Goal: Task Accomplishment & Management: Use online tool/utility

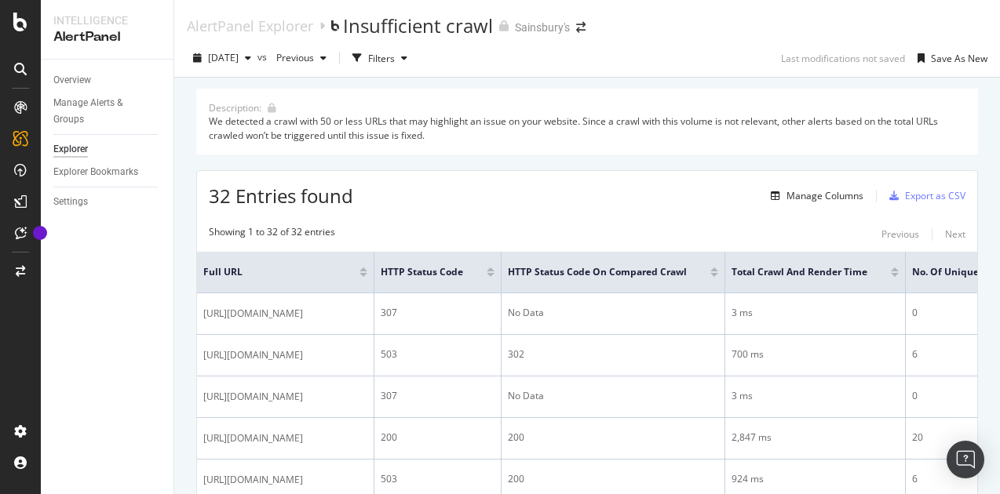
scroll to position [1072, 0]
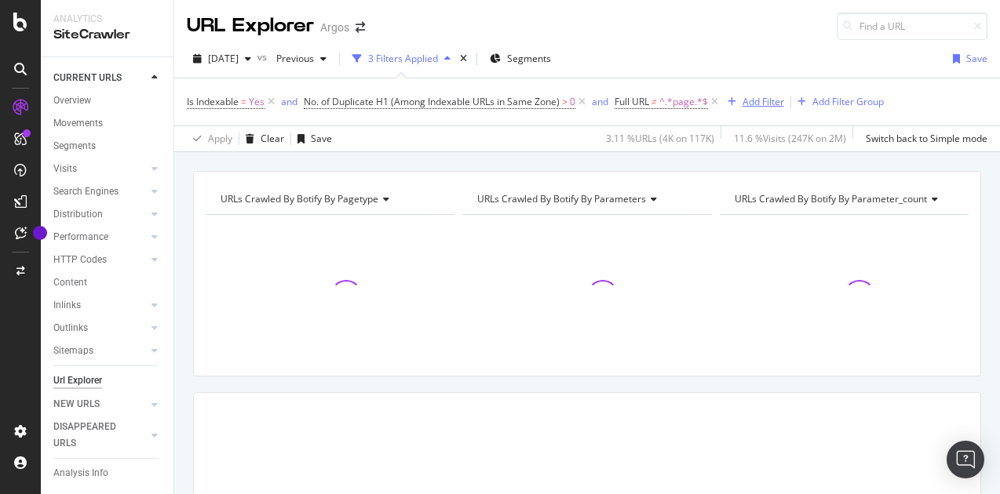
click at [753, 103] on div "Add Filter" at bounding box center [764, 101] width 42 height 13
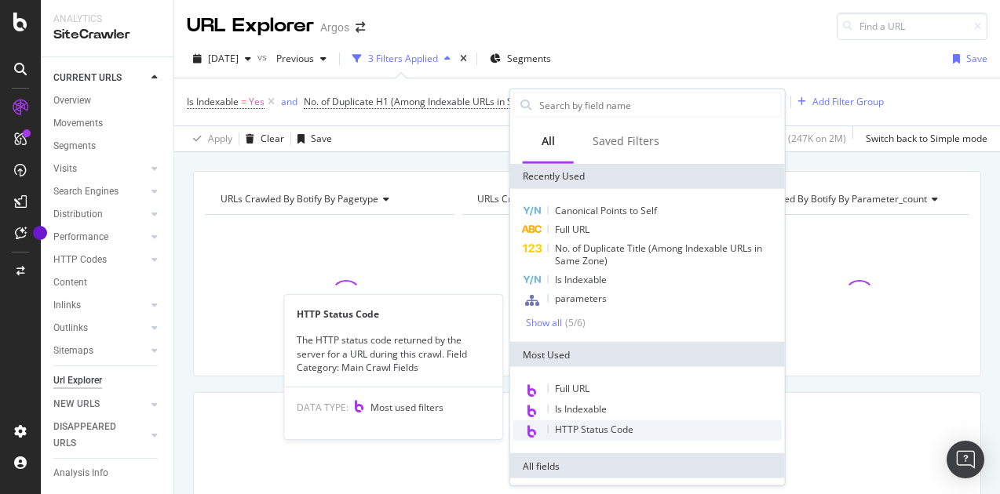
click at [597, 432] on span "HTTP Status Code" at bounding box center [594, 429] width 78 height 13
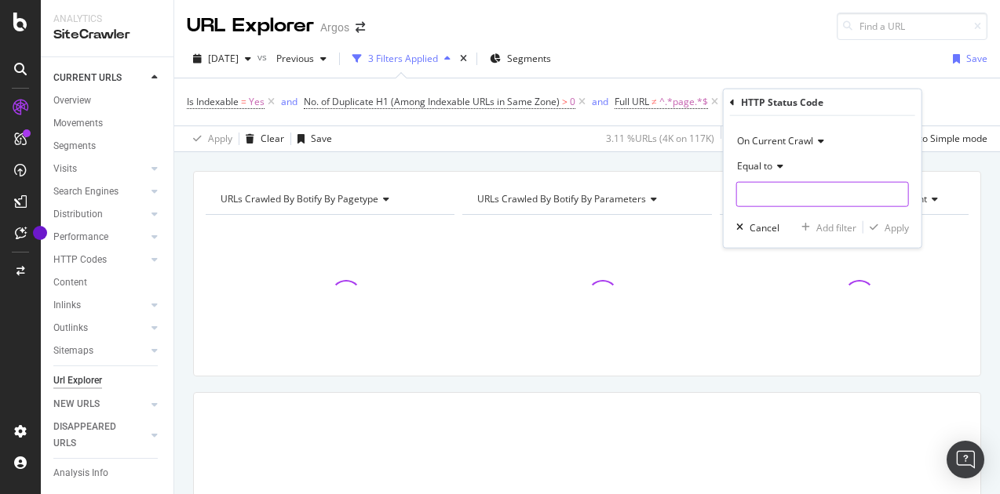
click at [751, 197] on input "number" at bounding box center [822, 194] width 173 height 25
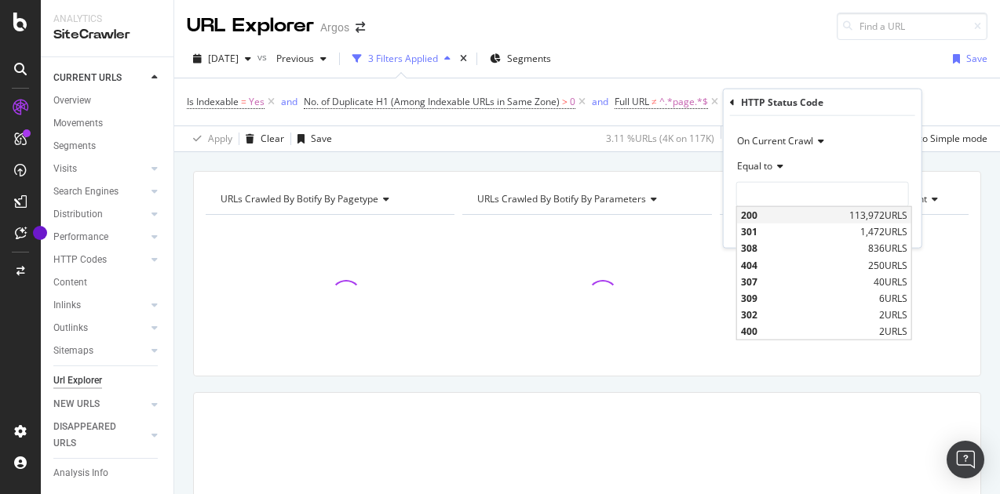
click at [757, 214] on span "200" at bounding box center [793, 215] width 104 height 13
type input "200"
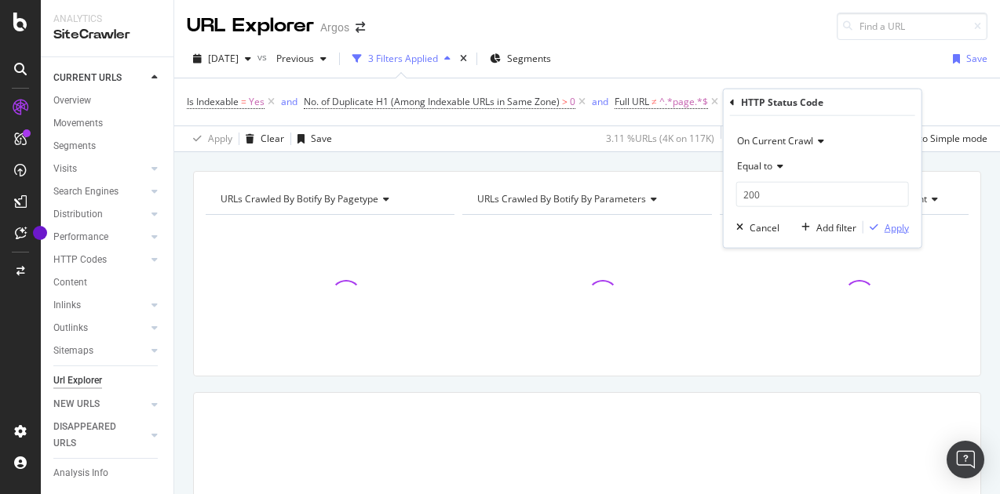
click at [895, 223] on div "Apply" at bounding box center [897, 227] width 24 height 13
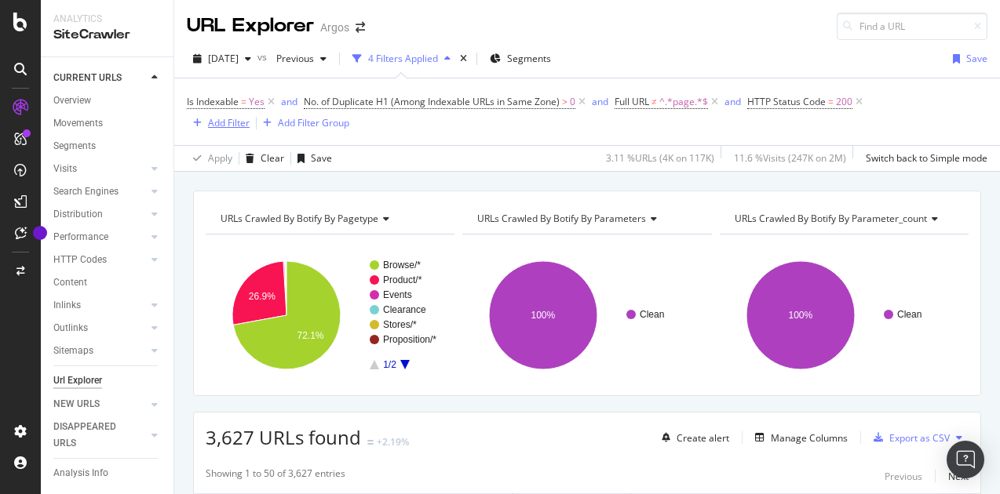
click at [234, 122] on div "Add Filter" at bounding box center [229, 122] width 42 height 13
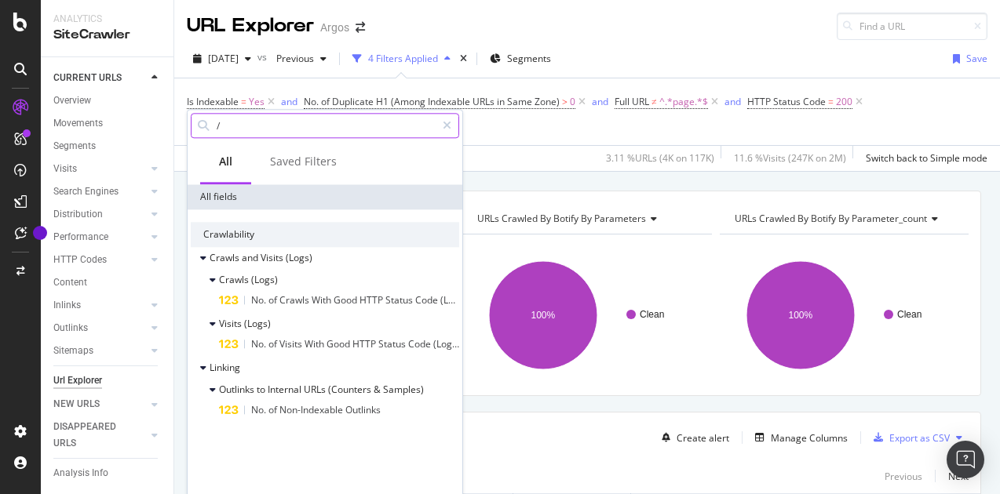
paste input "browse/"
type input "/browse/"
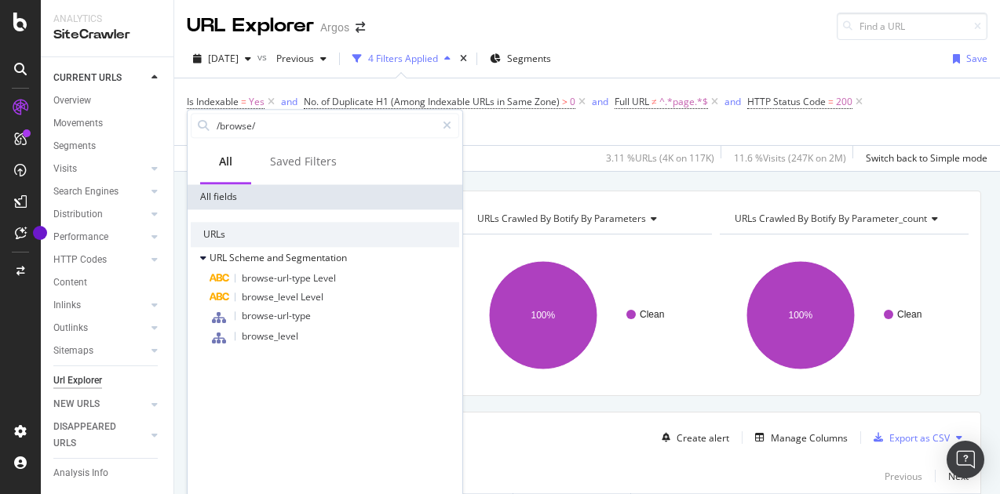
click at [513, 139] on div "Is Indexable = Yes and No. of Duplicate H1 (Among Indexable URLs in Same Zone) …" at bounding box center [587, 111] width 801 height 67
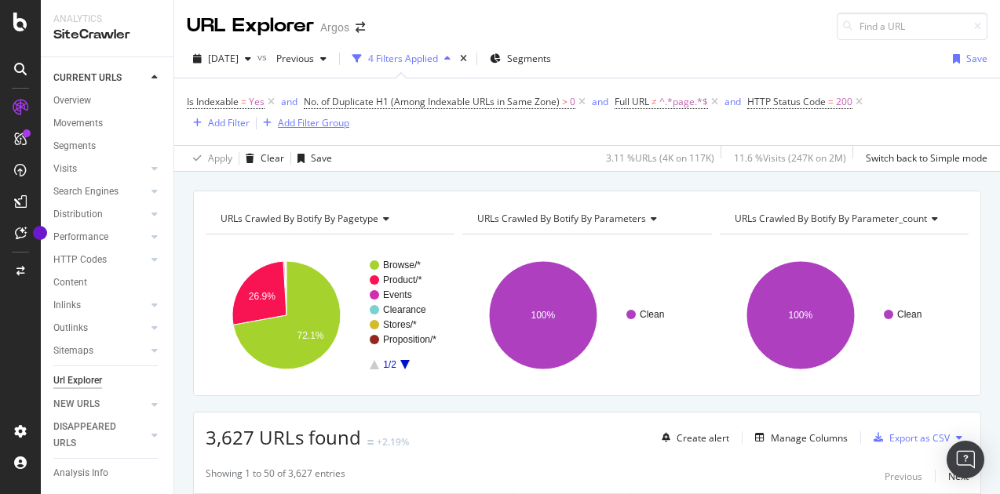
click at [311, 122] on div "Add Filter Group" at bounding box center [313, 122] width 71 height 13
click at [333, 122] on div "Add Filter Group" at bounding box center [313, 122] width 71 height 13
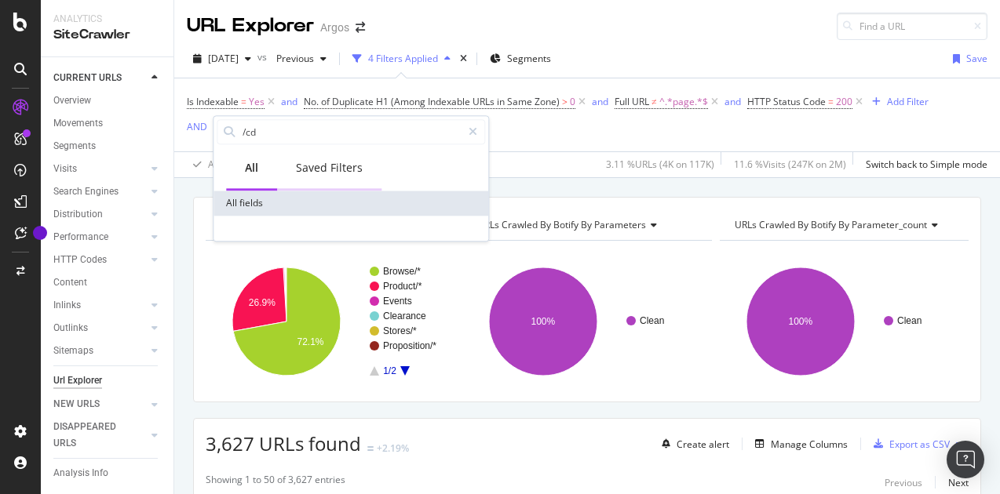
type input "/cd/"
click at [520, 144] on div "Is Indexable = Yes and No. of Duplicate H1 (Among Indexable URLs in Same Zone) …" at bounding box center [587, 114] width 801 height 73
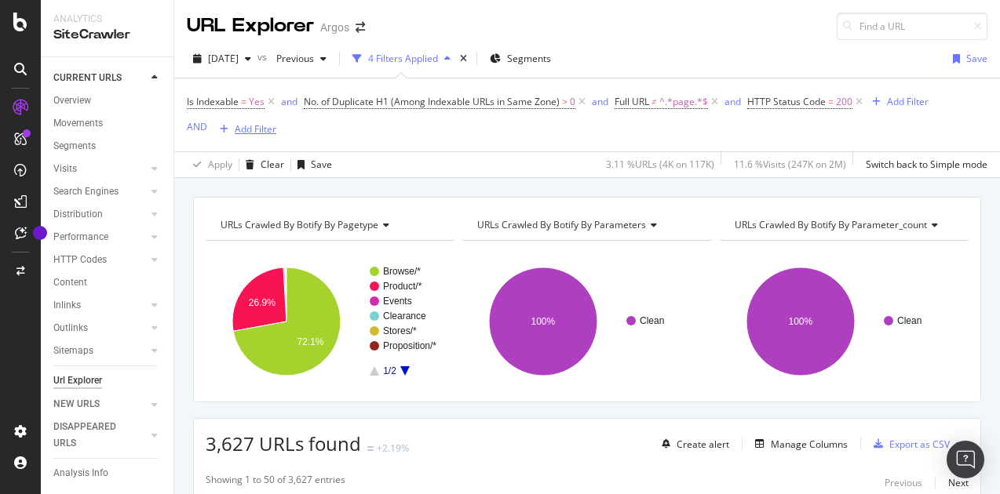
click at [261, 131] on div "Add Filter" at bounding box center [256, 128] width 42 height 13
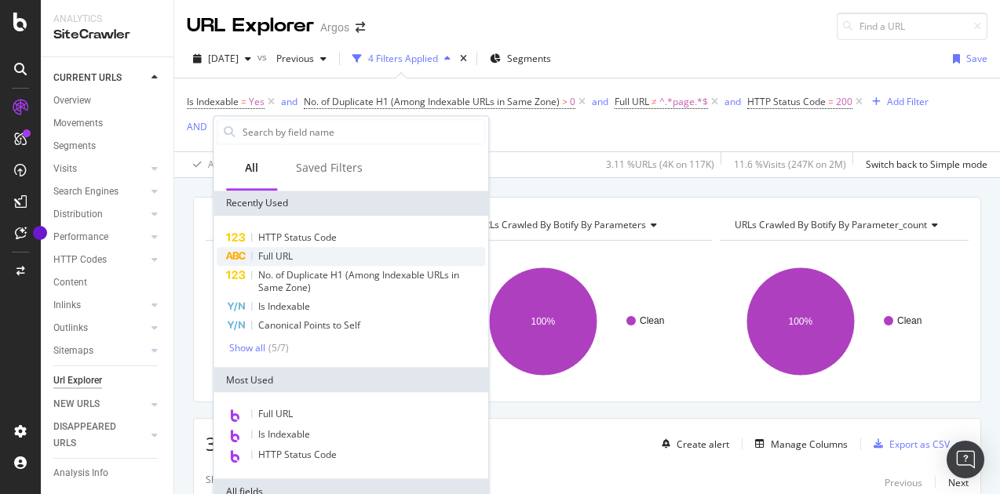
click at [284, 263] on div "Full URL" at bounding box center [351, 256] width 268 height 19
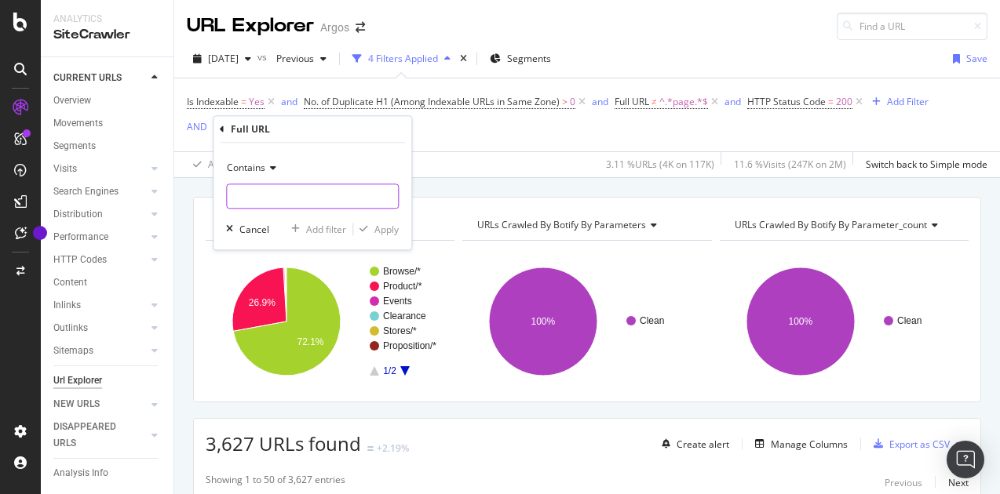
click at [249, 188] on input "text" at bounding box center [312, 196] width 171 height 25
click at [237, 196] on input "//sd/" at bounding box center [301, 196] width 148 height 25
type input "/sd/"
click at [393, 234] on div "Apply" at bounding box center [386, 229] width 24 height 13
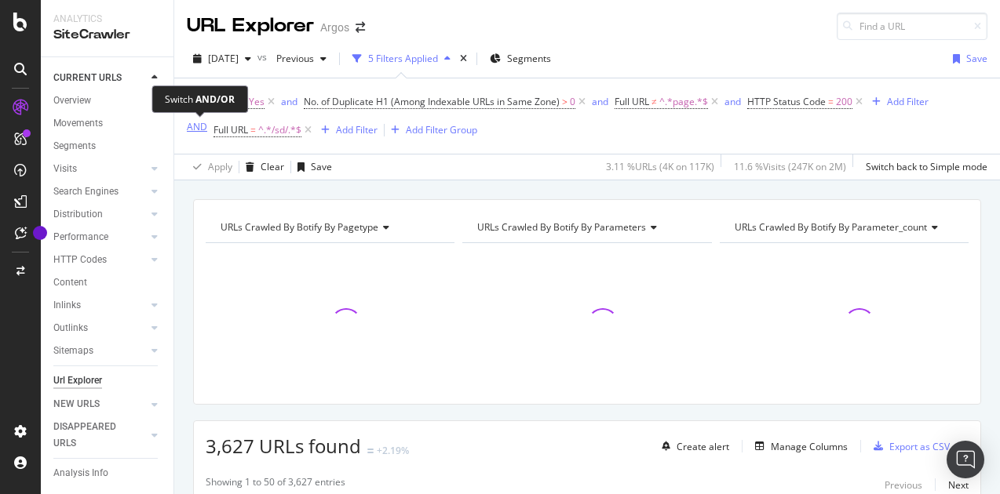
click at [199, 130] on div "AND" at bounding box center [197, 126] width 20 height 13
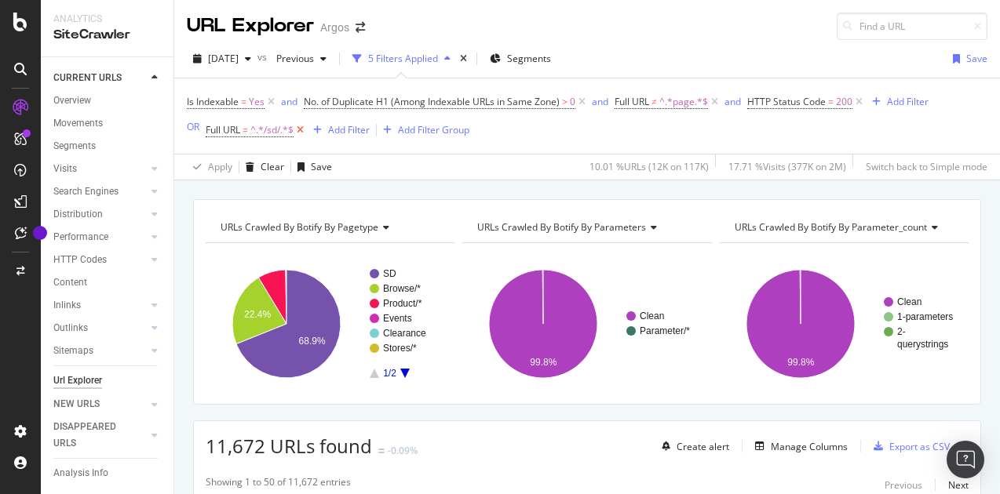
click at [301, 129] on icon at bounding box center [300, 130] width 13 height 16
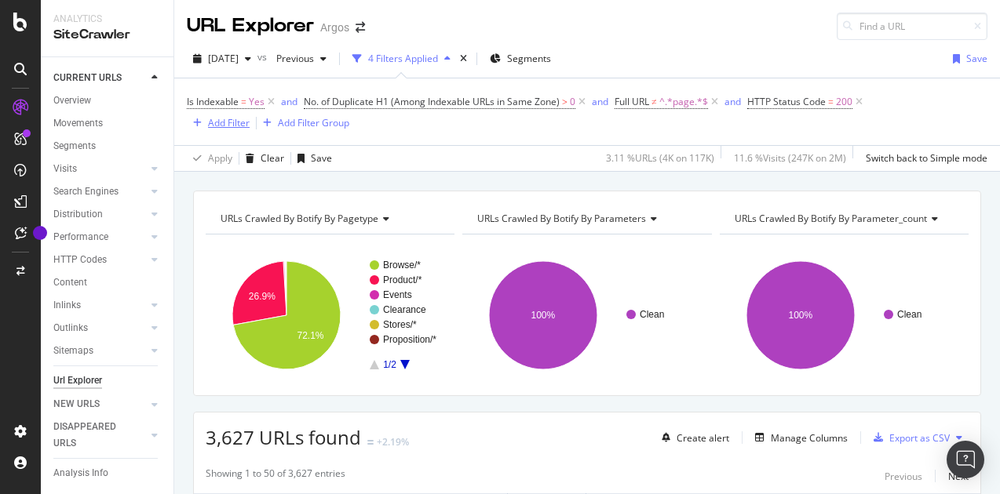
click at [221, 122] on div "Add Filter" at bounding box center [229, 122] width 42 height 13
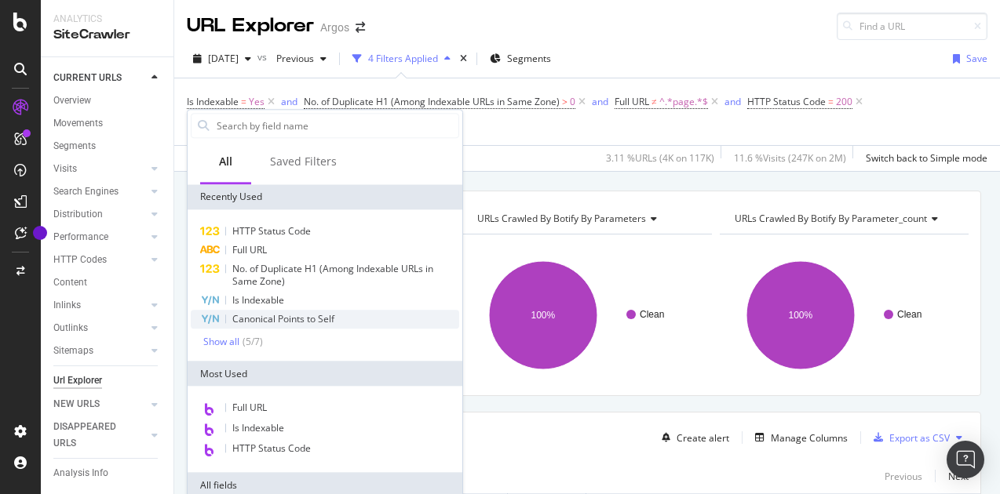
click at [286, 320] on span "Canonical Points to Self" at bounding box center [283, 318] width 102 height 13
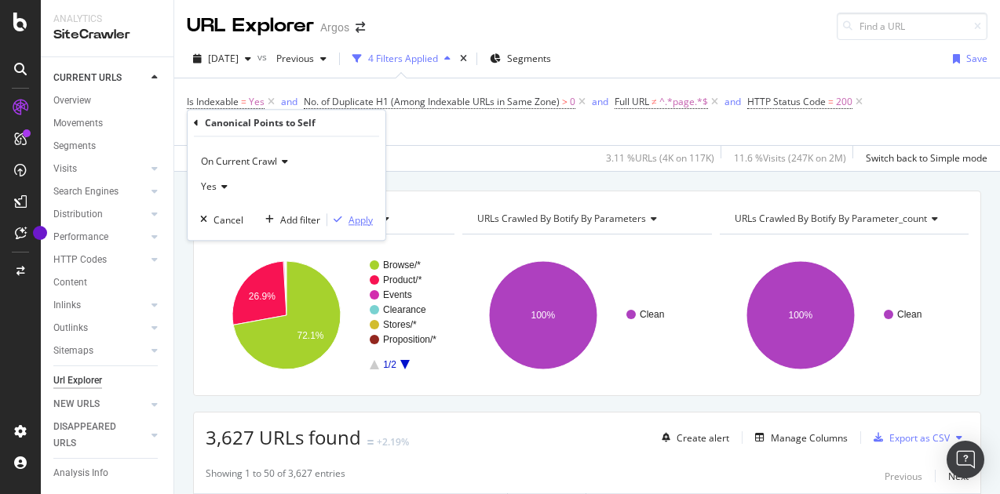
click at [363, 221] on div "Apply" at bounding box center [360, 219] width 24 height 13
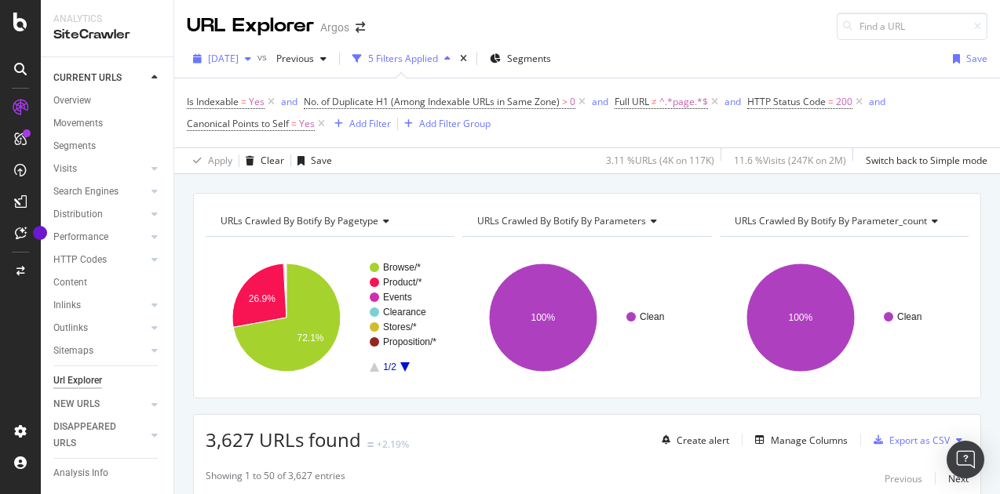
click at [231, 53] on span "[DATE]" at bounding box center [223, 58] width 31 height 13
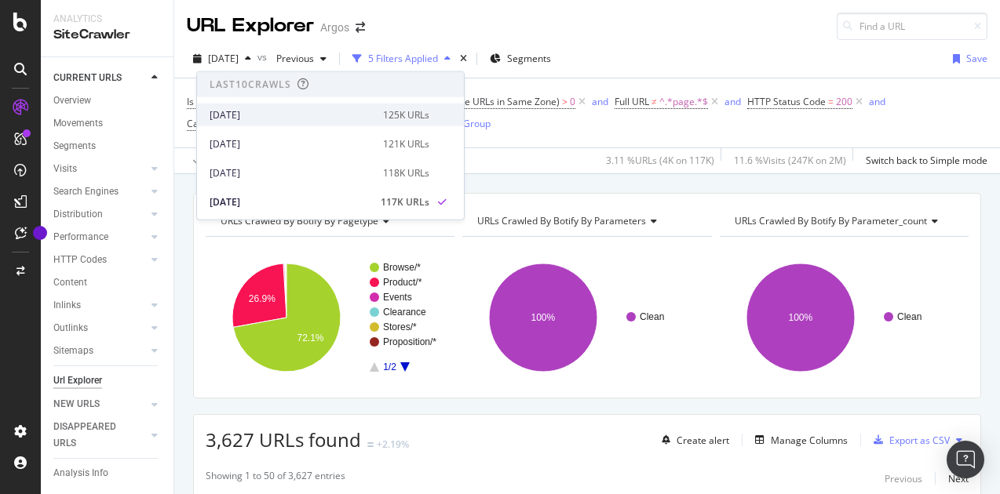
click at [251, 113] on div "2025 Oct. 1st" at bounding box center [292, 115] width 164 height 14
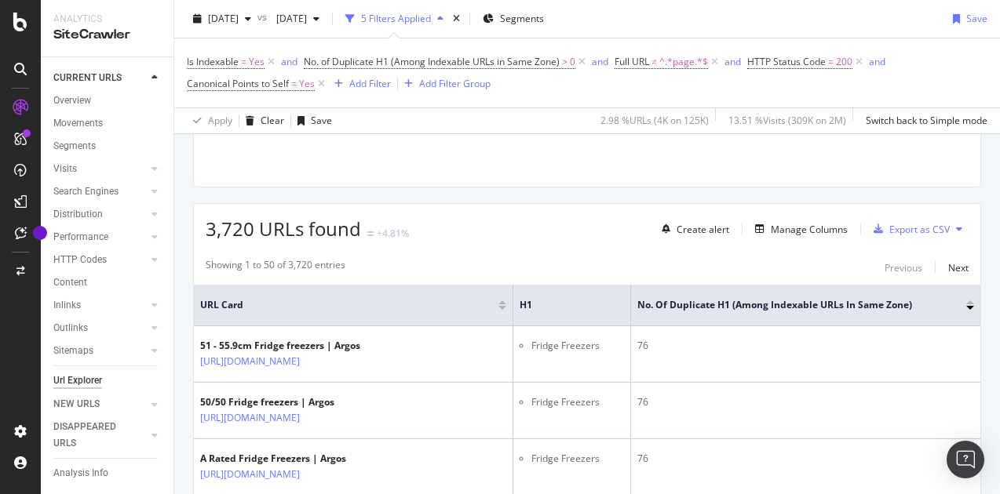
scroll to position [235, 0]
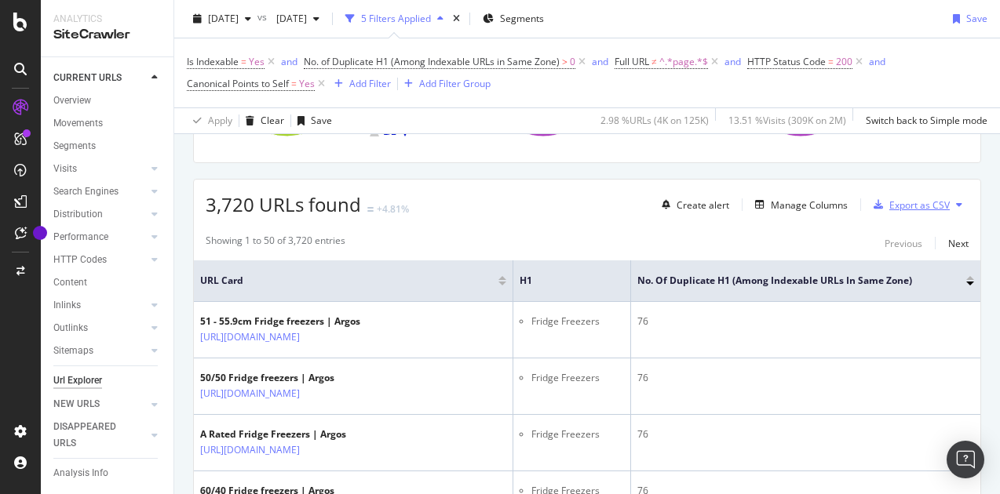
click at [896, 203] on div "Export as CSV" at bounding box center [919, 205] width 60 height 13
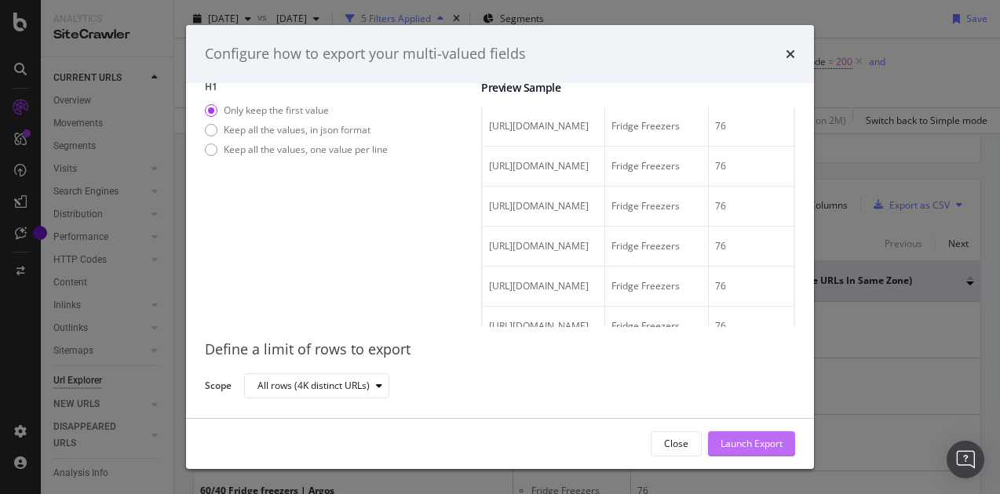
click at [743, 439] on div "Launch Export" at bounding box center [752, 443] width 62 height 13
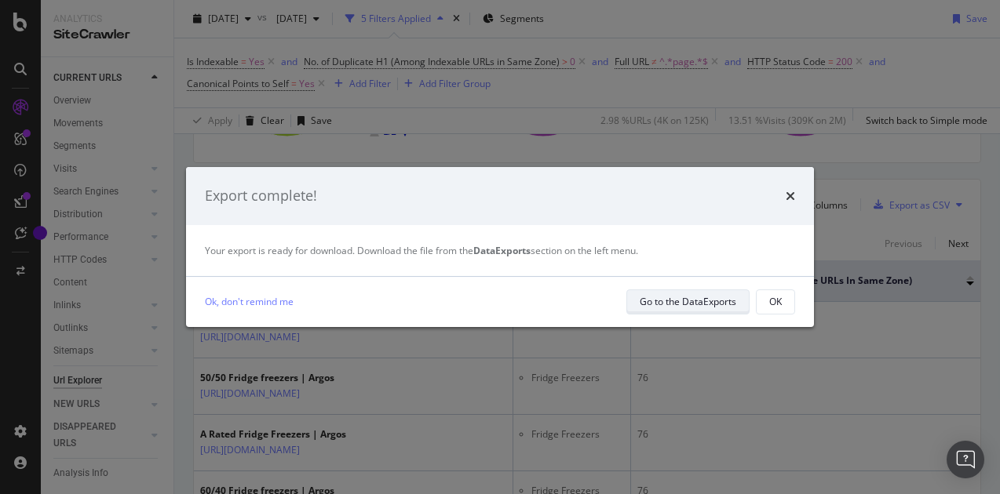
click at [683, 308] on div "Go to the DataExports" at bounding box center [688, 301] width 97 height 13
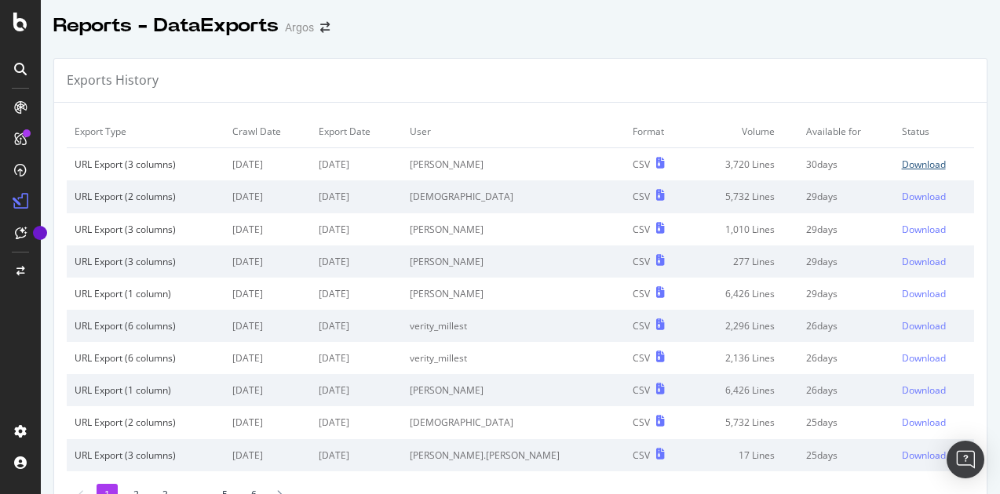
click at [902, 159] on div "Download" at bounding box center [924, 164] width 44 height 13
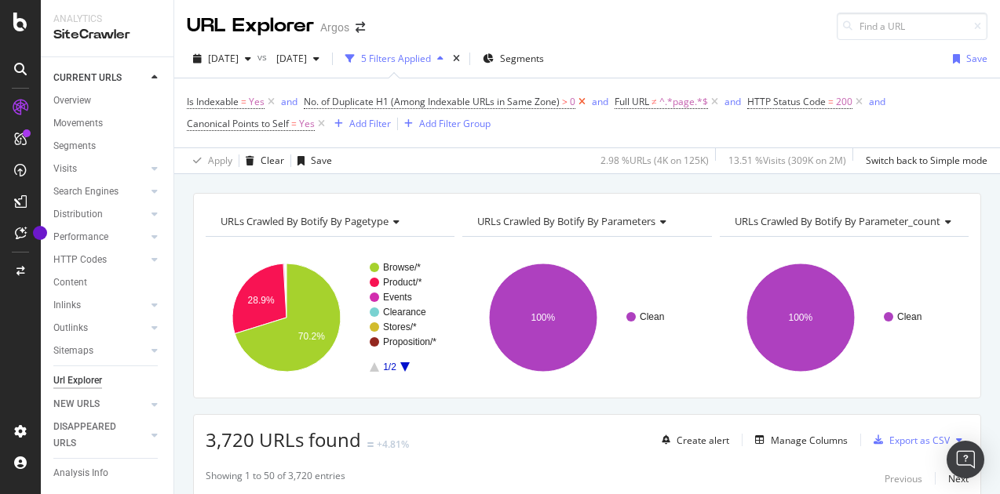
click at [586, 101] on icon at bounding box center [581, 102] width 13 height 16
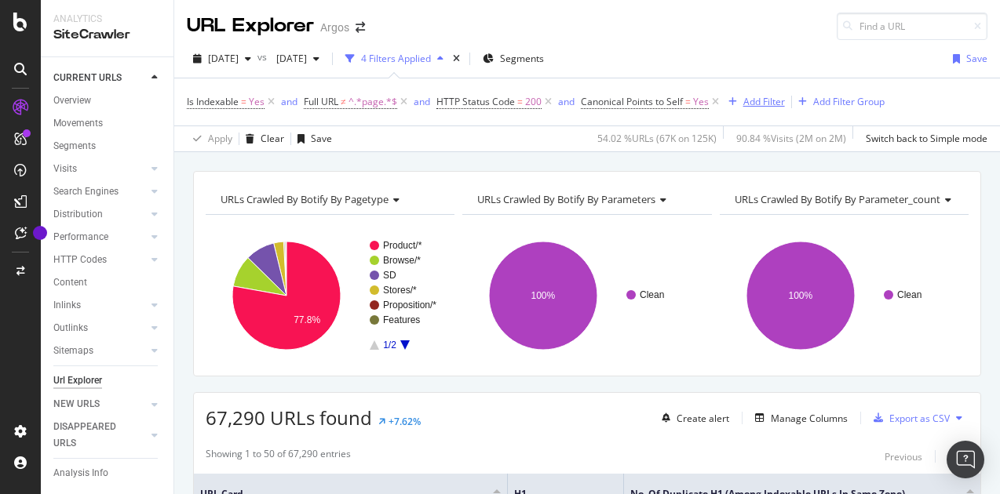
click at [754, 97] on div "Add Filter" at bounding box center [764, 101] width 42 height 13
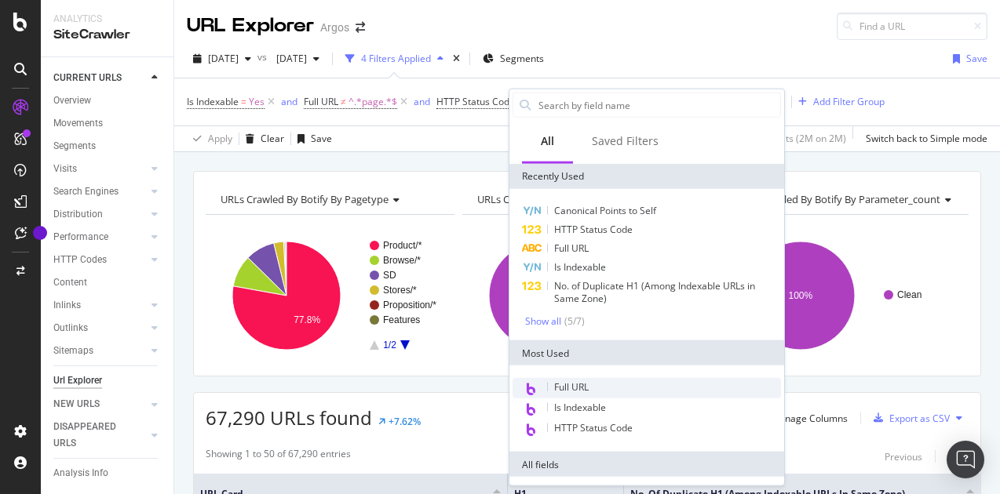
click at [582, 389] on span "Full URL" at bounding box center [571, 387] width 35 height 13
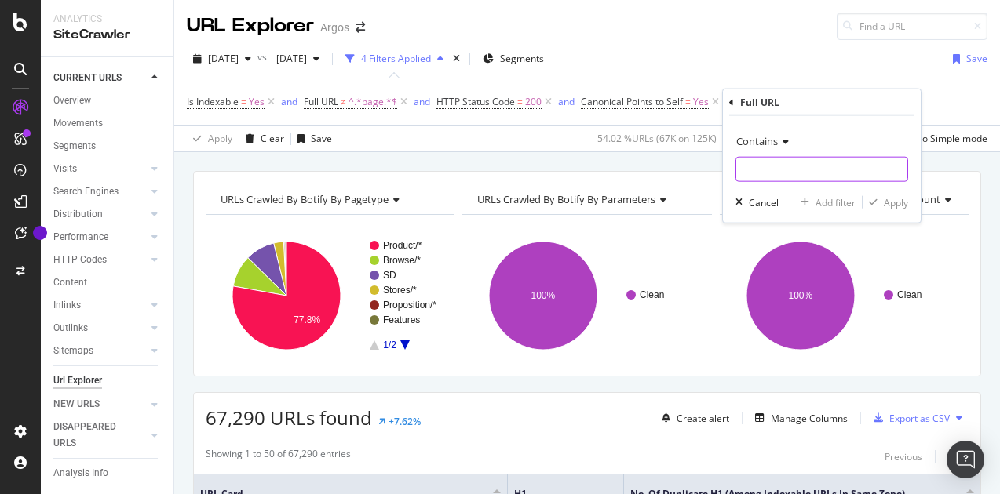
click at [751, 177] on input "text" at bounding box center [821, 169] width 171 height 25
paste input "https://www.argos.co.uk/sd/curtains/"
type input "https://www.argos.co.uk/sd/curtains/"
click at [888, 205] on div "Apply" at bounding box center [896, 201] width 24 height 13
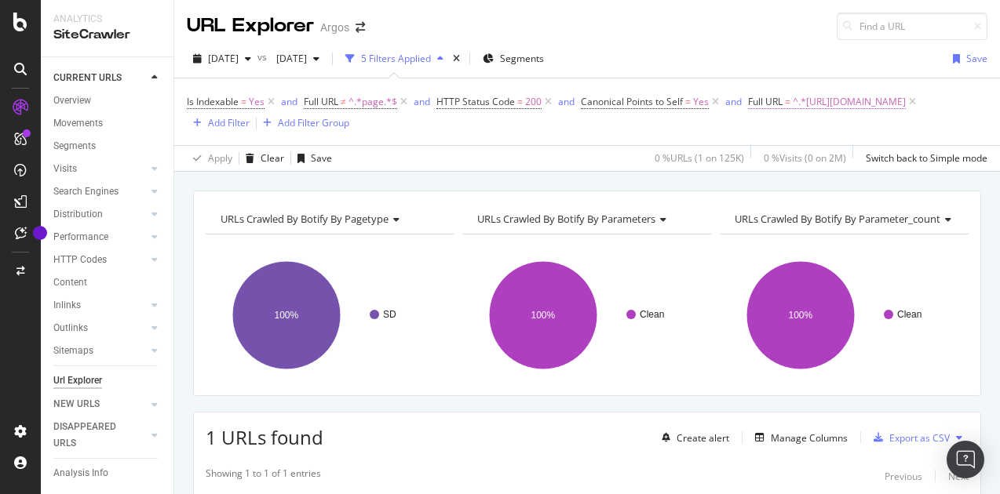
click at [793, 113] on span "^.*https://www.argos.co.uk/sd/curtains/.*$" at bounding box center [849, 102] width 113 height 22
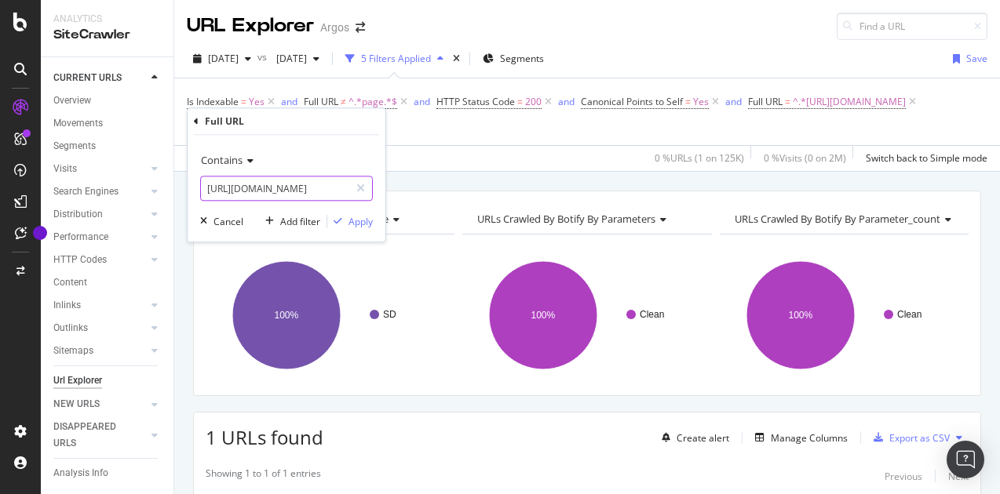
click at [338, 188] on input "https://www.argos.co.uk/sd/curtains/" at bounding box center [275, 188] width 148 height 25
drag, startPoint x: 341, startPoint y: 188, endPoint x: 372, endPoint y: 191, distance: 31.5
click at [372, 191] on div "https://www.argos.co.uk/sd/curtains/" at bounding box center [286, 188] width 173 height 25
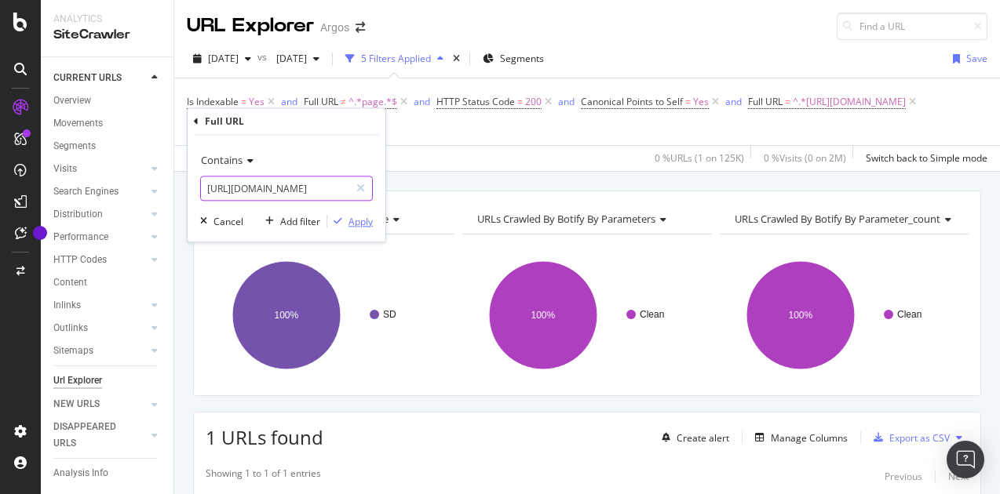
type input "https://www.argos.co.uk/sd/"
click at [355, 222] on div "Apply" at bounding box center [360, 221] width 24 height 13
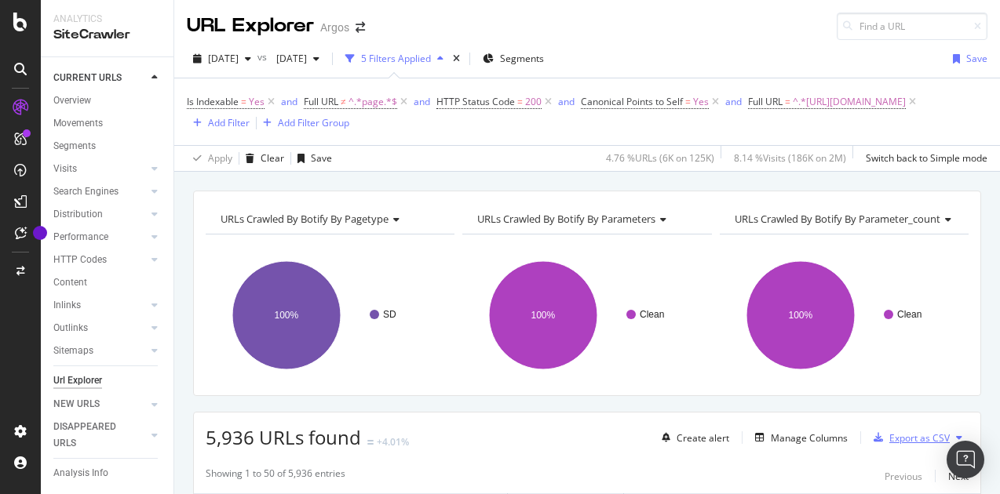
click at [895, 434] on div "Export as CSV" at bounding box center [919, 438] width 60 height 13
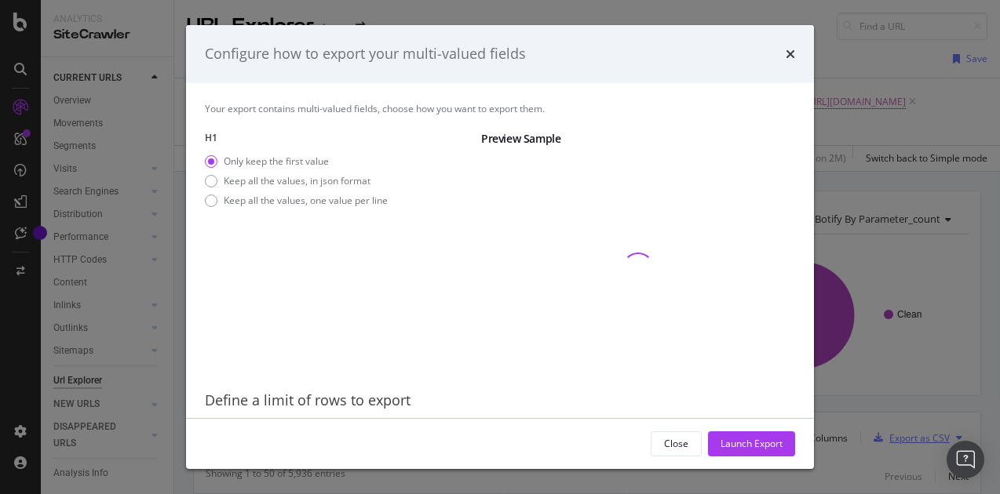
scroll to position [51, 0]
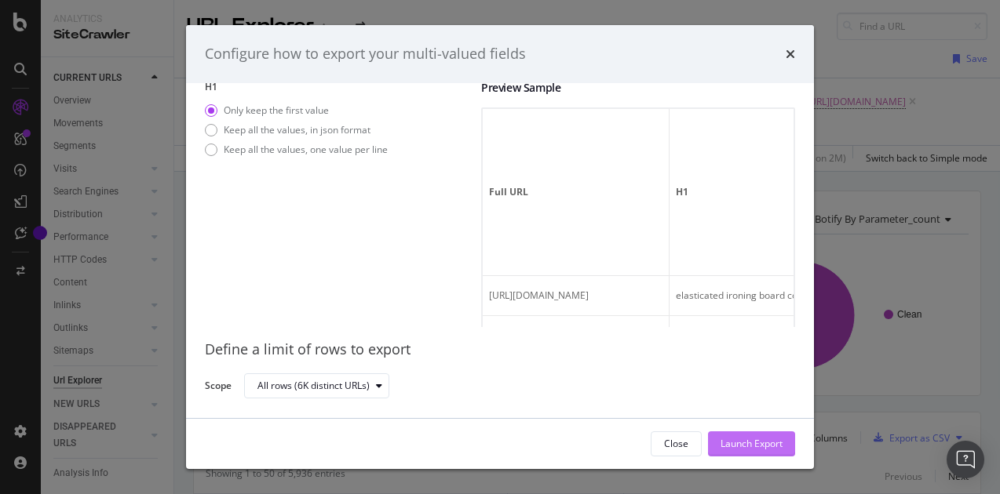
click at [769, 445] on div "Launch Export" at bounding box center [752, 443] width 62 height 13
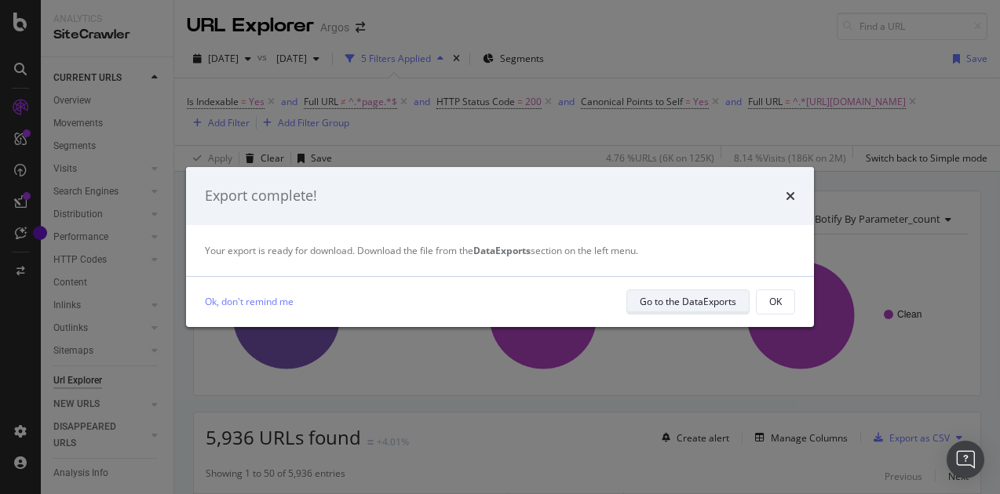
click at [673, 301] on div "Go to the DataExports" at bounding box center [688, 301] width 97 height 13
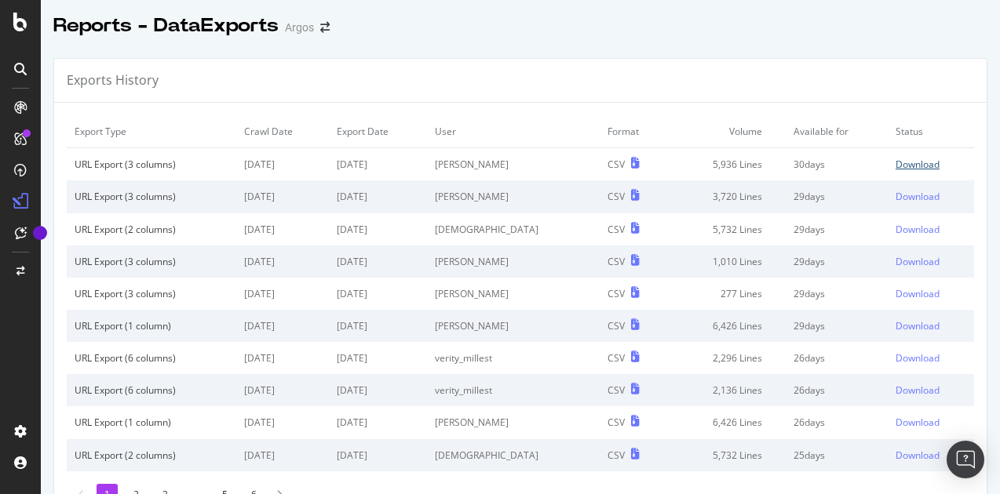
click at [896, 161] on div "Download" at bounding box center [918, 164] width 44 height 13
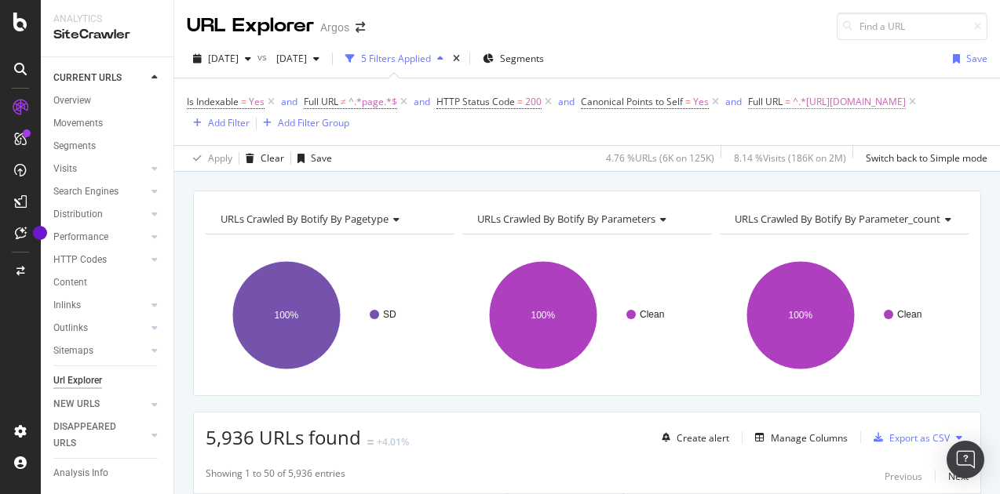
click at [873, 97] on span "^.*https://www.argos.co.uk/sd/.*$" at bounding box center [849, 102] width 113 height 22
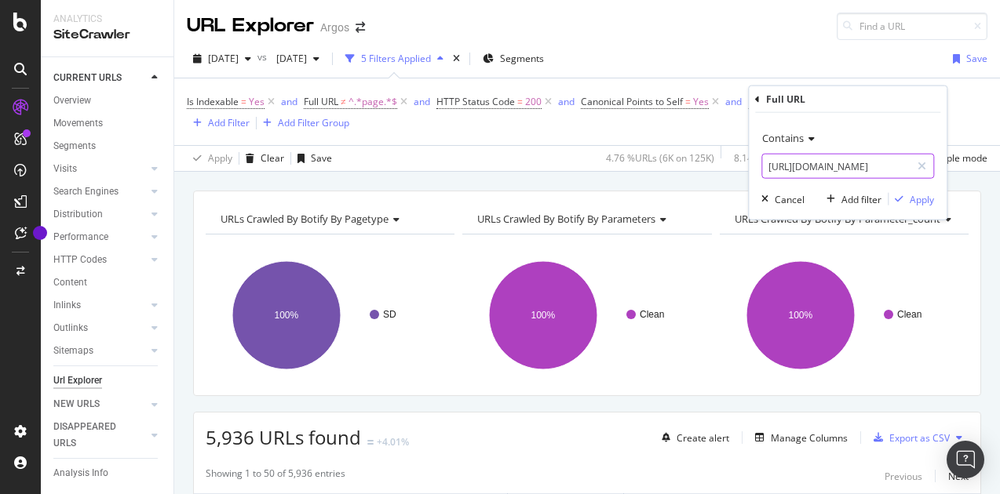
click at [832, 168] on input "https://www.argos.co.uk/sd/" at bounding box center [836, 166] width 148 height 25
paste input "/browse"
type input "/browse/"
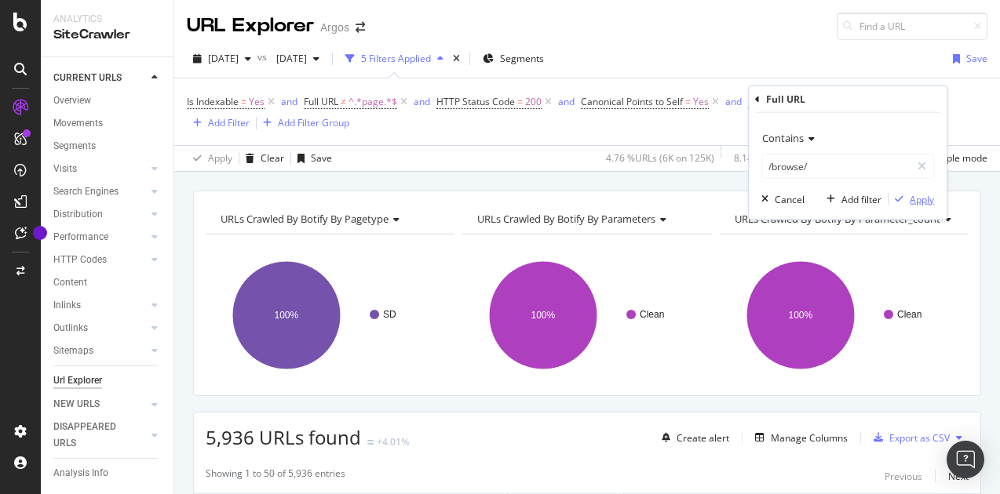
click at [917, 198] on div "Apply" at bounding box center [922, 198] width 24 height 13
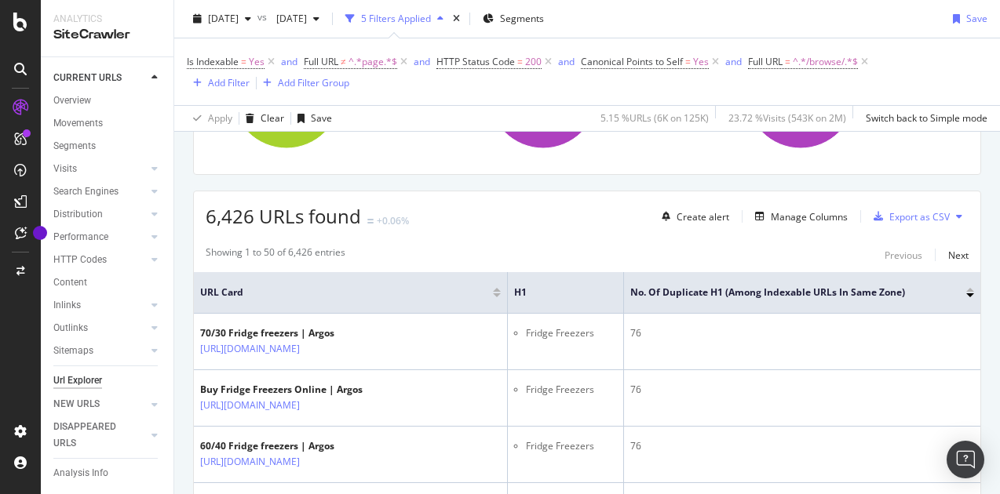
scroll to position [235, 0]
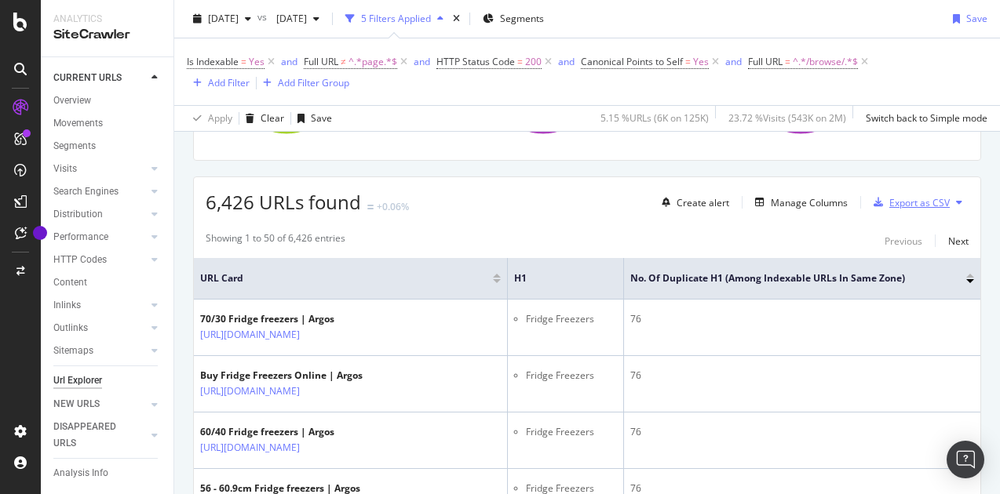
click at [907, 202] on div "Export as CSV" at bounding box center [919, 202] width 60 height 13
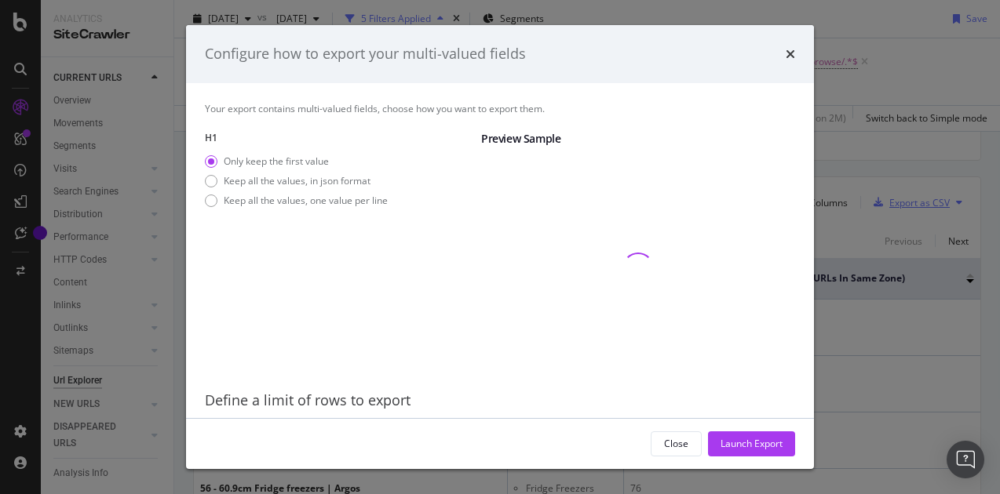
scroll to position [51, 0]
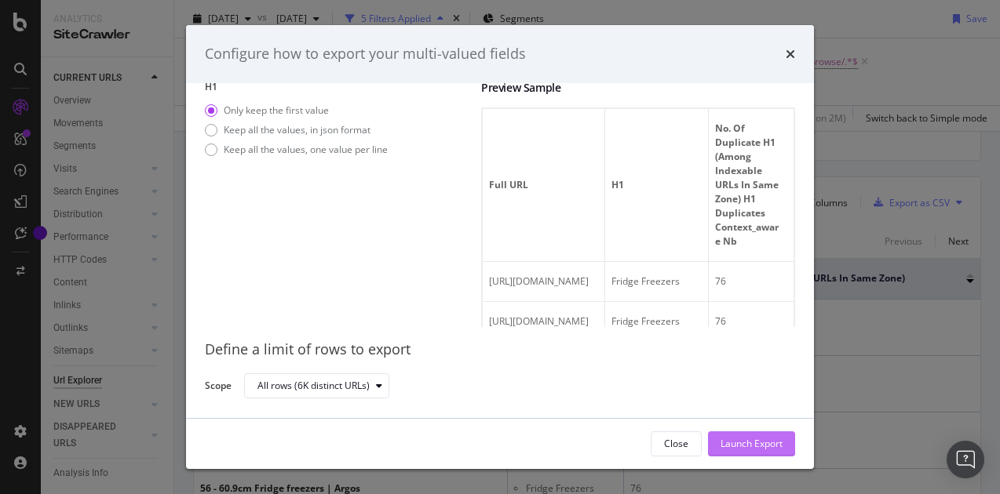
click at [733, 442] on div "Launch Export" at bounding box center [752, 443] width 62 height 13
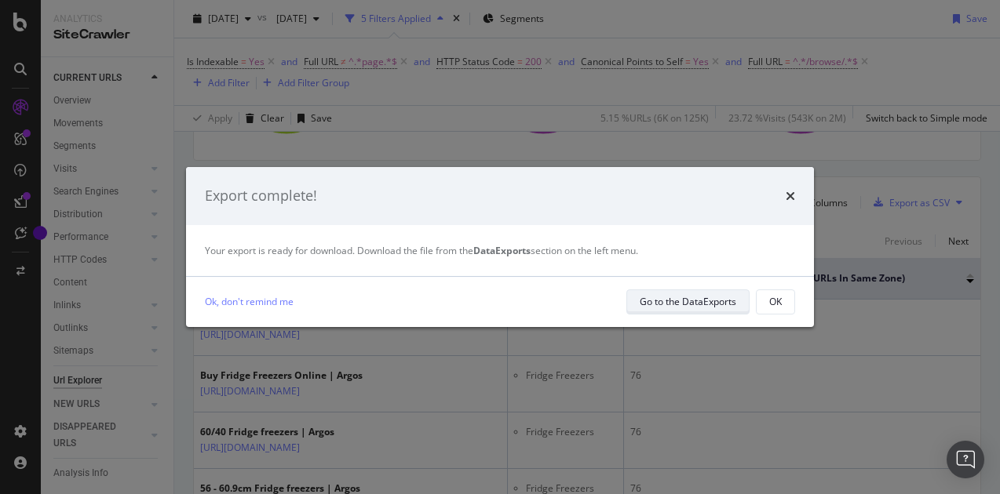
click at [680, 307] on div "Go to the DataExports" at bounding box center [688, 301] width 97 height 13
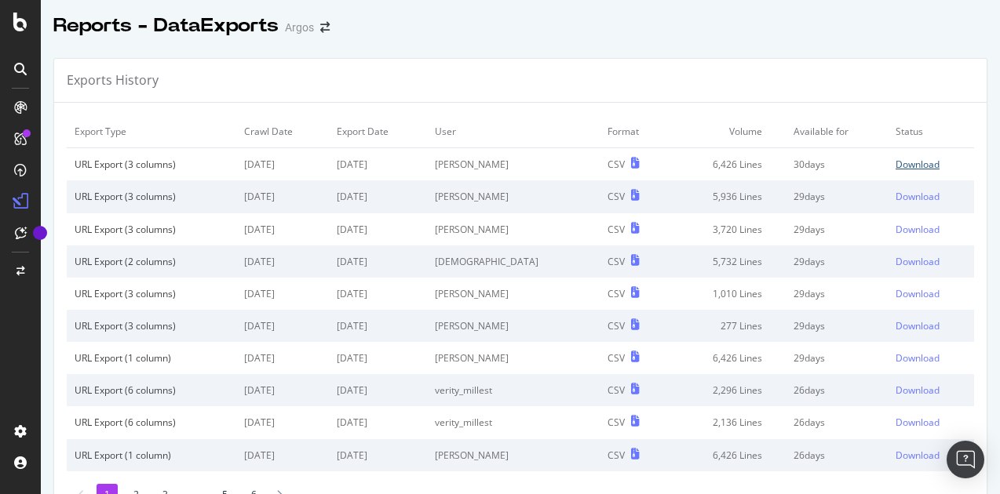
click at [896, 162] on div "Download" at bounding box center [918, 164] width 44 height 13
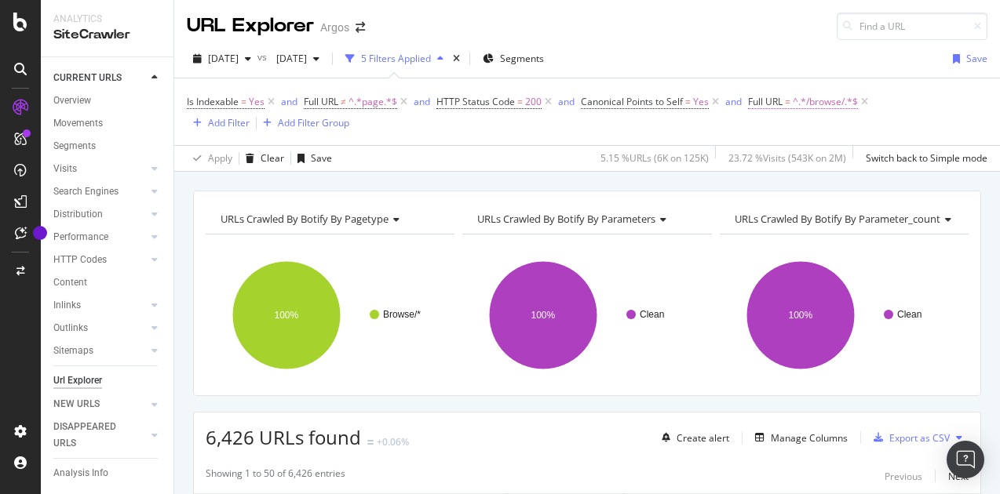
click at [814, 103] on span "^.*/browse/.*$" at bounding box center [825, 102] width 65 height 22
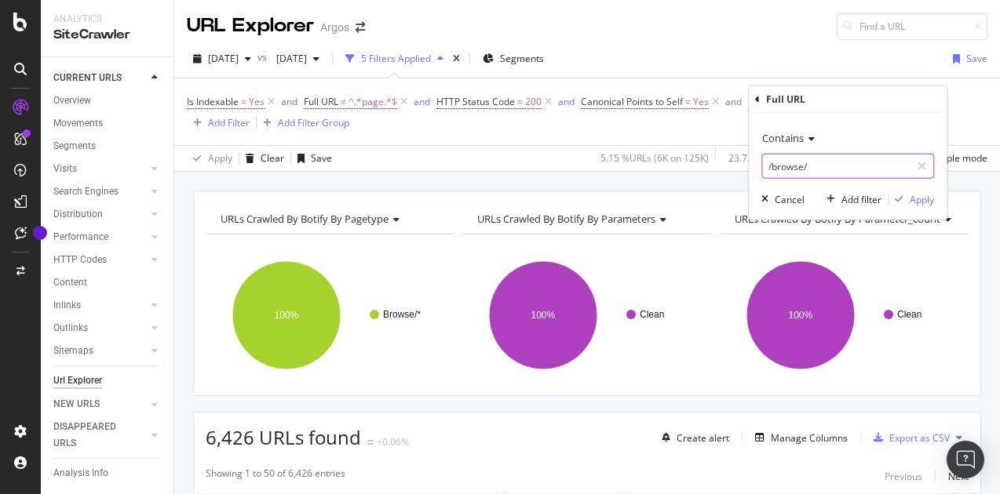
drag, startPoint x: 813, startPoint y: 188, endPoint x: 818, endPoint y: 170, distance: 18.7
click at [813, 186] on div "Contains /browse/ Cancel Add filter Apply" at bounding box center [848, 166] width 198 height 107
click at [820, 158] on input "/browse/" at bounding box center [836, 166] width 148 height 25
paste input "customer-rating"
type input "customer-rating"
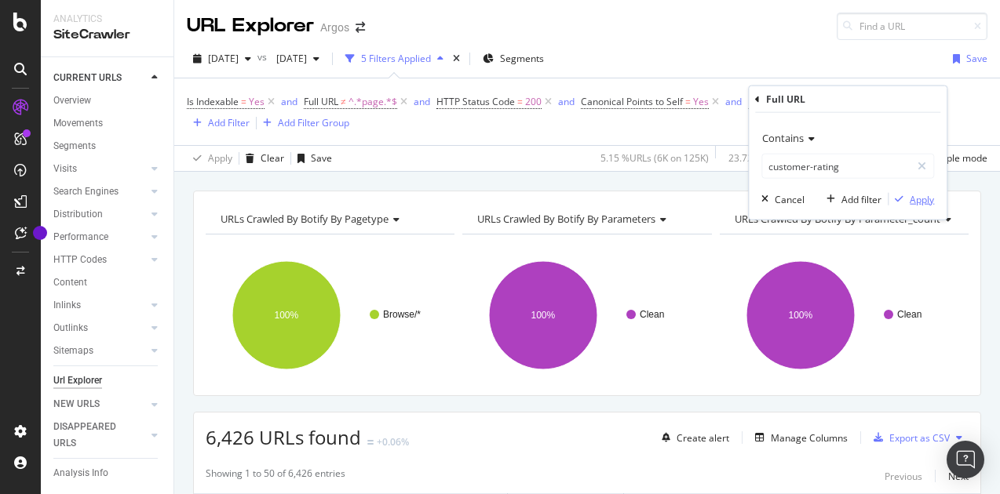
click at [929, 199] on div "Apply" at bounding box center [922, 198] width 24 height 13
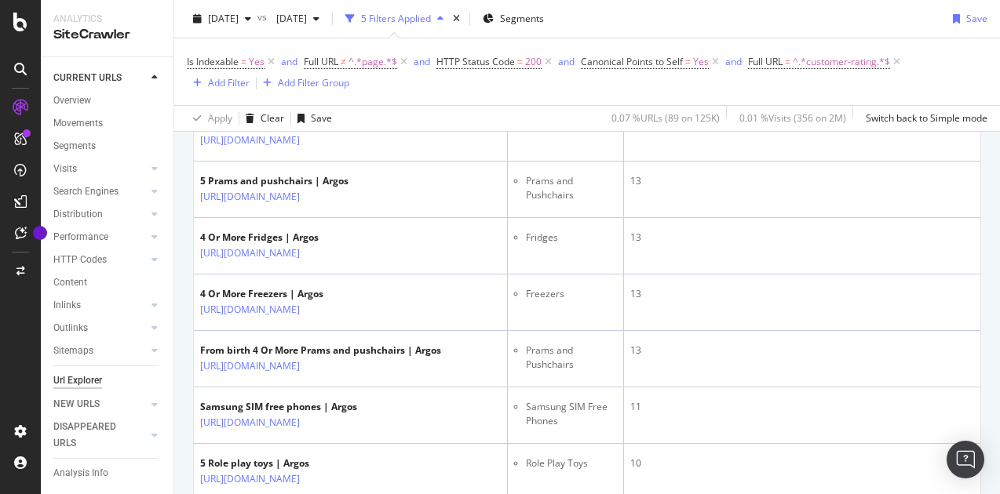
scroll to position [1413, 0]
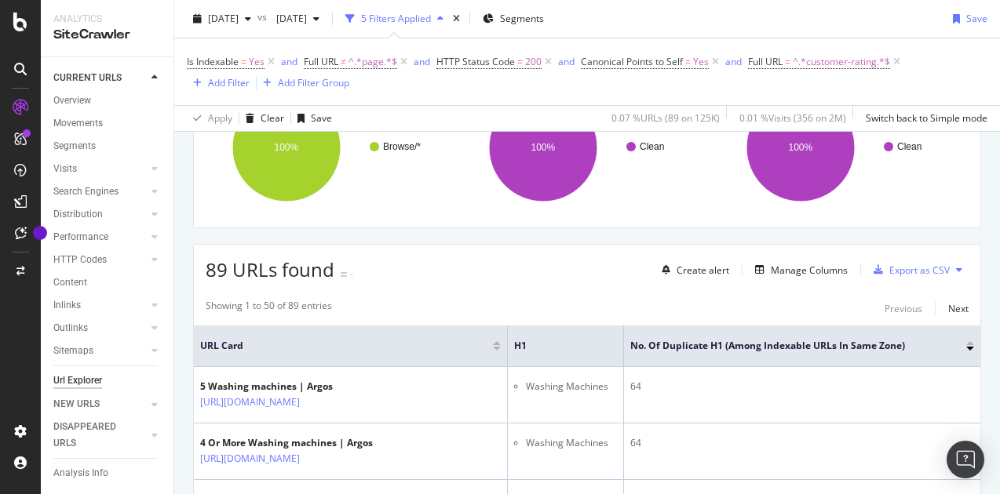
scroll to position [0, 0]
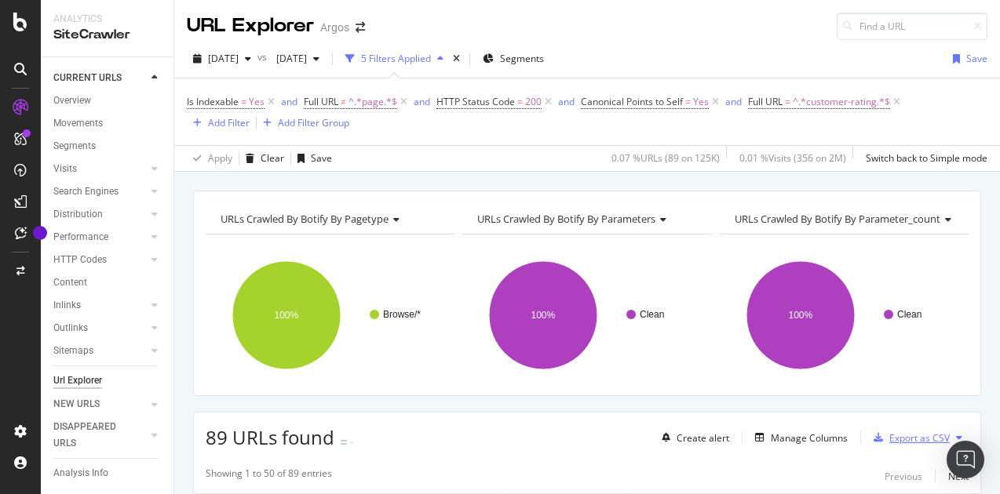
click at [889, 436] on div "Export as CSV" at bounding box center [919, 438] width 60 height 13
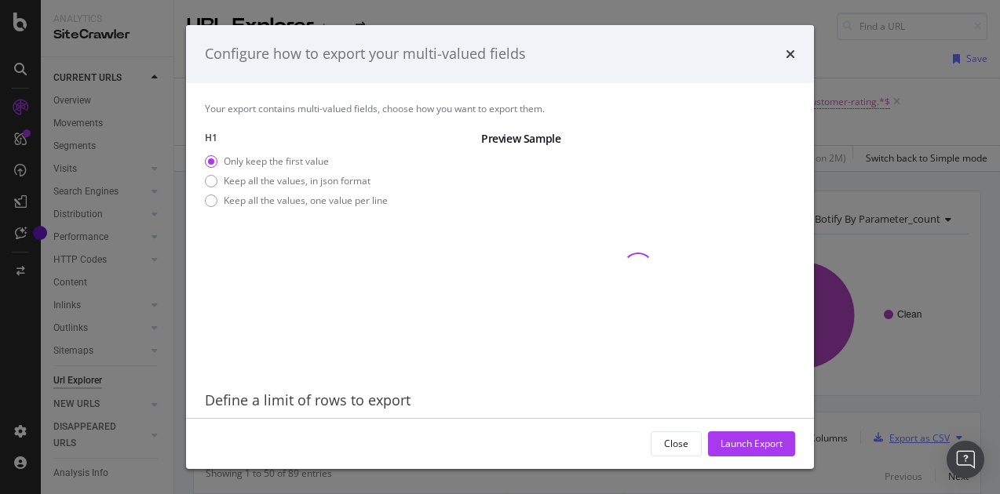
scroll to position [51, 0]
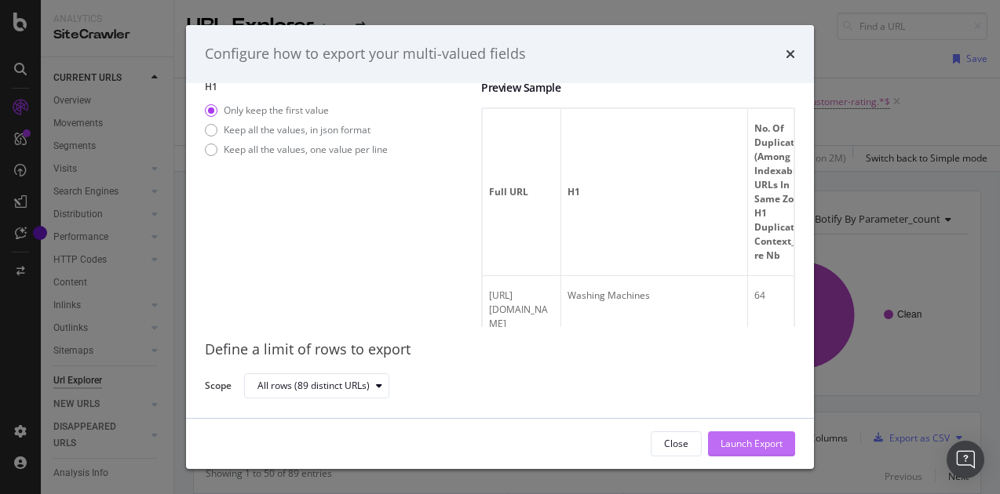
click at [740, 442] on div "Launch Export" at bounding box center [752, 443] width 62 height 13
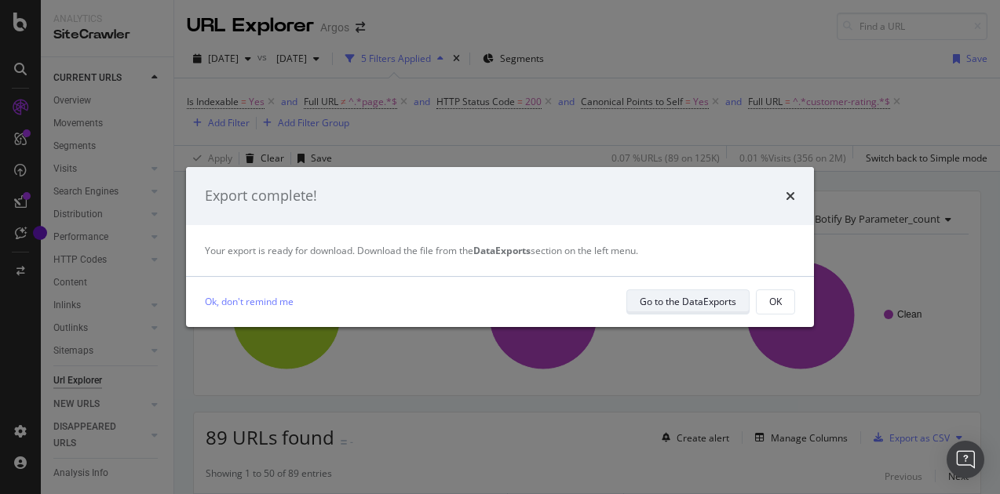
click at [670, 297] on div "Go to the DataExports" at bounding box center [688, 301] width 97 height 13
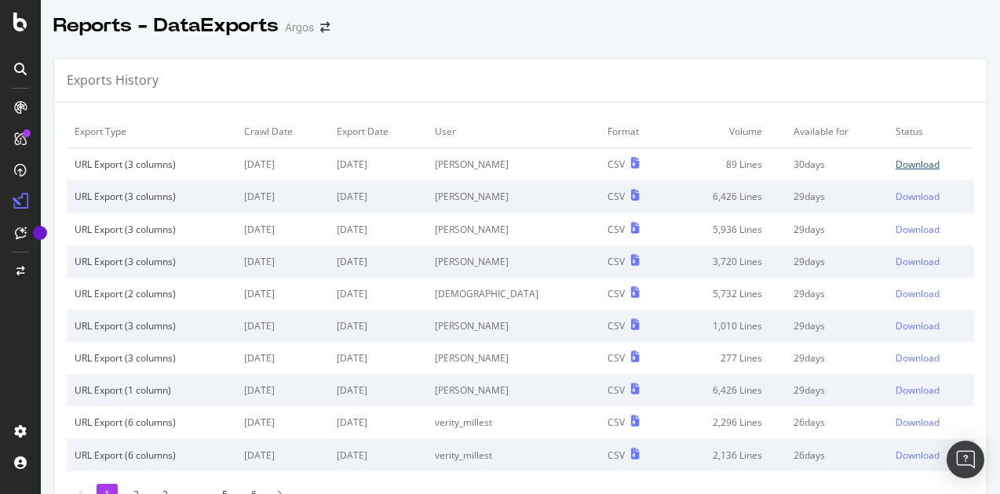
click at [896, 163] on div "Download" at bounding box center [918, 164] width 44 height 13
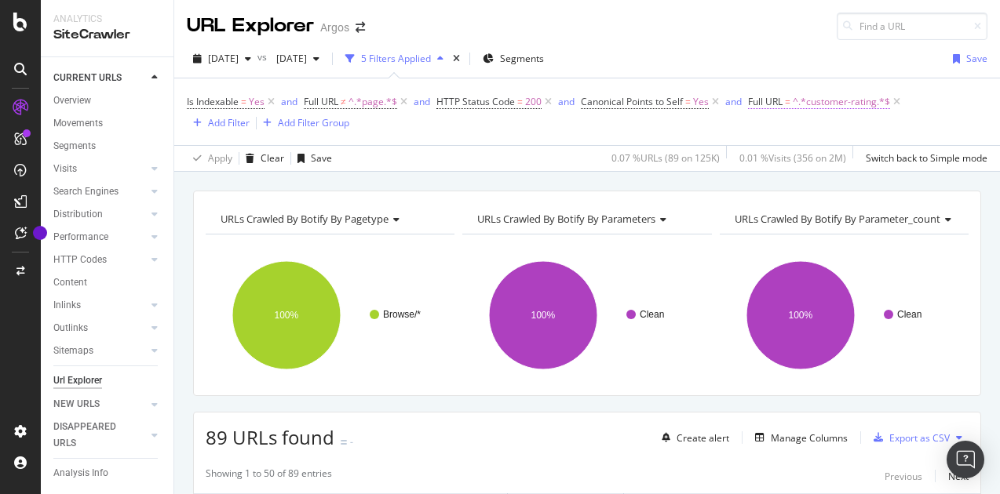
click at [837, 104] on span "^.*customer-rating.*$" at bounding box center [841, 102] width 97 height 22
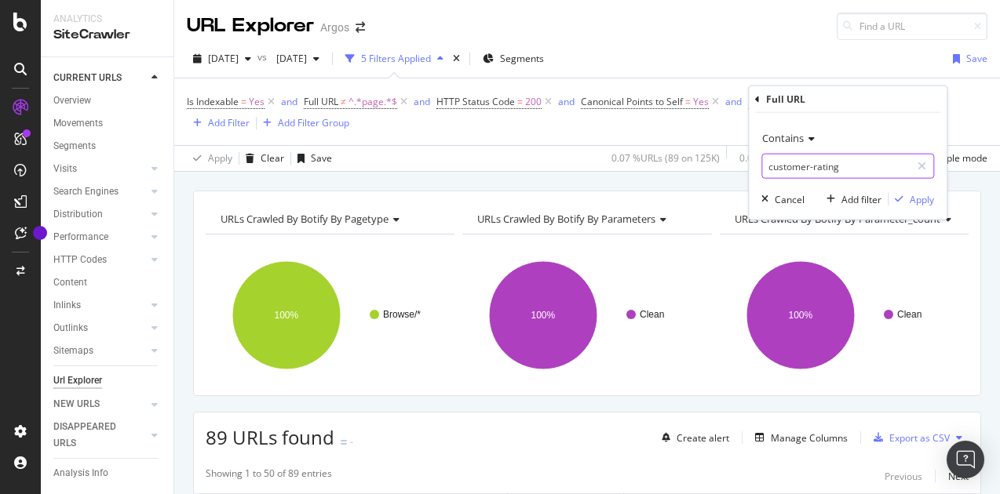
click at [841, 159] on input "customer-rating" at bounding box center [836, 166] width 148 height 25
click at [239, 62] on span "2025 Oct. 1st" at bounding box center [223, 58] width 31 height 13
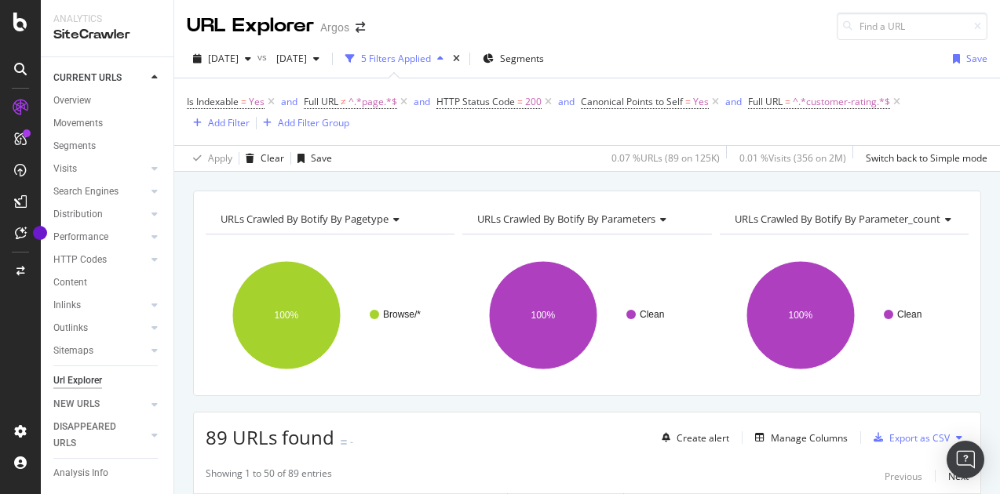
click at [717, 44] on div "2025 Oct. 1st vs 2025 Sep. 3rd 5 Filters Applied Segments Save Is Indexable = Y…" at bounding box center [587, 106] width 826 height 132
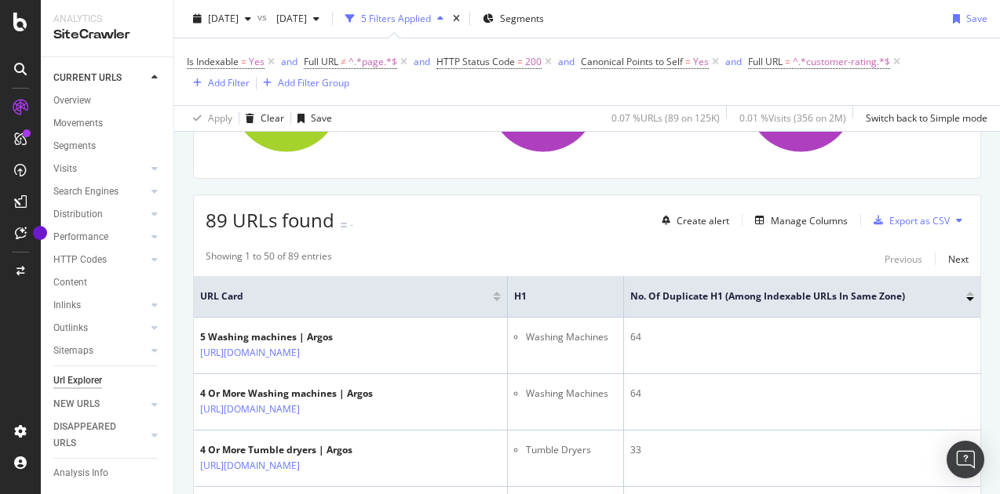
scroll to position [235, 0]
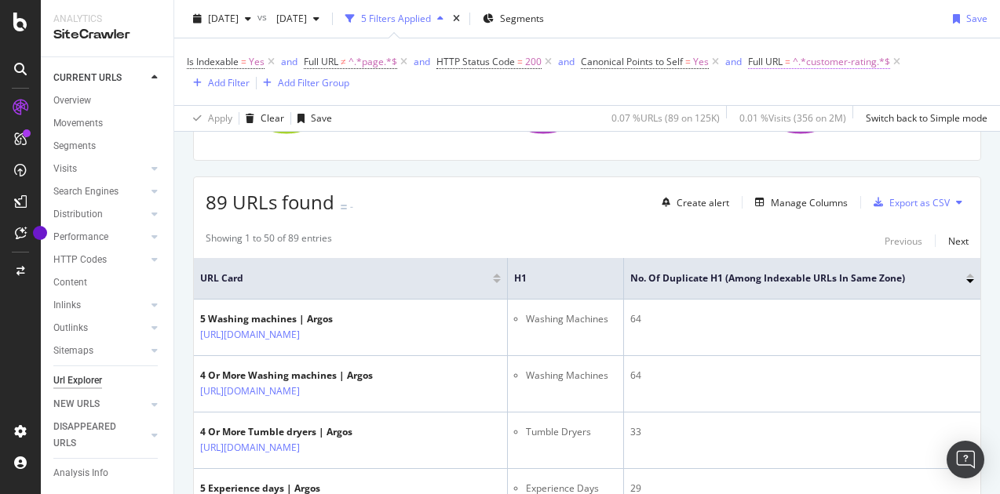
click at [838, 59] on span "^.*customer-rating.*$" at bounding box center [841, 62] width 97 height 22
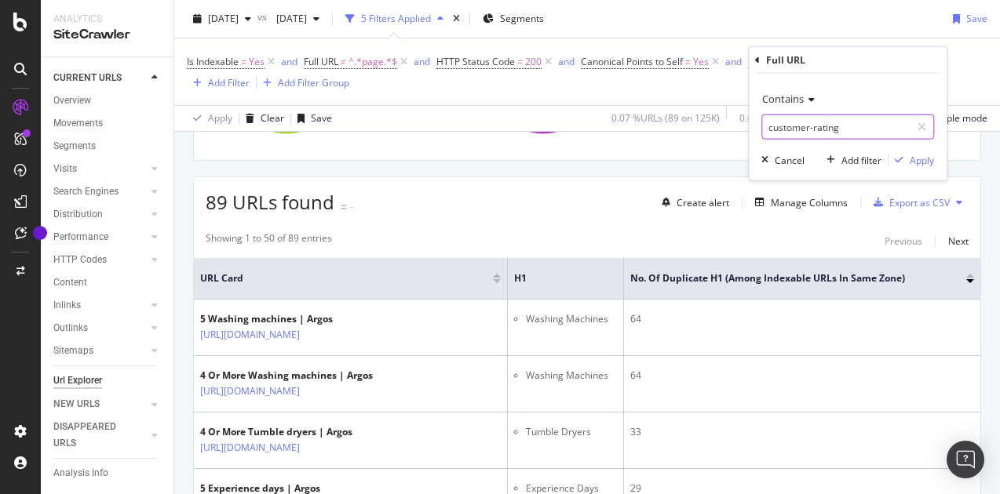
click at [816, 122] on input "customer-rating" at bounding box center [836, 127] width 148 height 25
click at [816, 123] on input "customer-rating" at bounding box center [836, 127] width 148 height 25
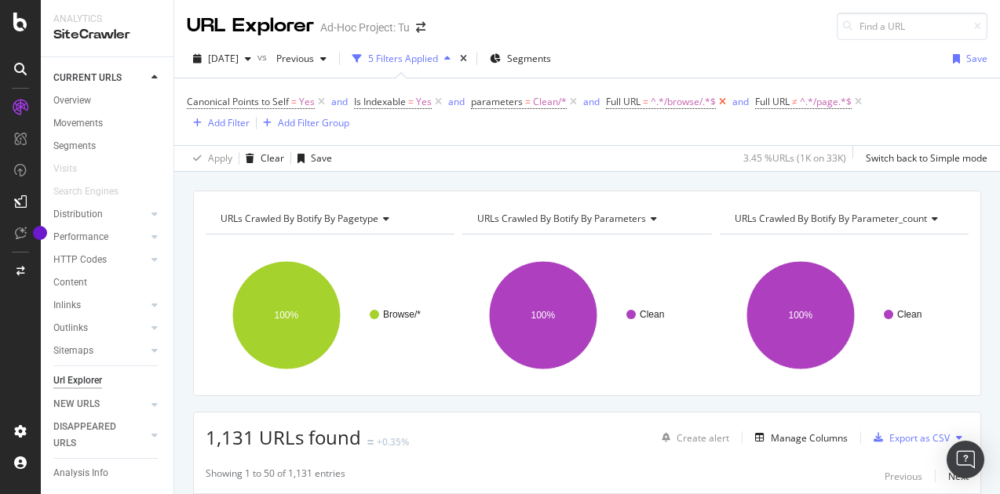
click at [724, 100] on icon at bounding box center [722, 102] width 13 height 16
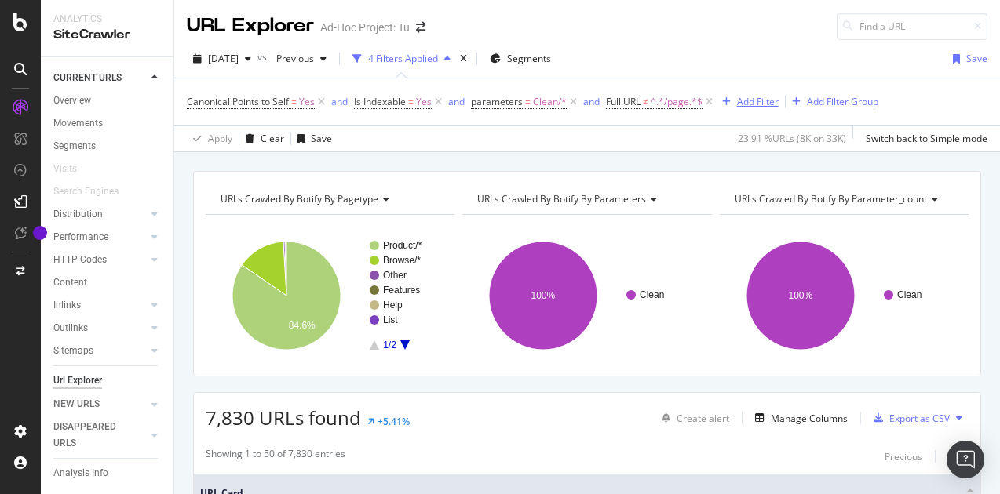
click at [753, 104] on div "Add Filter" at bounding box center [758, 101] width 42 height 13
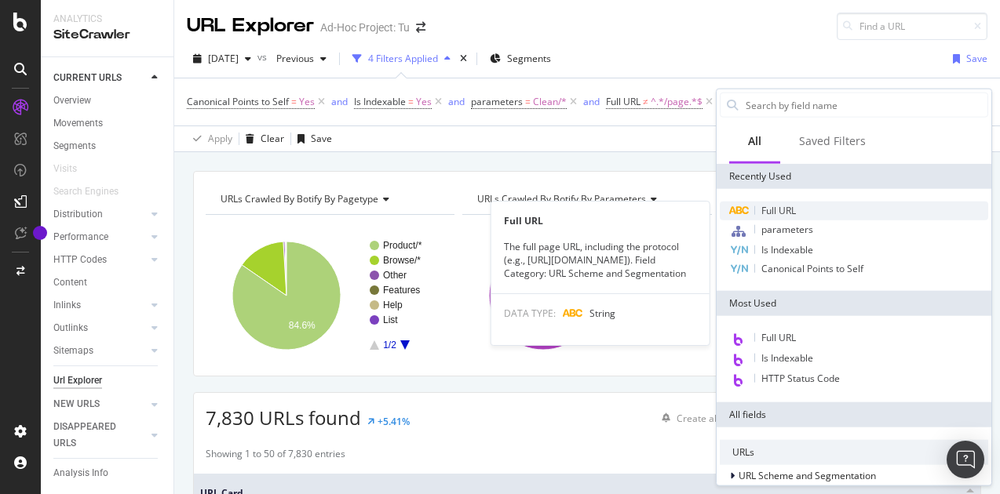
click at [781, 210] on span "Full URL" at bounding box center [778, 210] width 35 height 13
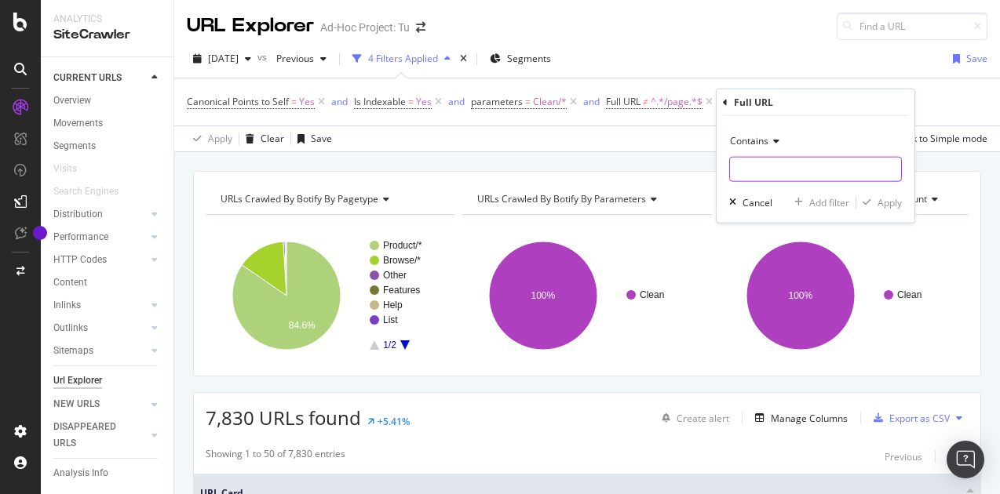
click at [768, 171] on input "text" at bounding box center [815, 169] width 171 height 25
paste input "customer-rating"
type input "customer-rating"
click at [892, 204] on div "Apply" at bounding box center [890, 201] width 24 height 13
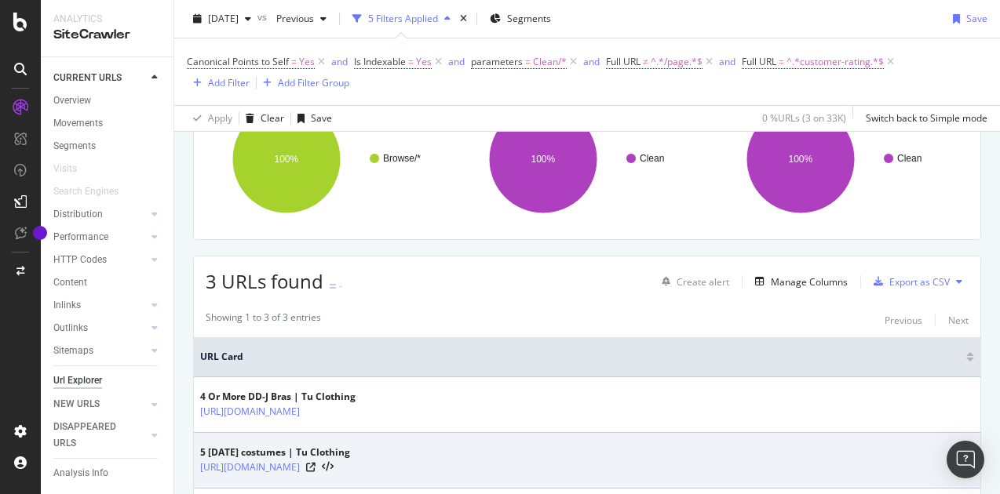
scroll to position [294, 0]
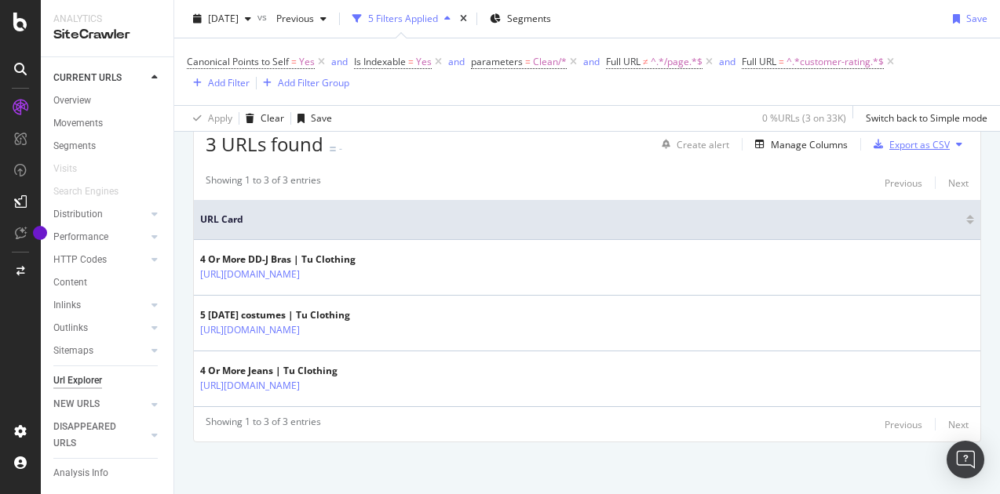
click at [903, 140] on div "Export as CSV" at bounding box center [919, 144] width 60 height 13
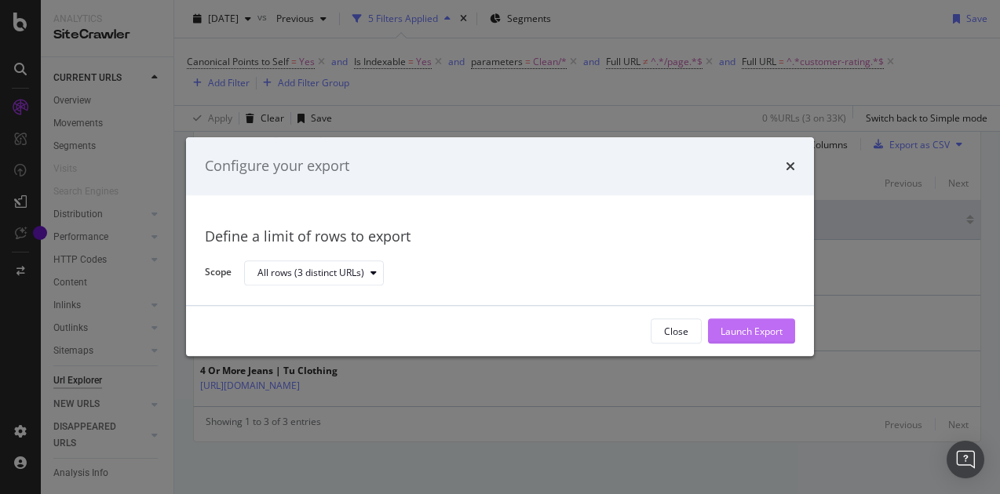
click at [752, 331] on div "Launch Export" at bounding box center [752, 331] width 62 height 13
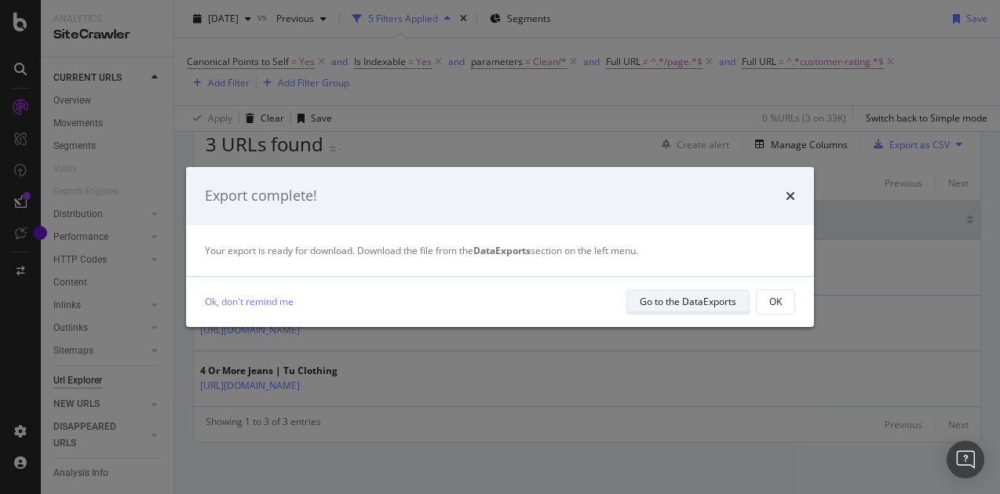
click at [717, 304] on div "Go to the DataExports" at bounding box center [688, 301] width 97 height 13
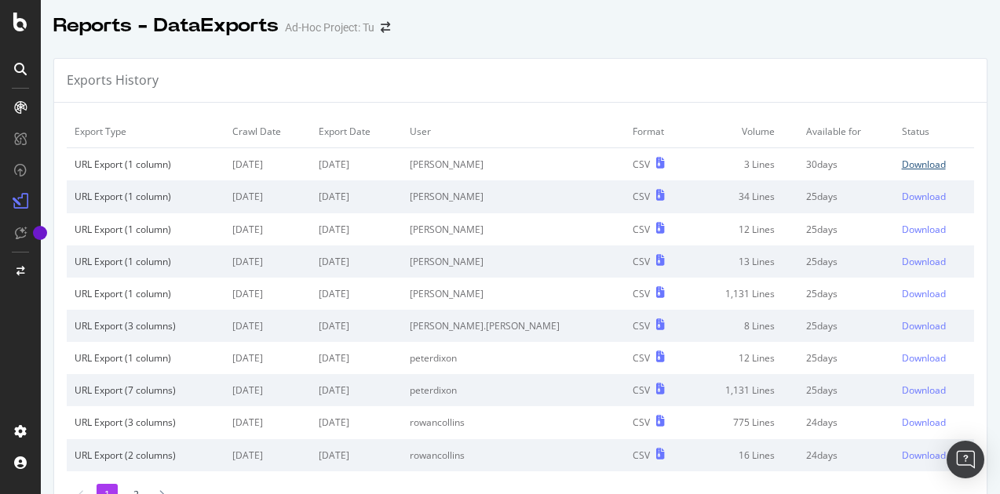
click at [902, 162] on div "Download" at bounding box center [924, 164] width 44 height 13
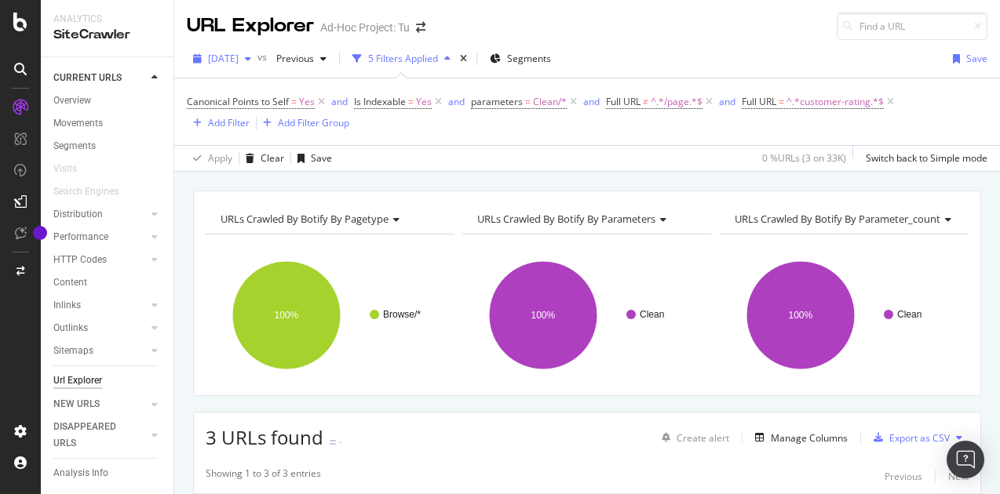
click at [239, 60] on span "[DATE]" at bounding box center [223, 58] width 31 height 13
click at [567, 38] on div "URL Explorer Ad-Hoc Project: Tu" at bounding box center [587, 20] width 826 height 40
click at [892, 98] on icon at bounding box center [890, 102] width 13 height 16
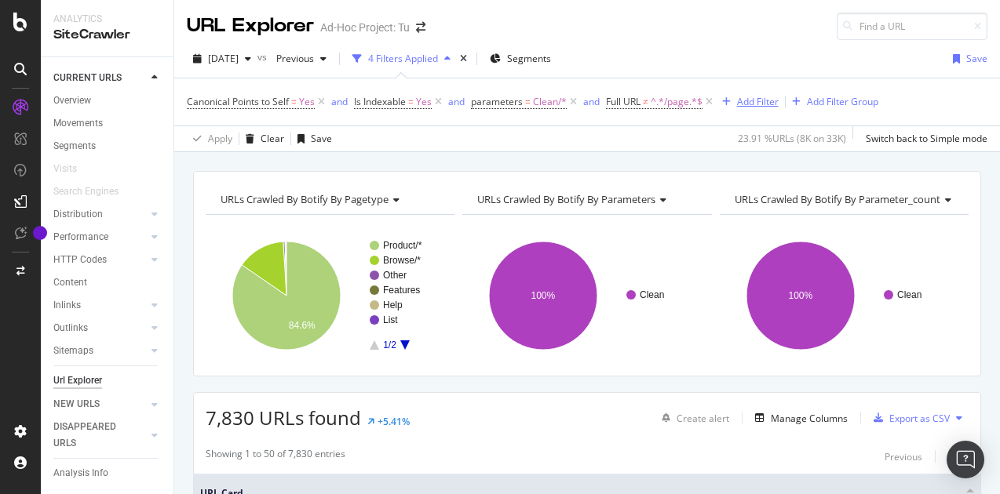
click at [756, 101] on div "Add Filter" at bounding box center [758, 101] width 42 height 13
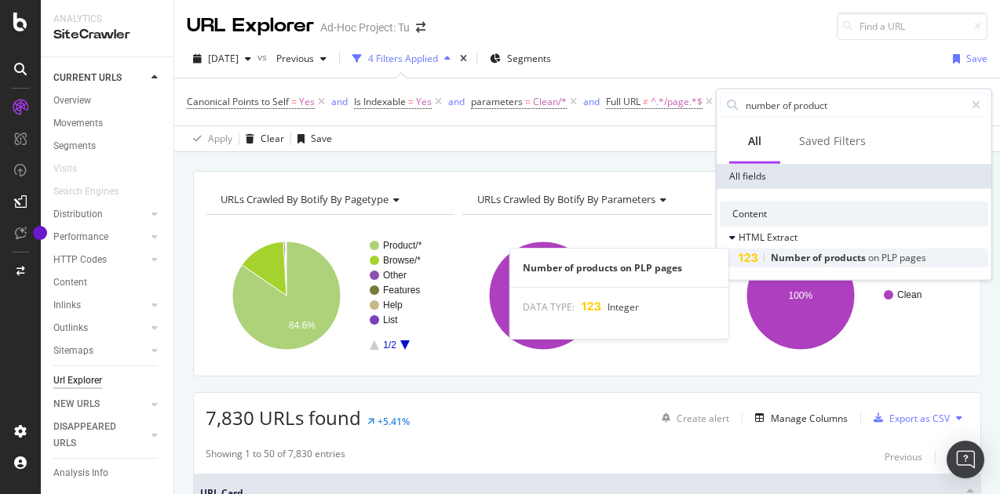
type input "number of product"
click at [826, 264] on div "Number of products on PLP pages" at bounding box center [864, 258] width 250 height 19
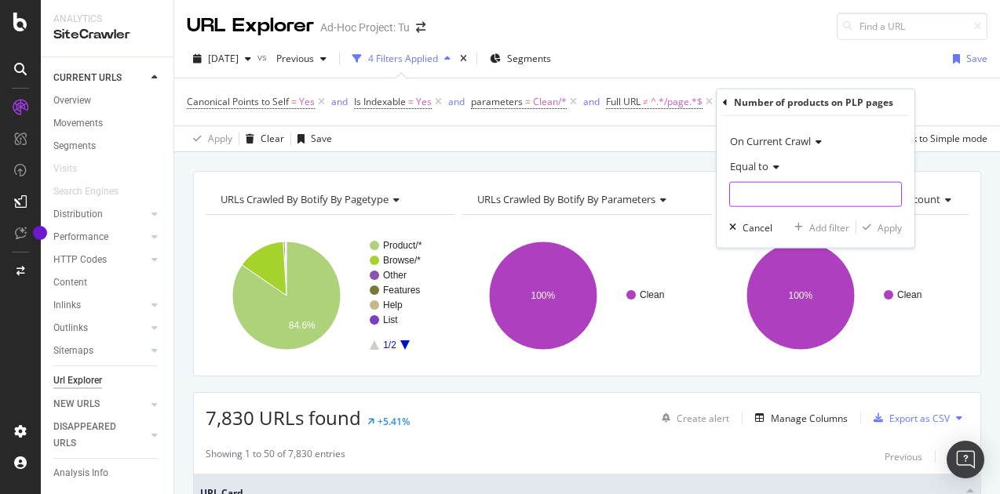
click at [757, 193] on input "number" at bounding box center [815, 194] width 173 height 25
click at [757, 172] on span "Equal to" at bounding box center [749, 166] width 38 height 14
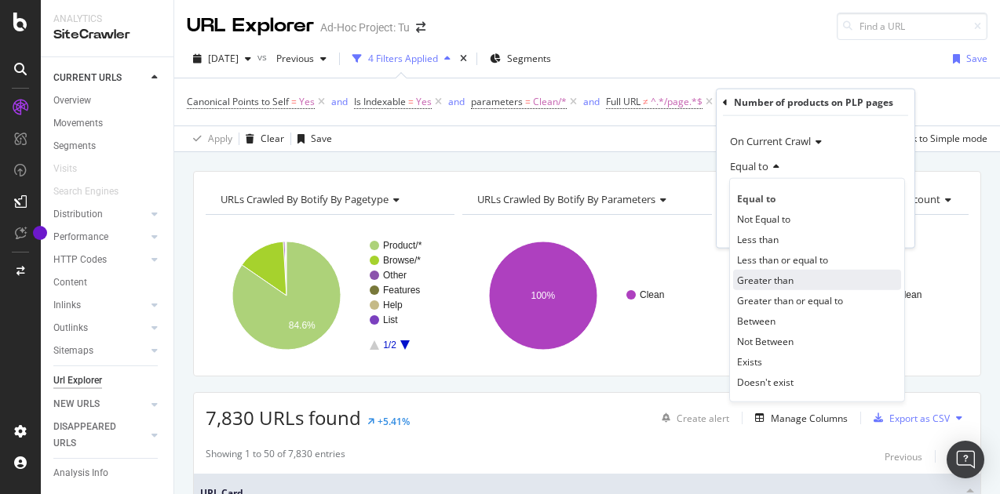
click at [768, 275] on span "Greater than" at bounding box center [765, 279] width 57 height 13
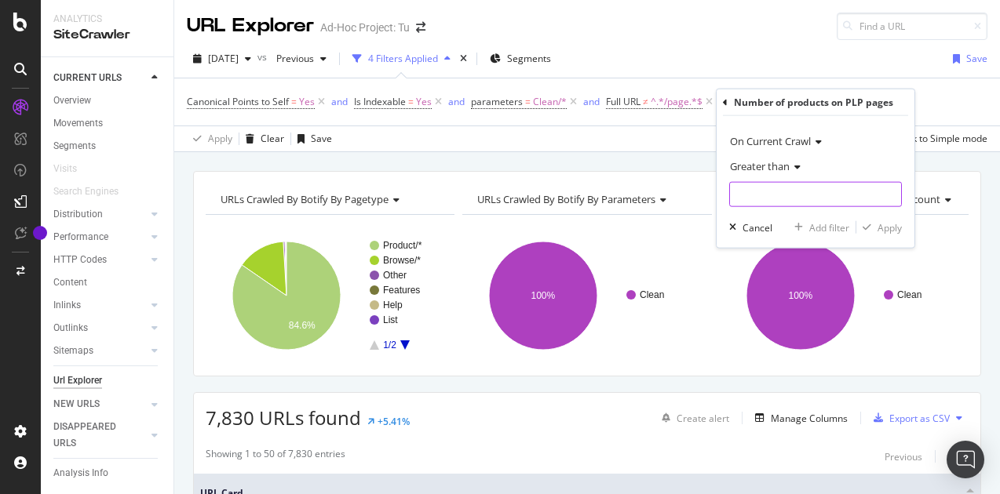
click at [754, 194] on input "number" at bounding box center [815, 194] width 173 height 25
click at [755, 163] on span "Greater than" at bounding box center [760, 166] width 60 height 14
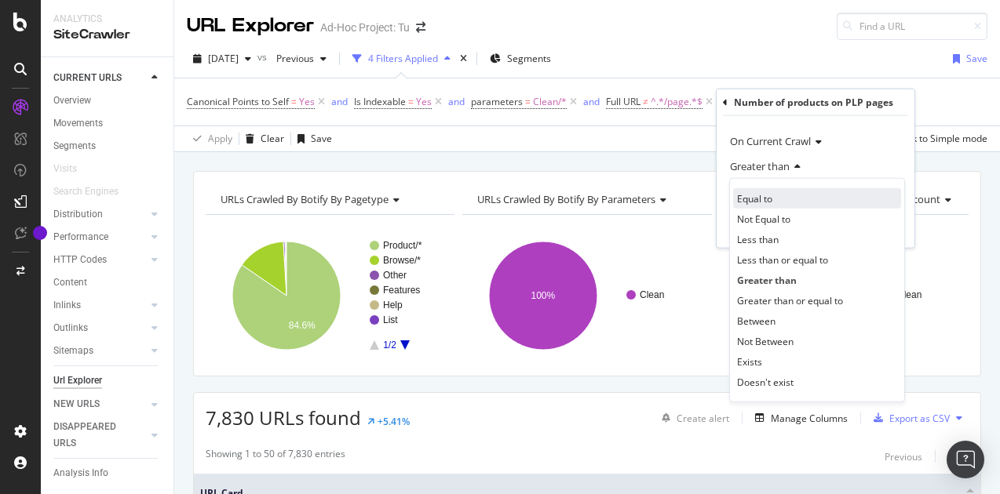
click at [764, 194] on span "Equal to" at bounding box center [754, 198] width 35 height 13
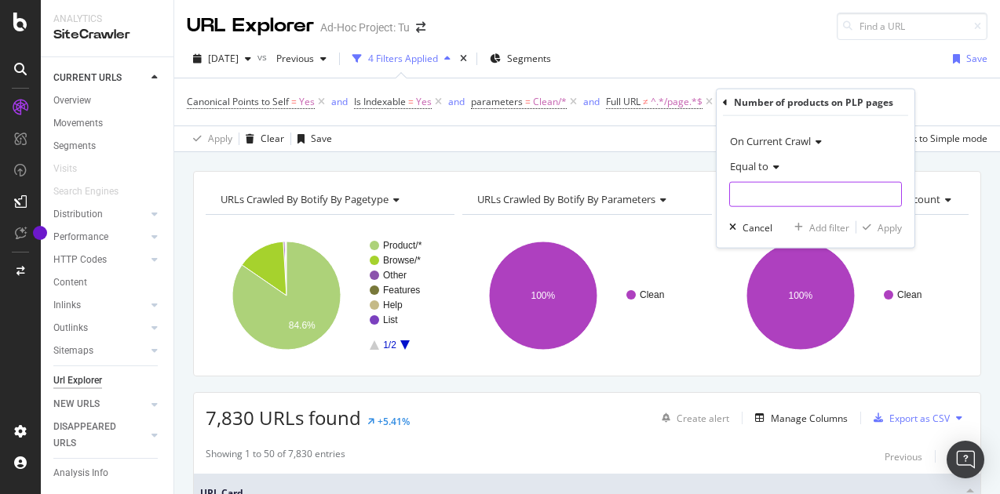
click at [766, 202] on input "number" at bounding box center [815, 194] width 173 height 25
type input "1"
click at [884, 222] on div "Apply" at bounding box center [890, 227] width 24 height 13
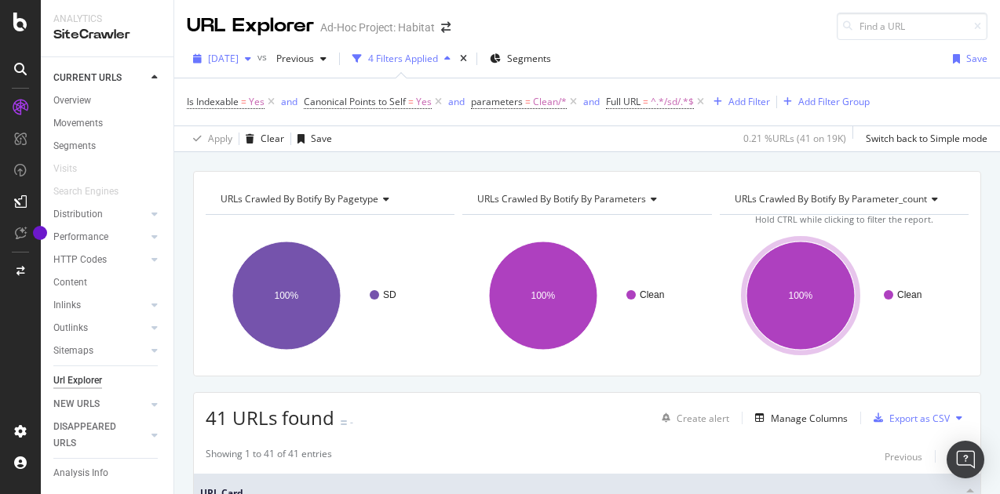
click at [239, 64] on span "[DATE]" at bounding box center [223, 58] width 31 height 13
click at [586, 134] on div "Apply Clear Save 0.21 % URLs ( 41 on 19K ) Switch back to Simple mode" at bounding box center [587, 139] width 826 height 26
click at [702, 98] on icon at bounding box center [700, 102] width 13 height 16
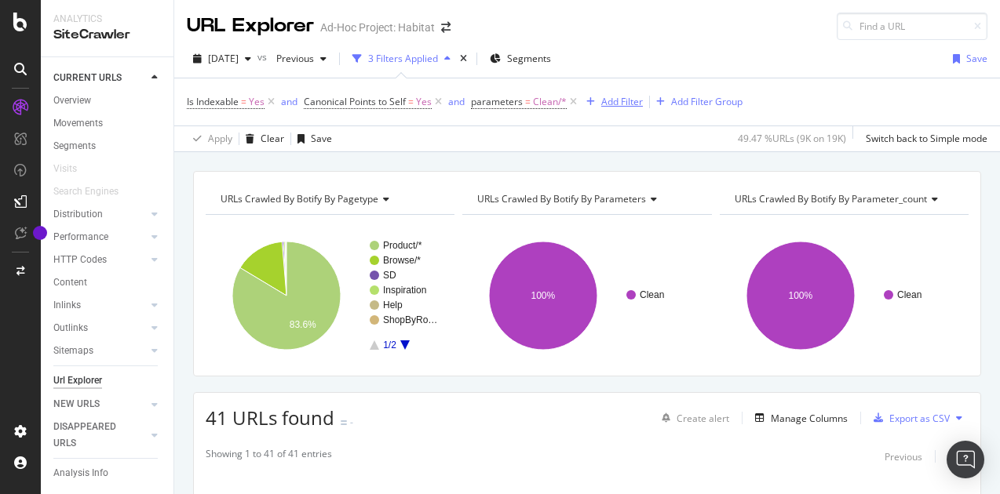
click at [627, 100] on div "Add Filter" at bounding box center [622, 101] width 42 height 13
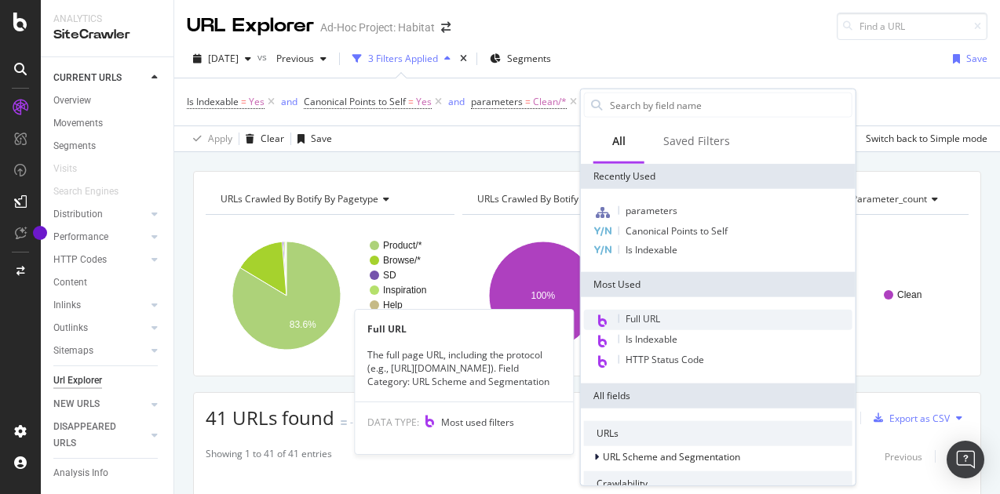
click at [664, 319] on div "Full URL" at bounding box center [718, 320] width 268 height 20
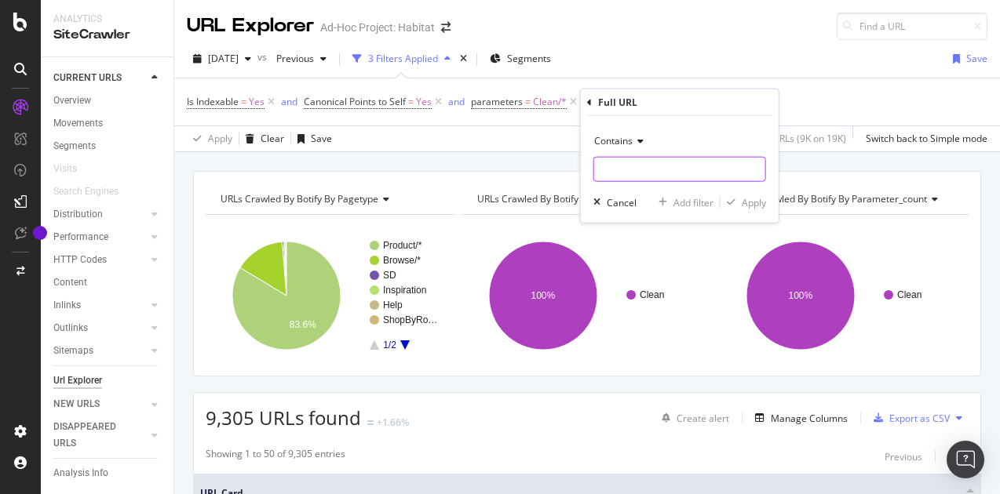
click at [627, 172] on input "text" at bounding box center [679, 169] width 171 height 25
paste input "customer-r"
paste input "ating"
type input "customer-rating"
click at [741, 202] on div "button" at bounding box center [731, 202] width 21 height 9
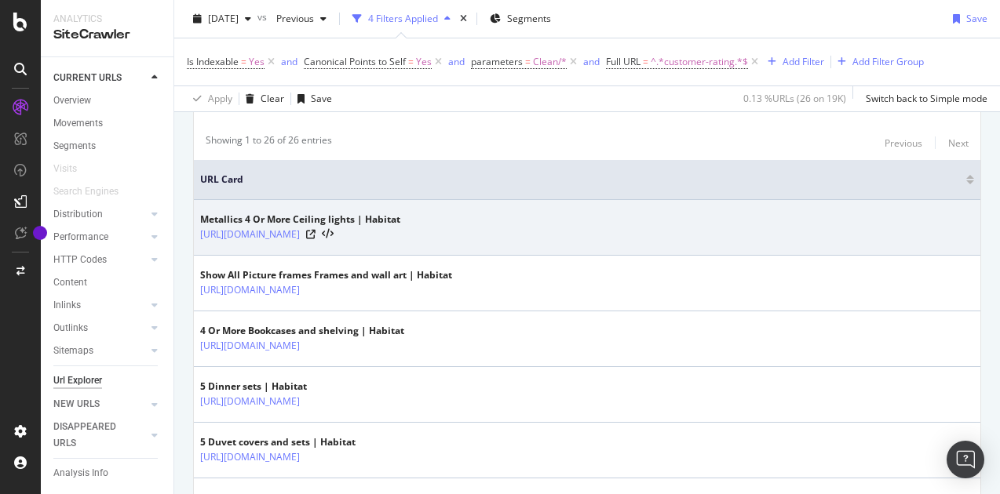
scroll to position [78, 0]
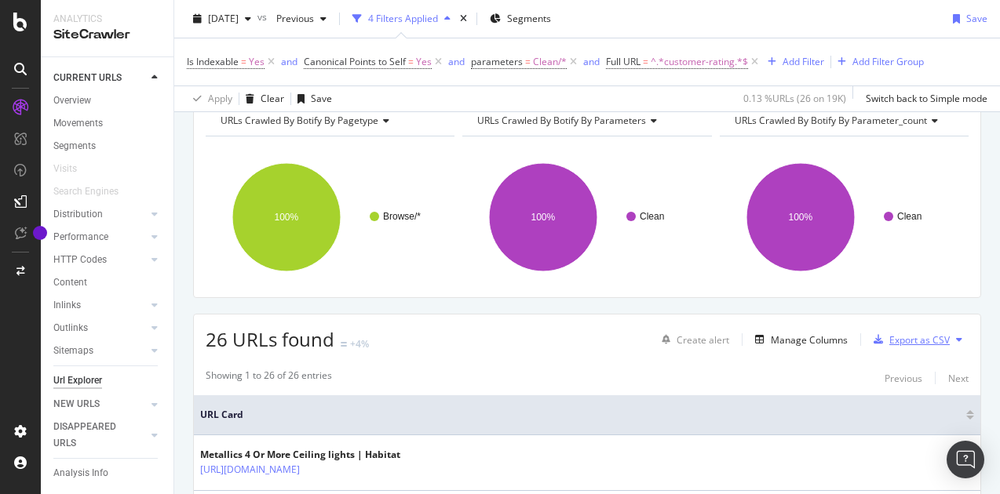
click at [899, 338] on div "Export as CSV" at bounding box center [919, 340] width 60 height 13
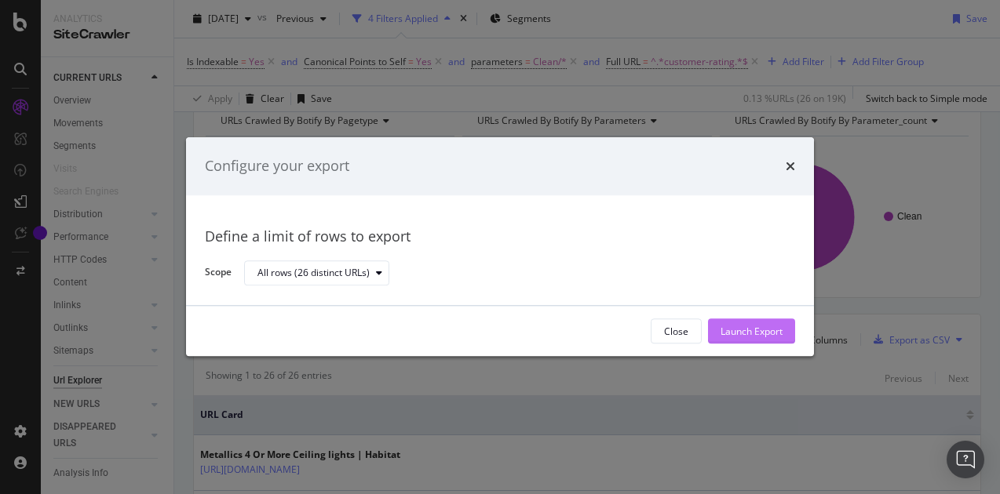
click at [740, 330] on div "Launch Export" at bounding box center [752, 331] width 62 height 13
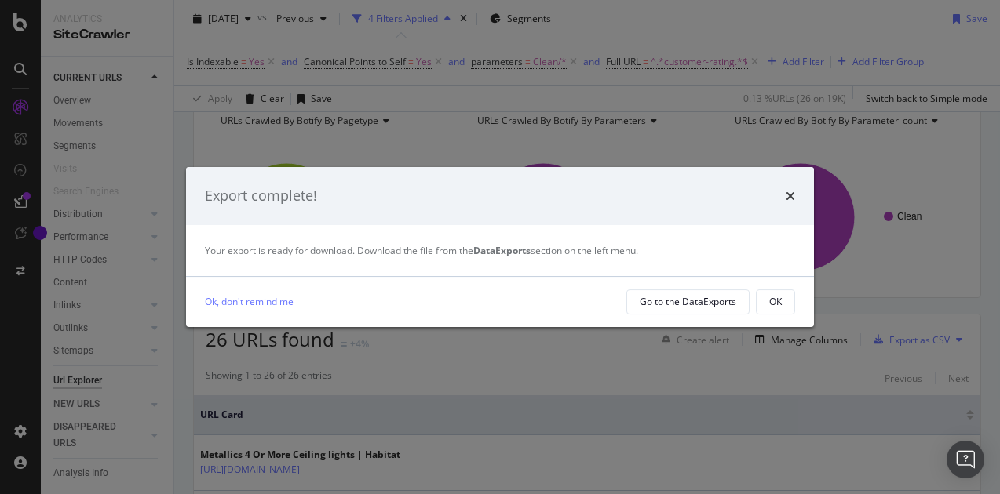
click at [672, 288] on div "Ok, don't remind me Go to the DataExports OK" at bounding box center [500, 302] width 628 height 50
click at [668, 298] on div "Go to the DataExports" at bounding box center [688, 301] width 97 height 13
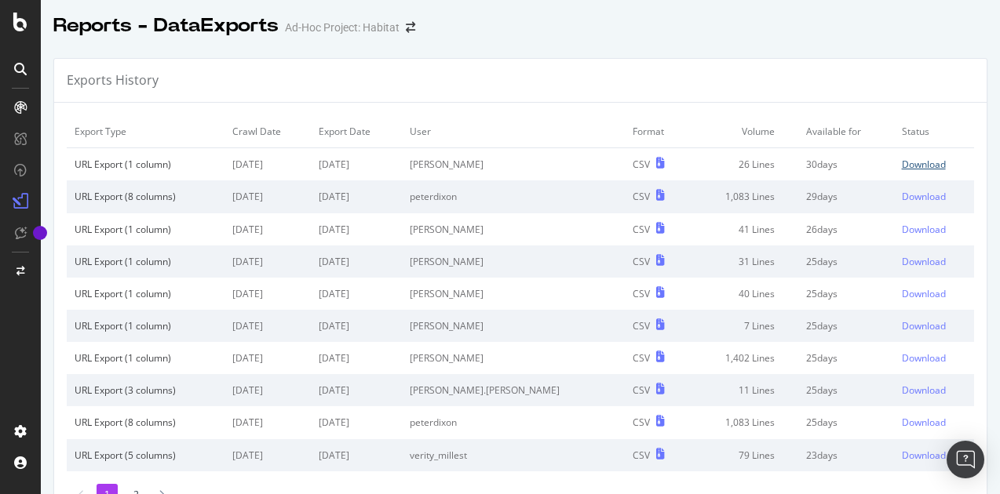
click at [902, 162] on div "Download" at bounding box center [924, 164] width 44 height 13
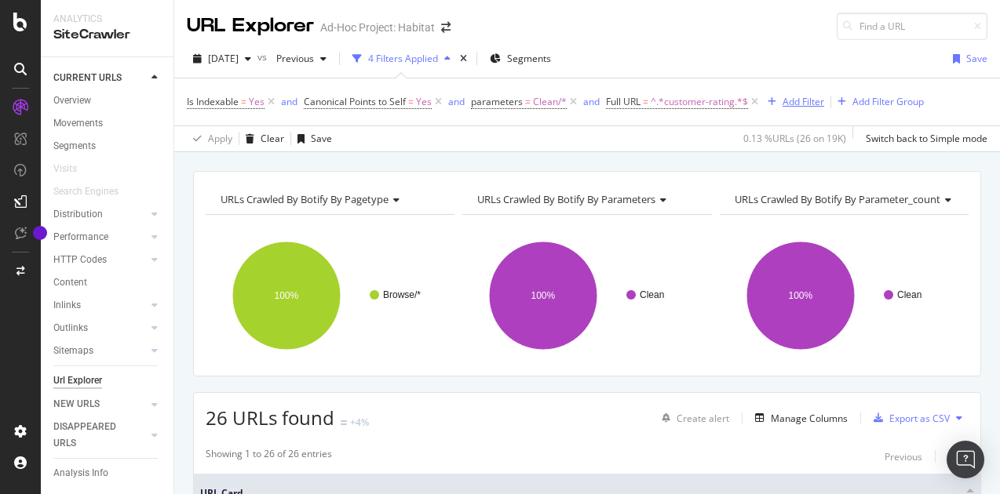
click at [811, 101] on div "Add Filter" at bounding box center [804, 101] width 42 height 13
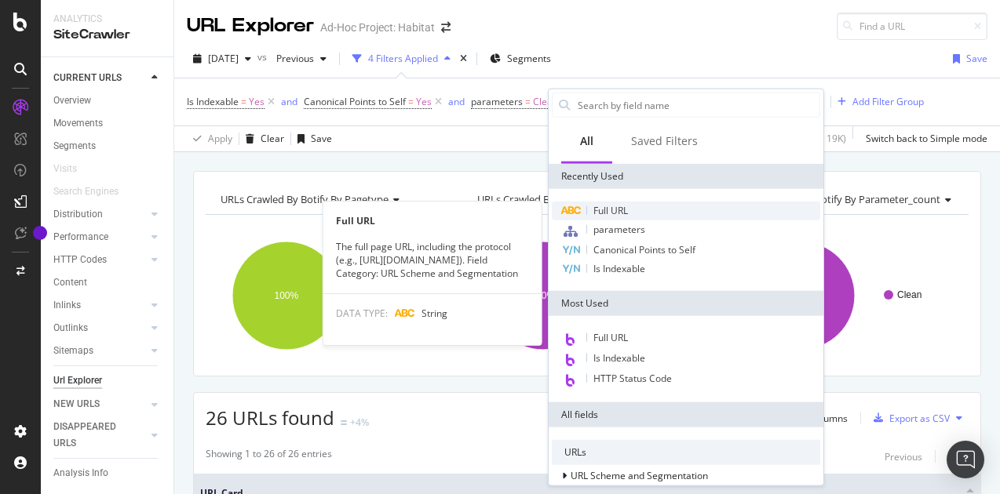
click at [612, 211] on span "Full URL" at bounding box center [610, 210] width 35 height 13
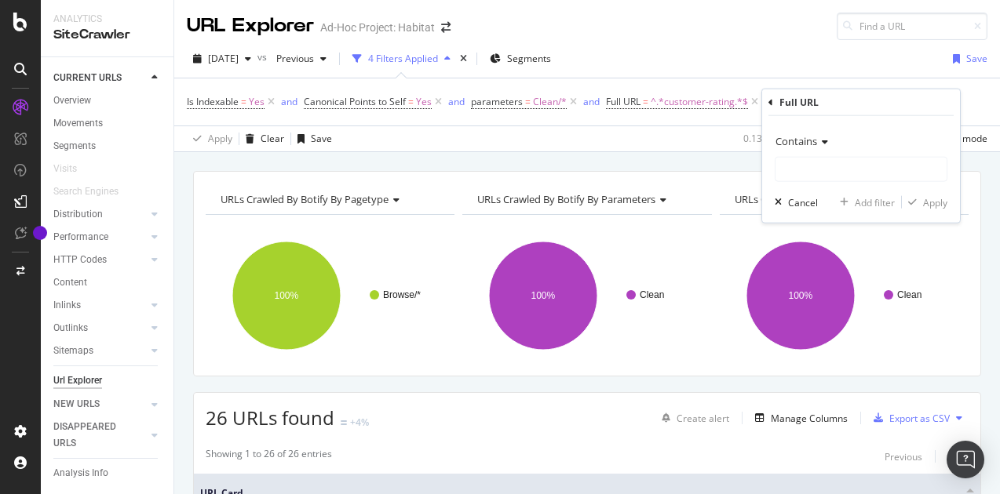
click at [784, 145] on span "Contains" at bounding box center [796, 141] width 42 height 14
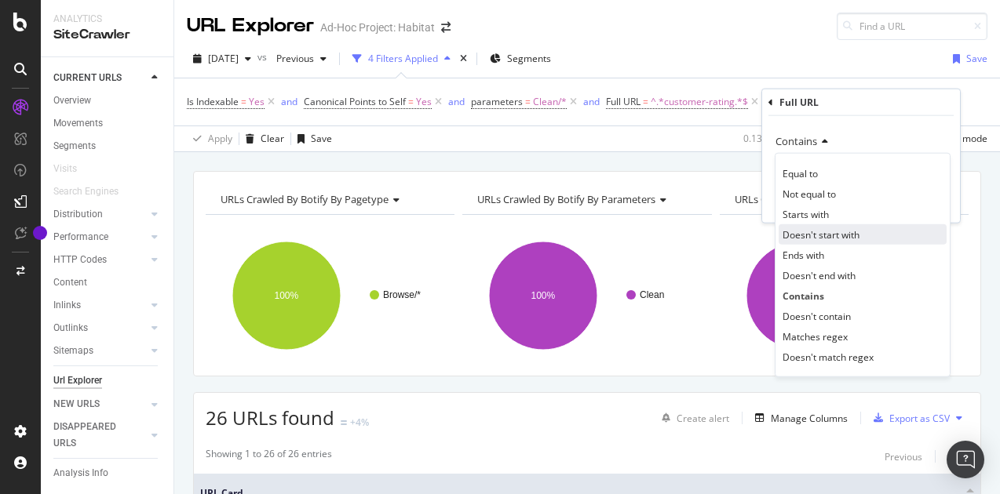
click at [819, 228] on span "Doesn't start with" at bounding box center [821, 234] width 77 height 13
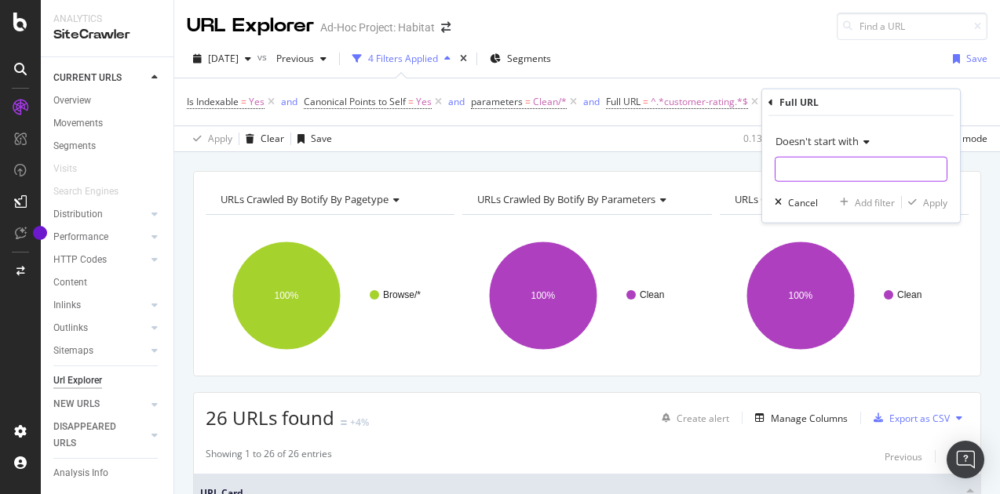
click at [801, 171] on input "text" at bounding box center [860, 169] width 171 height 25
type input "page"
click at [925, 199] on div "Apply" at bounding box center [935, 201] width 24 height 13
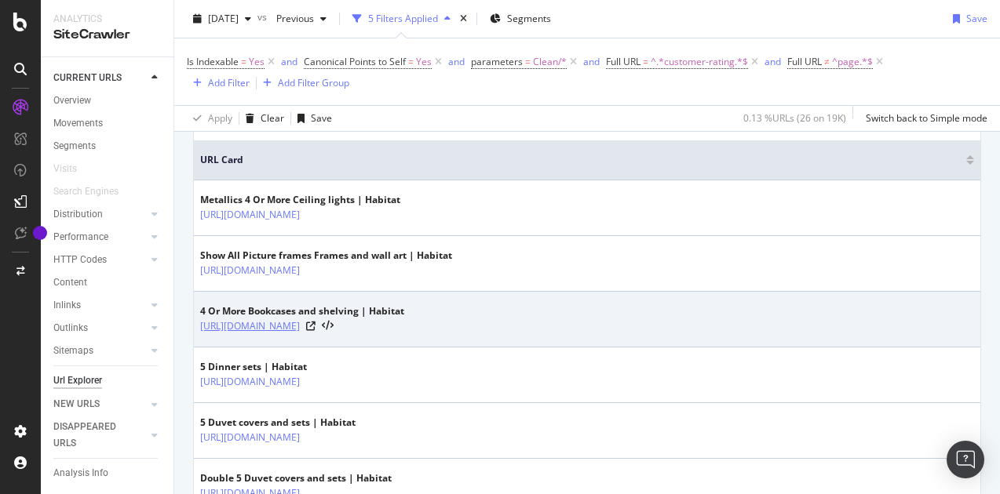
scroll to position [78, 0]
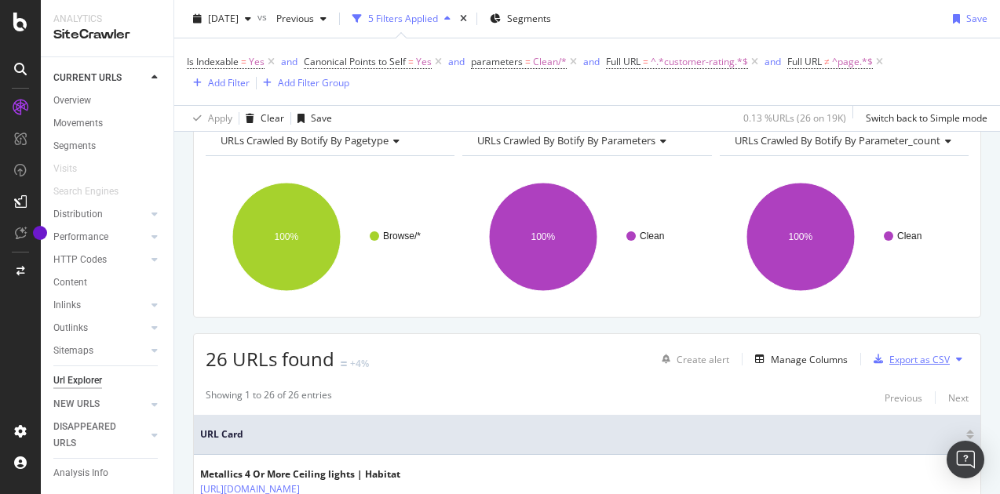
click at [889, 353] on div "Export as CSV" at bounding box center [919, 359] width 60 height 13
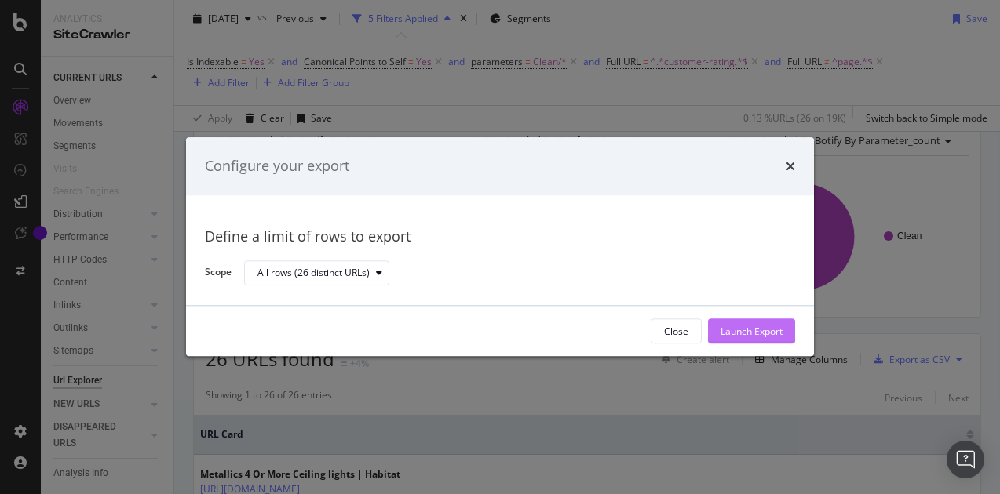
click at [718, 338] on button "Launch Export" at bounding box center [751, 331] width 87 height 25
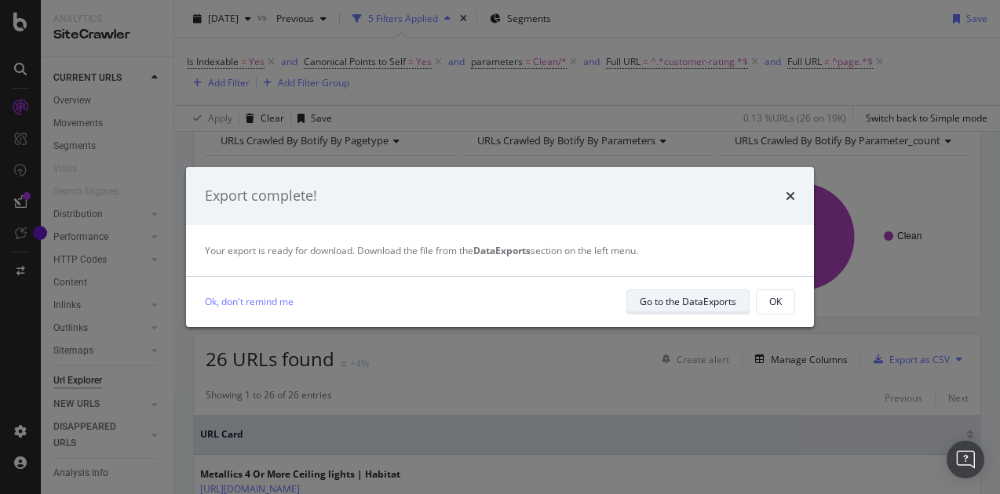
click at [660, 302] on div "Go to the DataExports" at bounding box center [688, 301] width 97 height 13
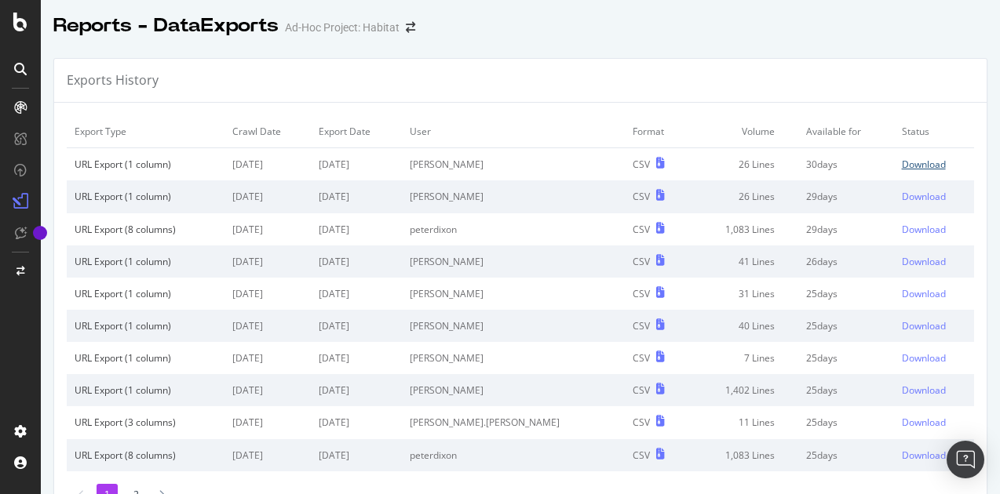
click at [902, 162] on div "Download" at bounding box center [924, 164] width 44 height 13
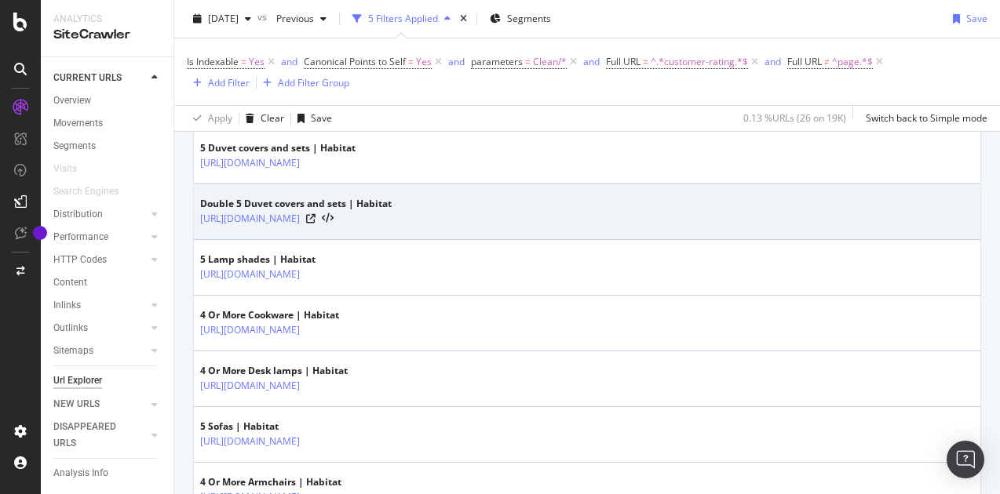
scroll to position [235, 0]
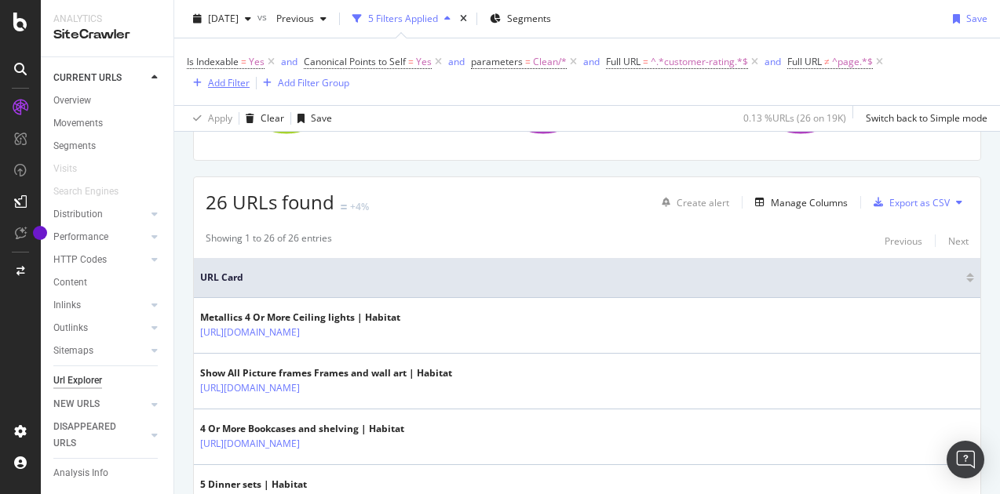
click at [755, 58] on icon at bounding box center [754, 62] width 13 height 16
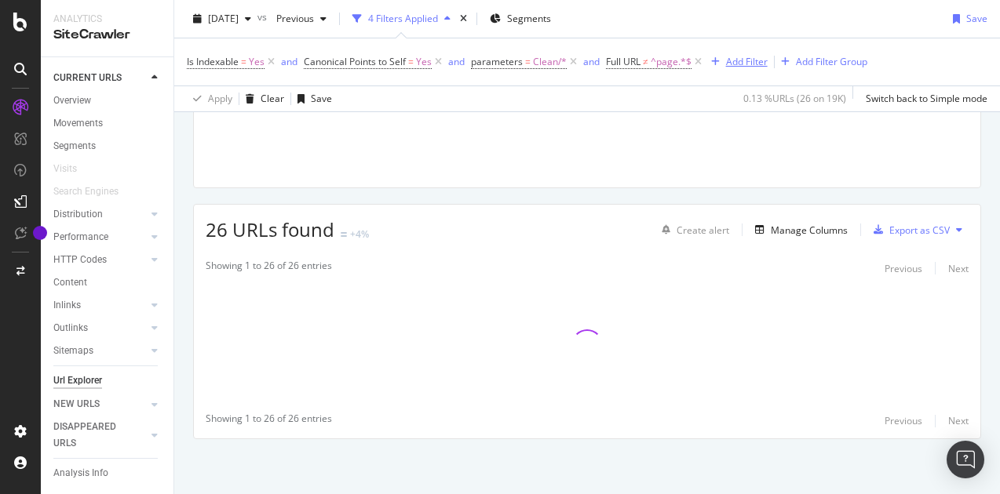
scroll to position [187, 0]
click at [736, 59] on div "Add Filter" at bounding box center [747, 61] width 42 height 13
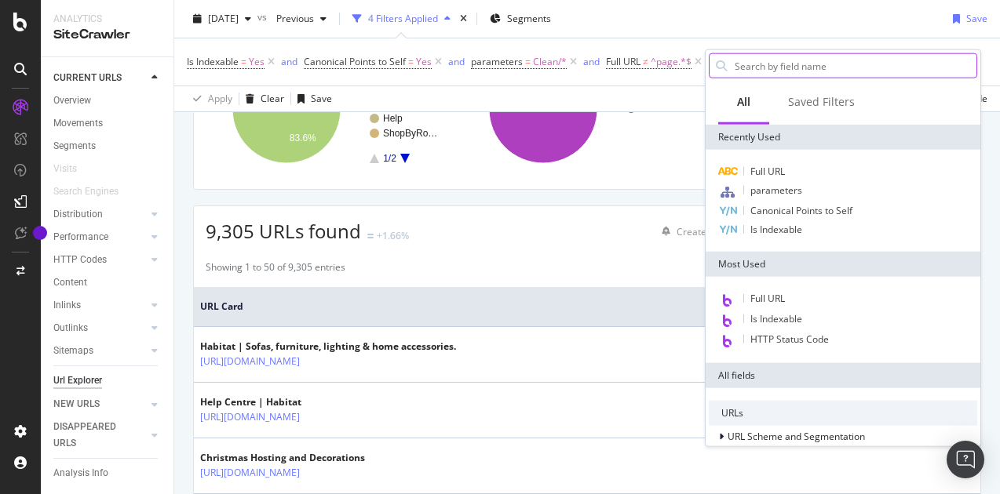
click at [743, 63] on input "text" at bounding box center [854, 66] width 243 height 24
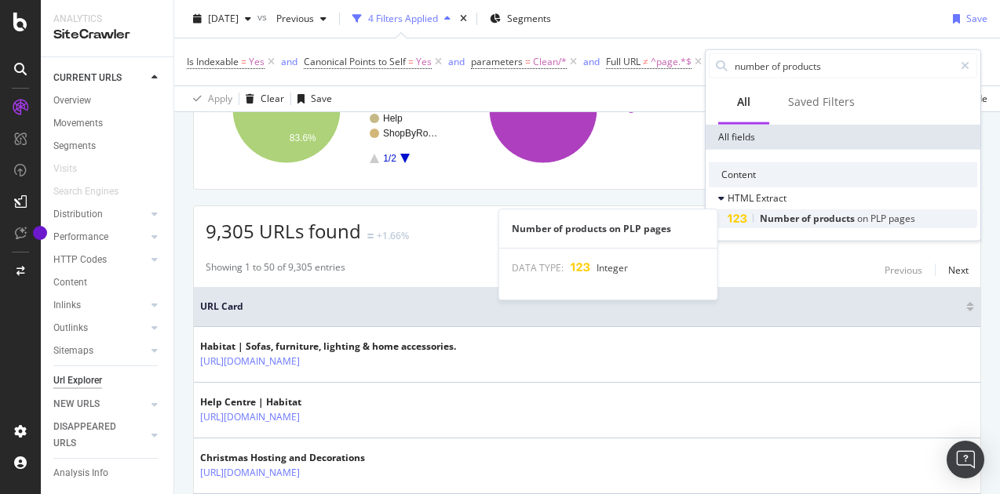
type input "number of products"
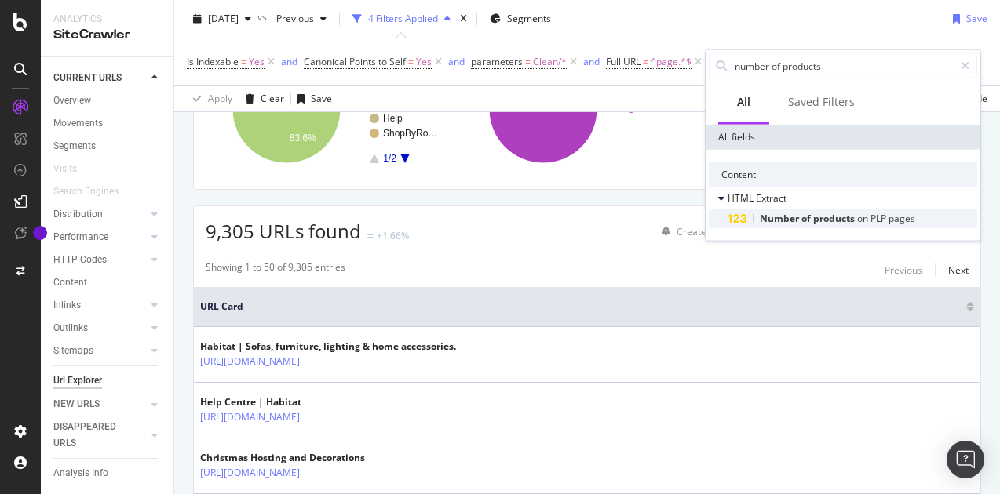
click at [784, 221] on span "Number" at bounding box center [781, 218] width 42 height 13
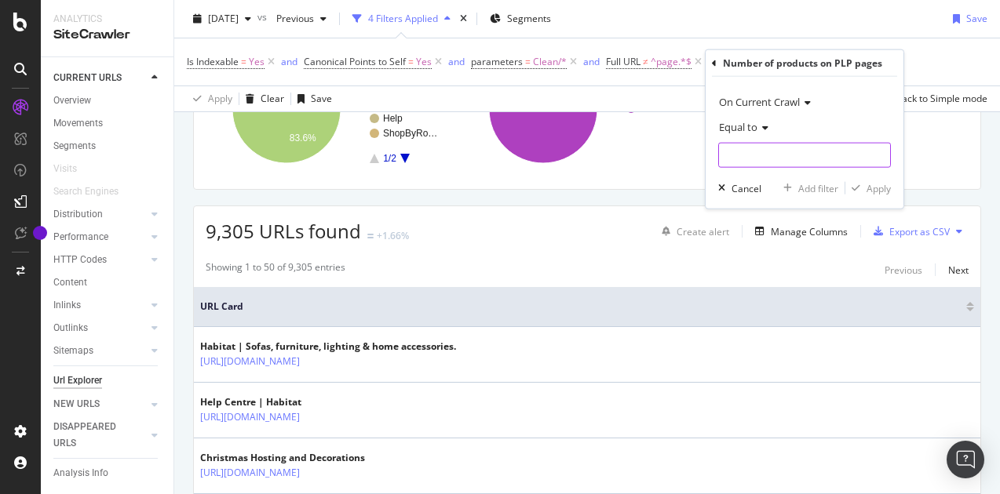
click at [753, 151] on input "number" at bounding box center [804, 155] width 173 height 25
type input "1"
click at [887, 188] on div "Apply" at bounding box center [879, 187] width 24 height 13
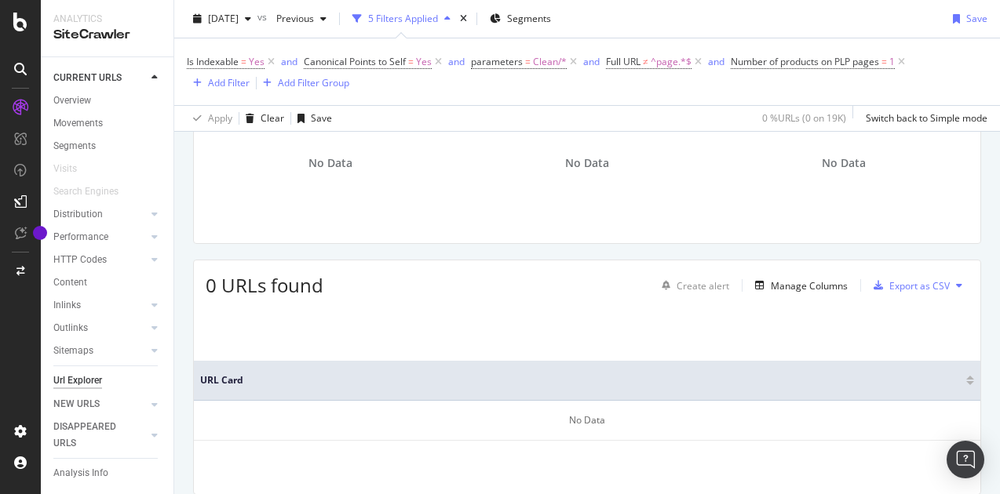
scroll to position [128, 0]
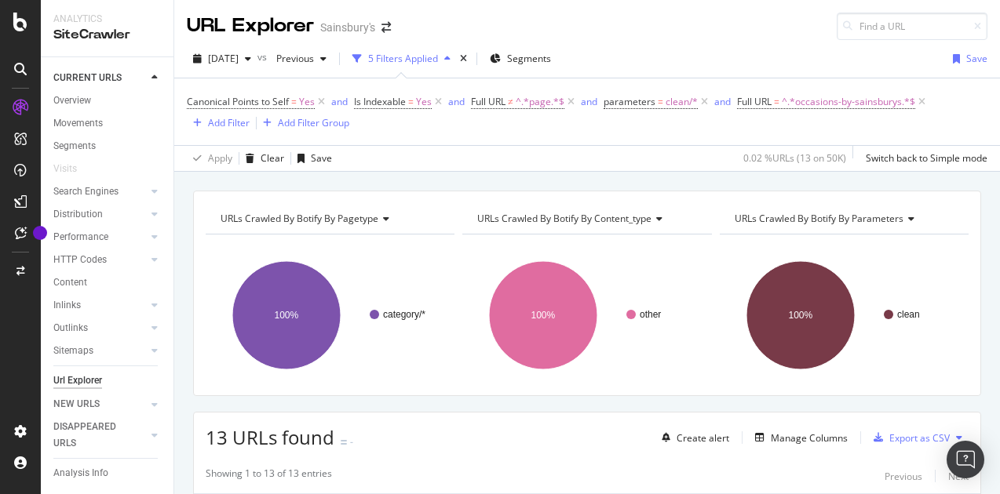
click at [922, 100] on icon at bounding box center [921, 102] width 13 height 16
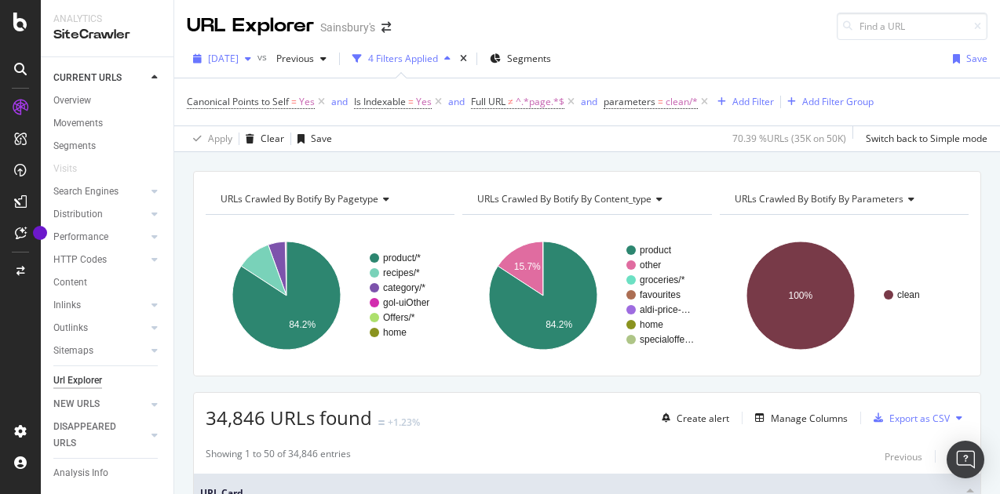
click at [239, 60] on span "[DATE]" at bounding box center [223, 58] width 31 height 13
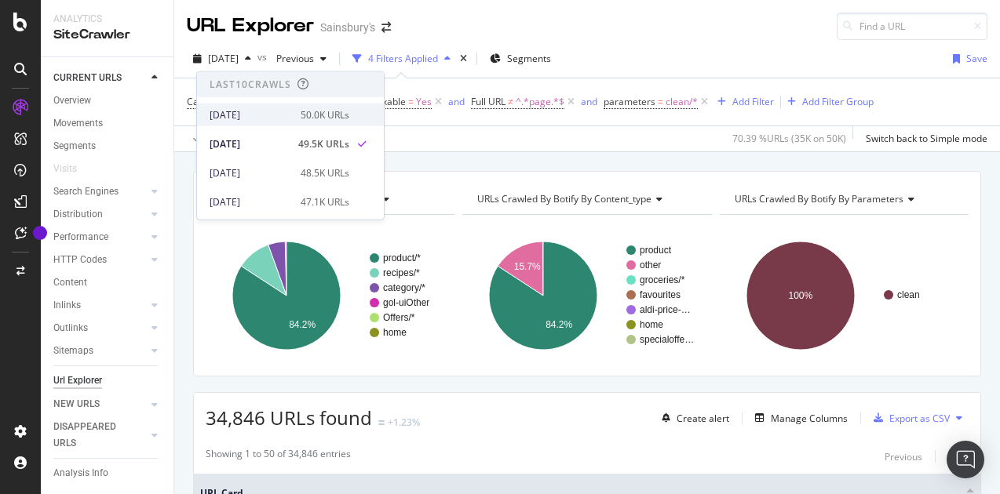
click at [241, 110] on div "[DATE]" at bounding box center [251, 115] width 82 height 14
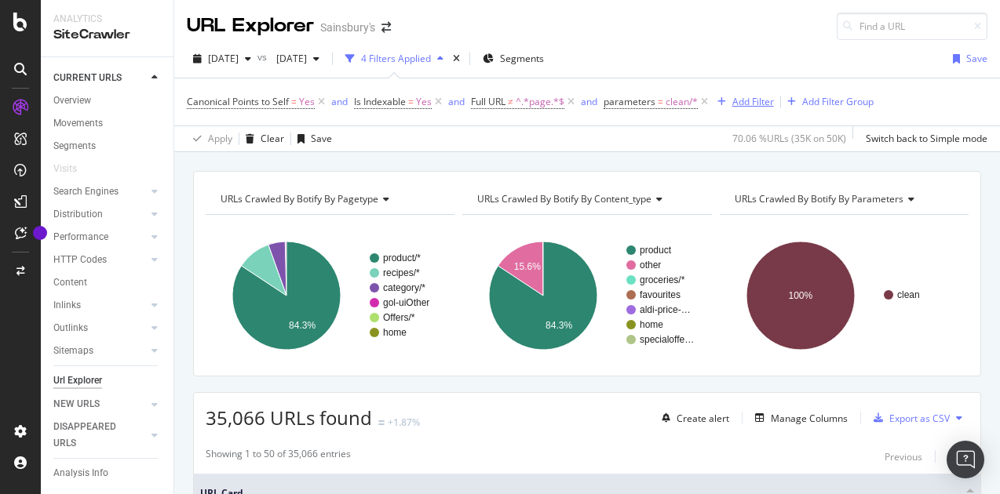
click at [751, 100] on div "Add Filter" at bounding box center [753, 101] width 42 height 13
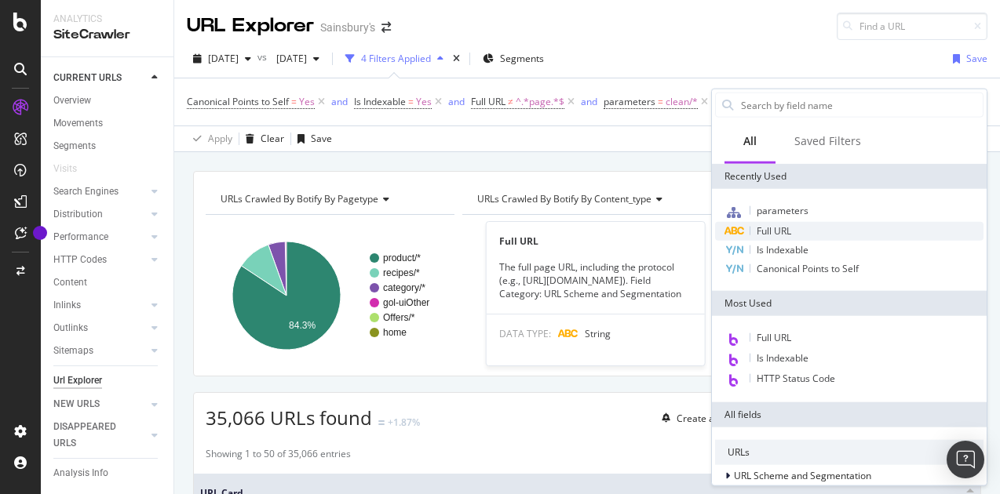
click at [768, 229] on span "Full URL" at bounding box center [774, 230] width 35 height 13
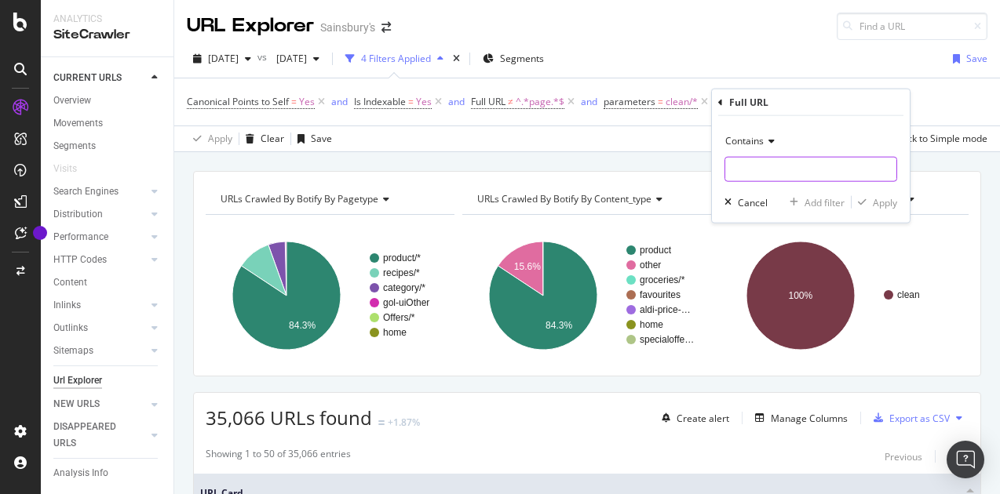
click at [767, 171] on input "text" at bounding box center [810, 169] width 171 height 25
paste input "customer-rating"
type input "customer-rating"
click at [889, 204] on div "Apply" at bounding box center [885, 201] width 24 height 13
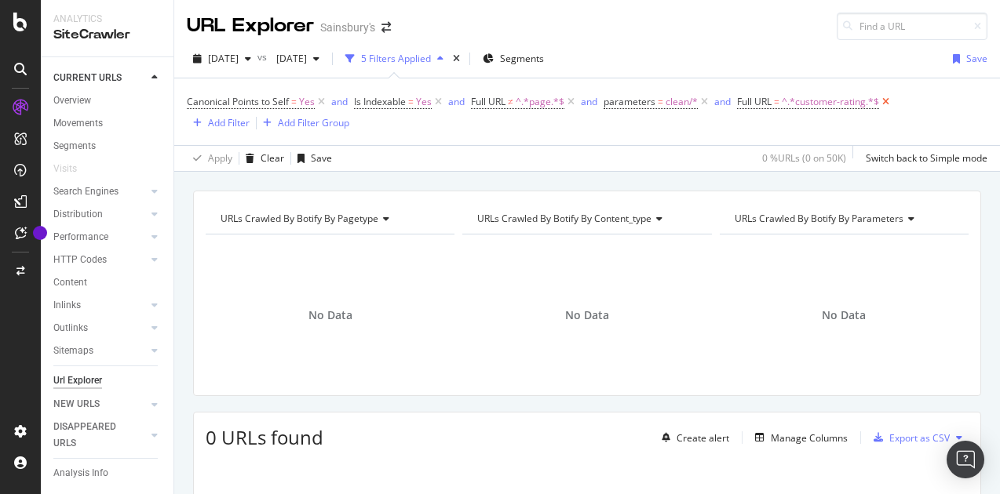
click at [890, 103] on icon at bounding box center [885, 102] width 13 height 16
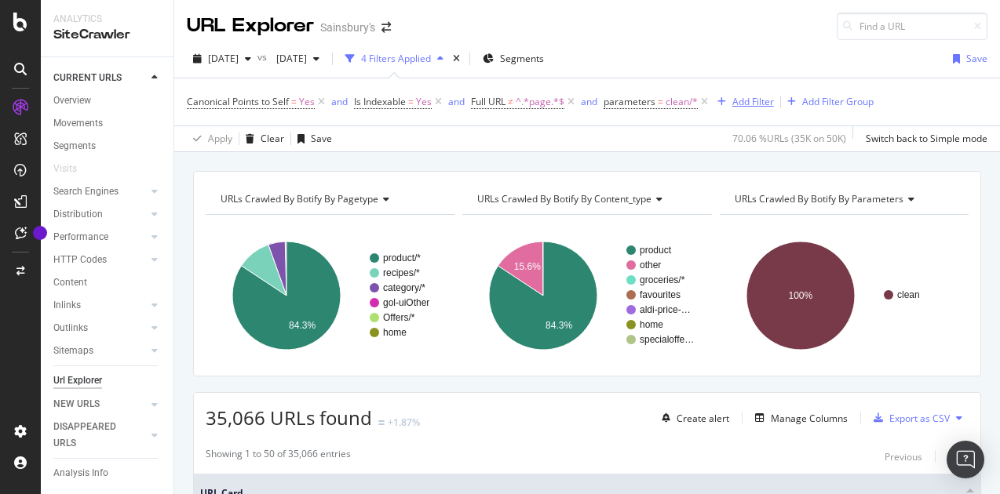
click at [750, 100] on div "Add Filter" at bounding box center [753, 101] width 42 height 13
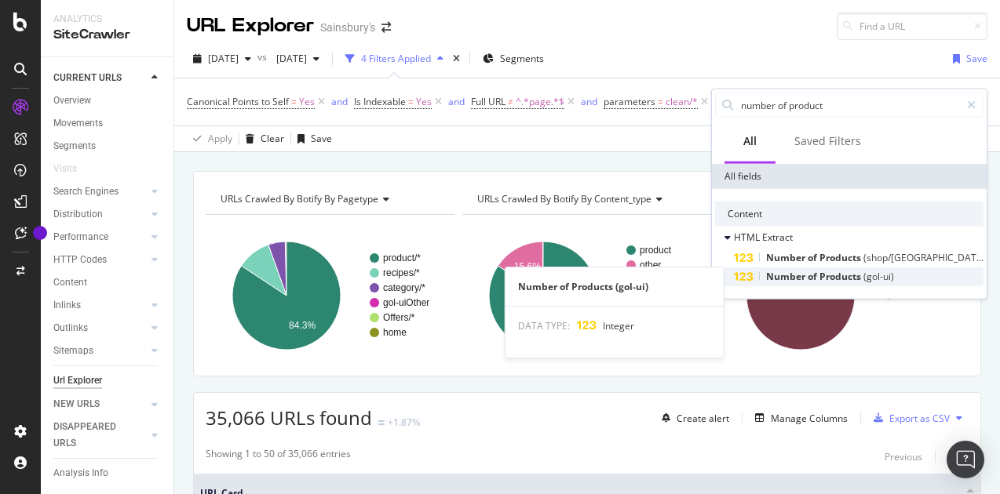
type input "number of product"
click at [827, 275] on span "Products" at bounding box center [841, 276] width 44 height 13
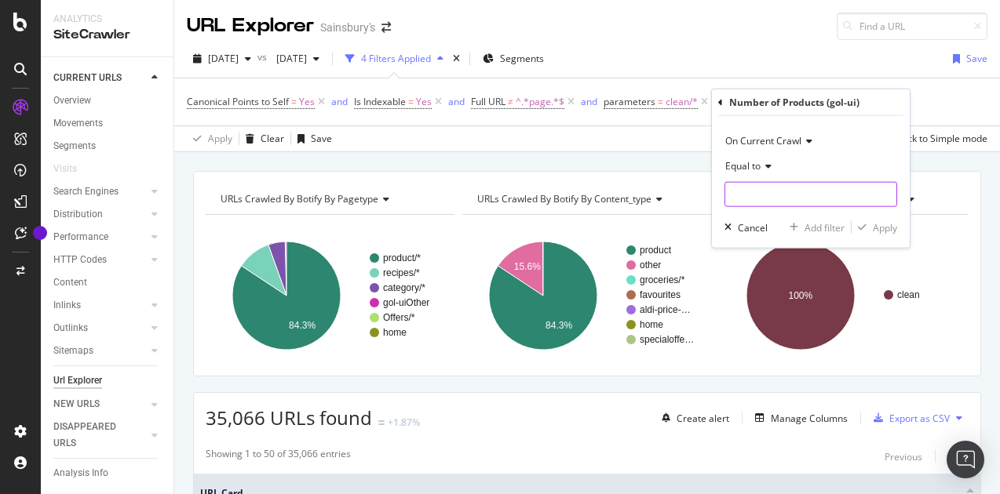
click at [766, 189] on input "number" at bounding box center [810, 194] width 173 height 25
type input "1"
click at [892, 228] on div "Apply" at bounding box center [885, 227] width 24 height 13
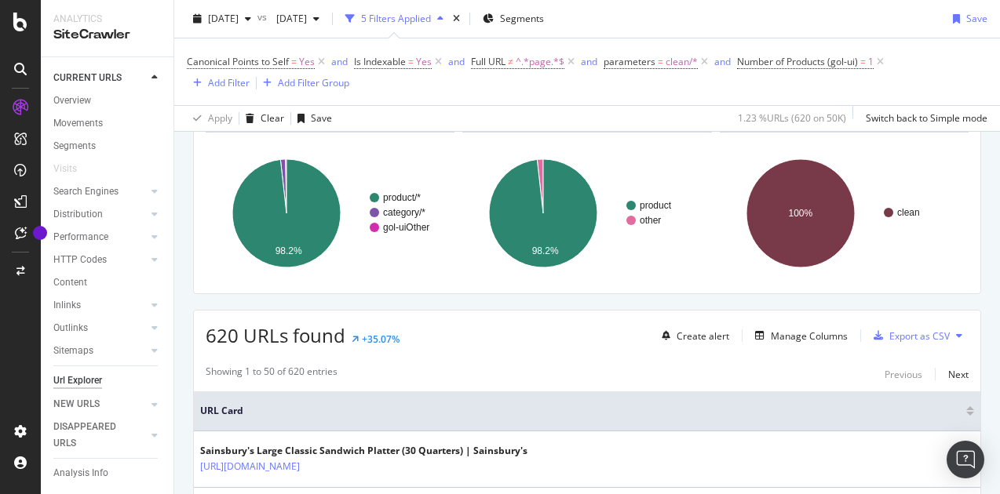
scroll to position [235, 0]
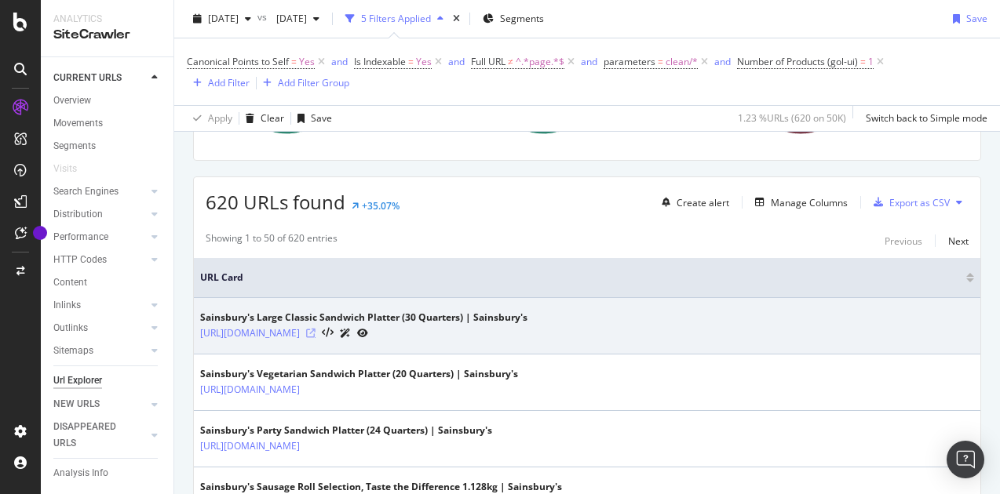
click at [316, 329] on icon at bounding box center [310, 333] width 9 height 9
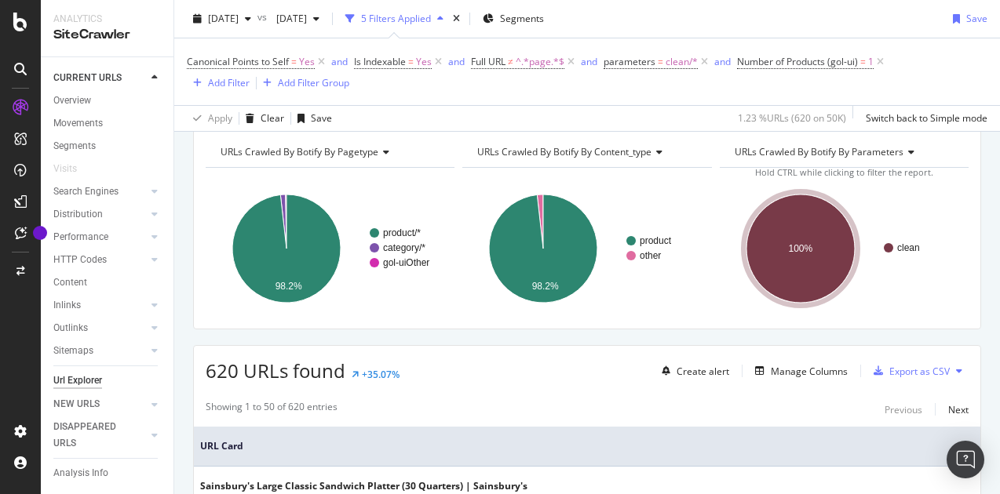
scroll to position [0, 0]
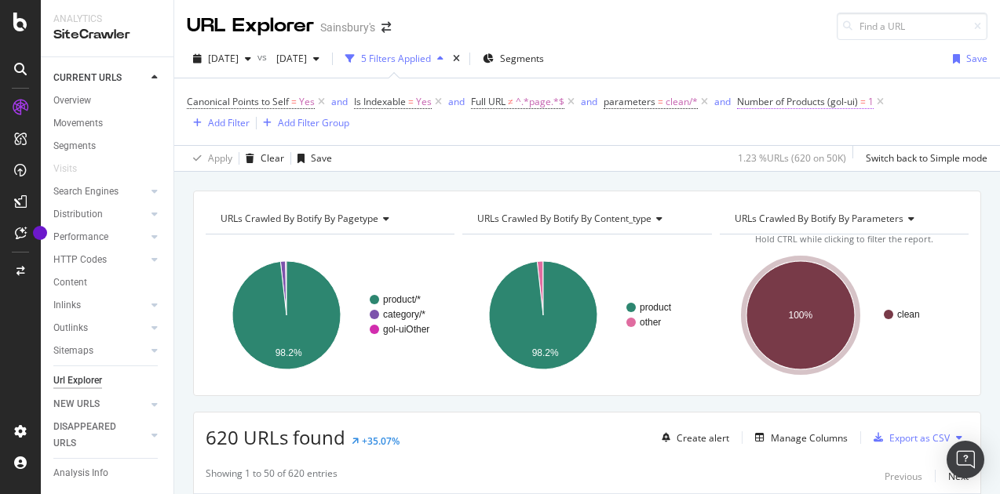
click at [845, 104] on span "Number of Products (gol-ui)" at bounding box center [797, 101] width 121 height 13
click at [689, 147] on div "Apply Clear Save 1.23 % URLs ( 620 on 50K ) Switch back to Simple mode" at bounding box center [587, 158] width 826 height 26
click at [882, 101] on icon at bounding box center [880, 102] width 13 height 16
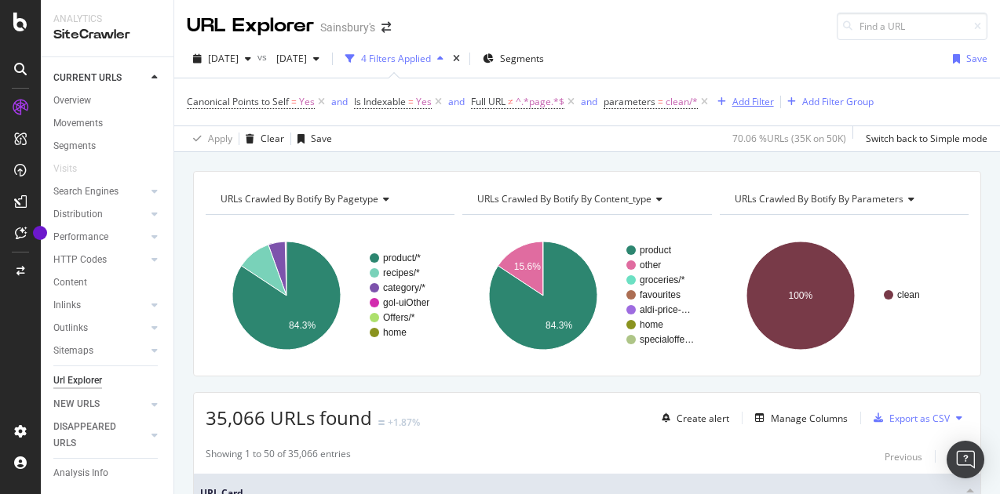
click at [741, 103] on div "Add Filter" at bounding box center [753, 101] width 42 height 13
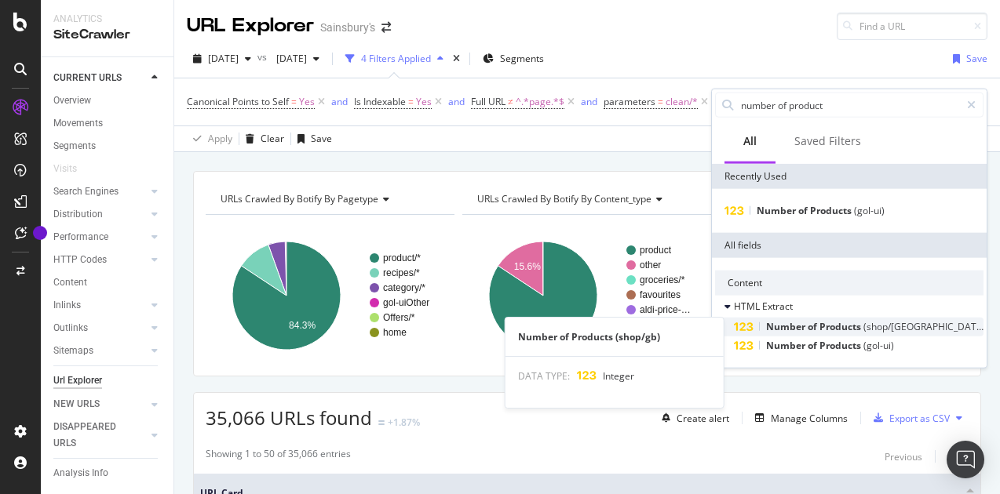
click at [929, 328] on div "Number of Products (shop/gb)" at bounding box center [859, 327] width 250 height 19
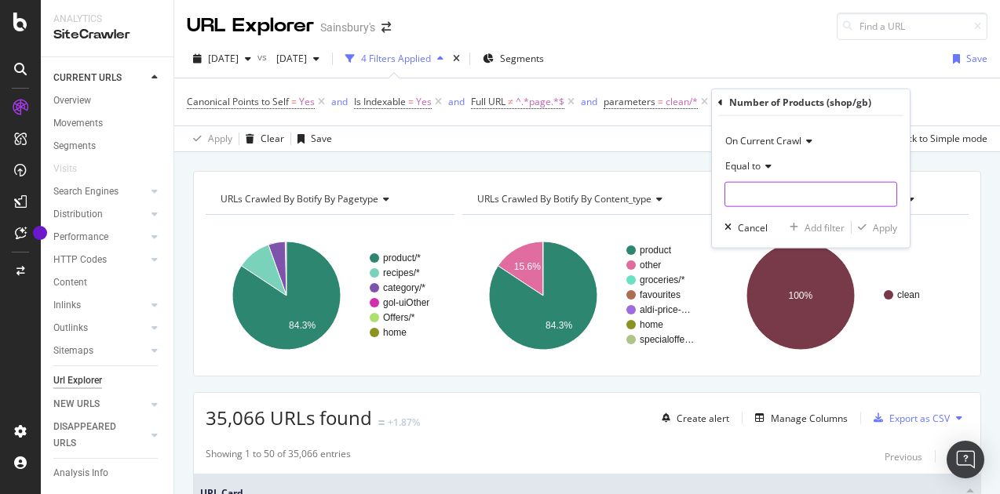
click at [794, 201] on input "number" at bounding box center [810, 194] width 173 height 25
type input "1"
click at [885, 224] on div "Apply" at bounding box center [885, 227] width 24 height 13
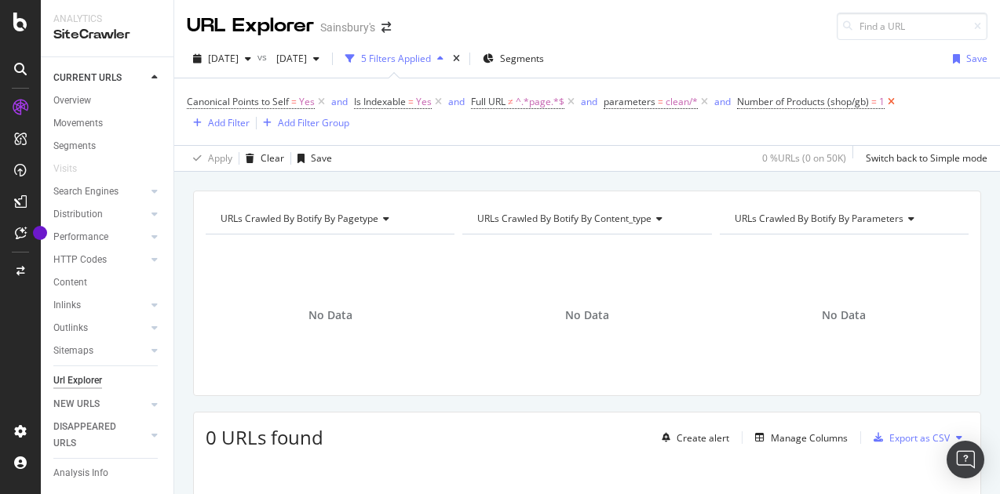
click at [895, 98] on icon at bounding box center [891, 102] width 13 height 16
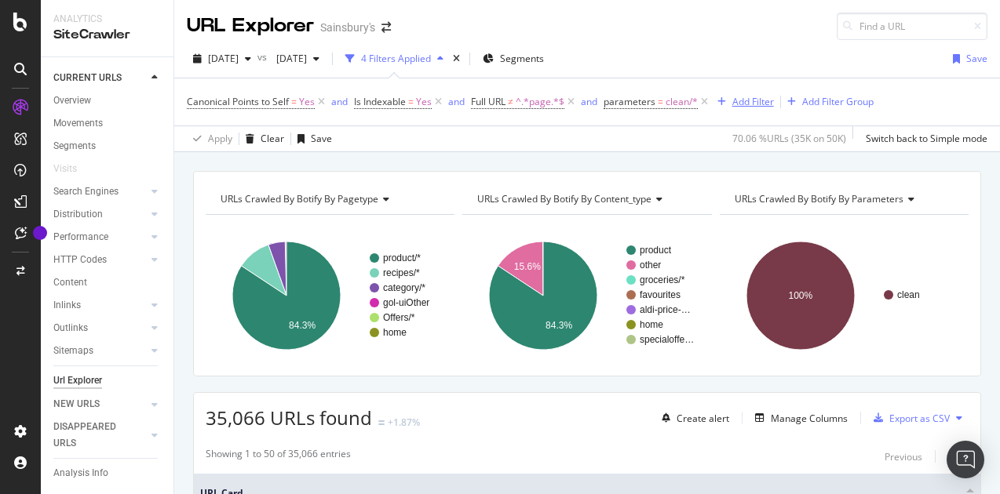
click at [745, 100] on div "Add Filter" at bounding box center [753, 101] width 42 height 13
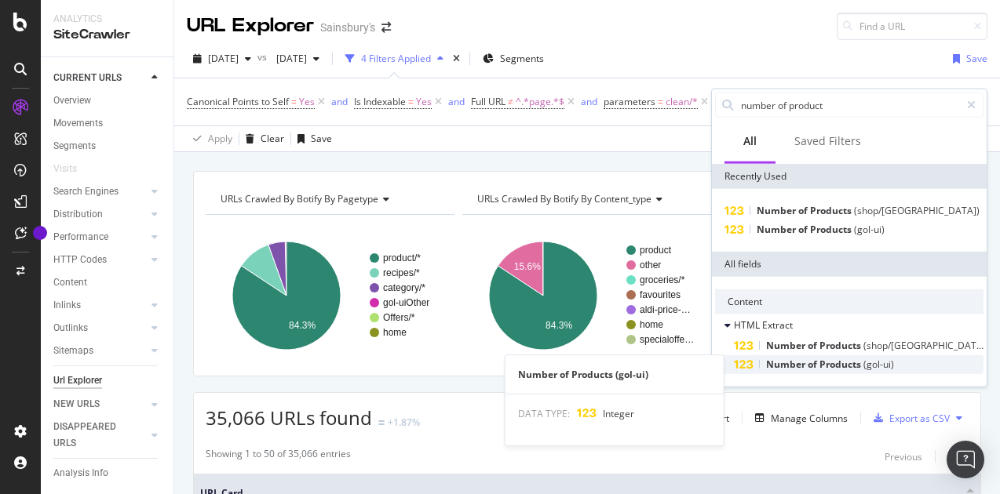
click at [843, 367] on span "Products" at bounding box center [841, 364] width 44 height 13
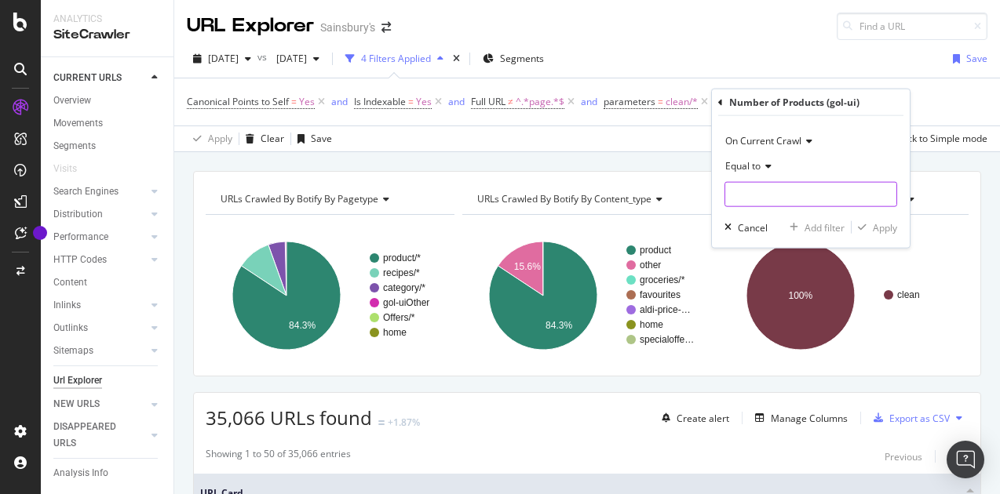
click at [783, 197] on input "number" at bounding box center [810, 194] width 173 height 25
type input "1"
click at [881, 225] on div "Apply" at bounding box center [885, 227] width 24 height 13
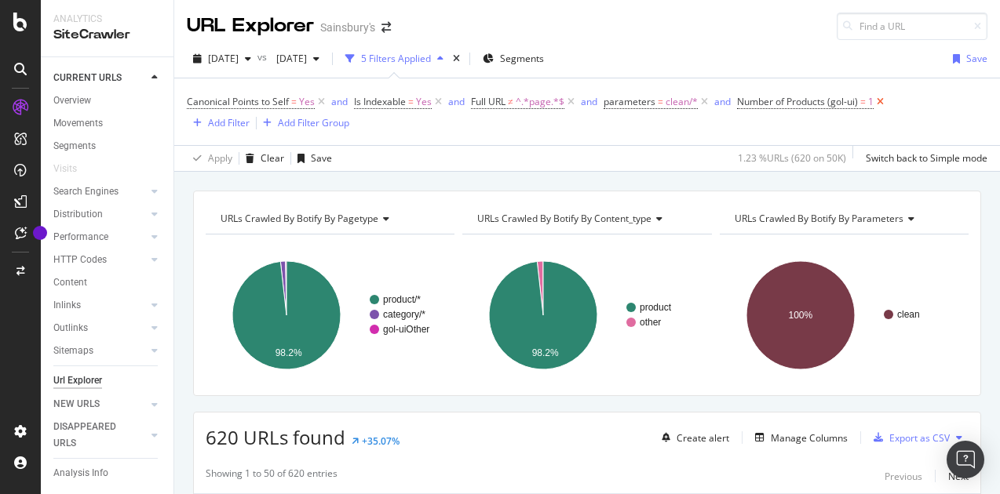
click at [879, 100] on icon at bounding box center [880, 102] width 13 height 16
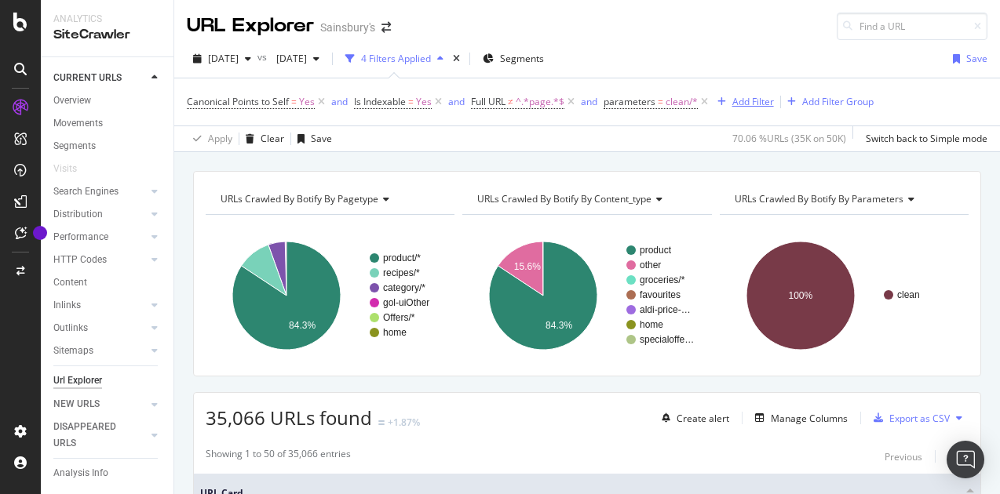
click at [753, 100] on div "Add Filter" at bounding box center [753, 101] width 42 height 13
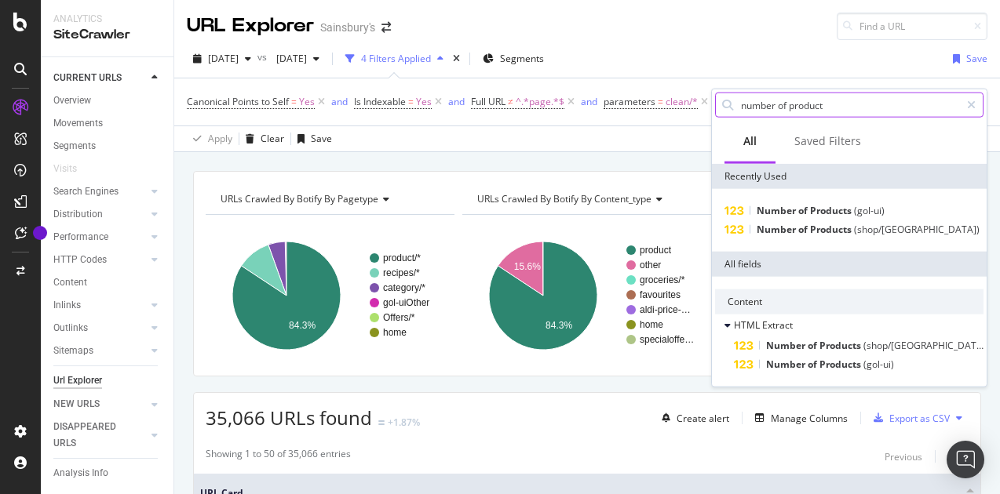
click at [817, 103] on input "number of product" at bounding box center [849, 105] width 221 height 24
type input "PLP"
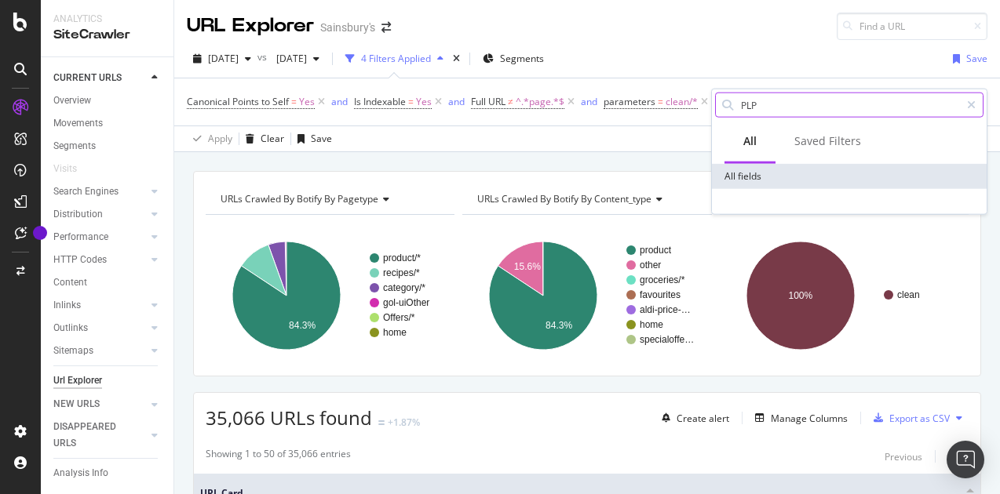
click at [812, 108] on input "PLP" at bounding box center [849, 105] width 221 height 24
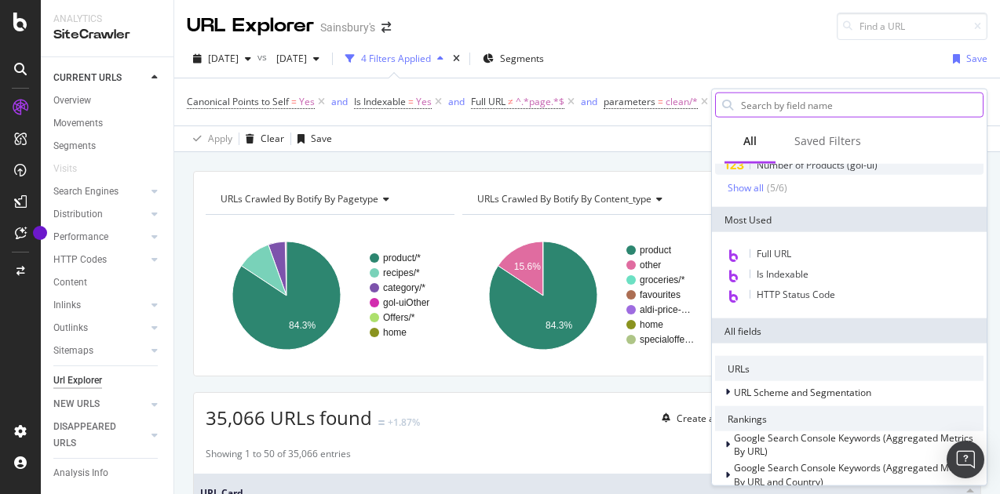
scroll to position [157, 0]
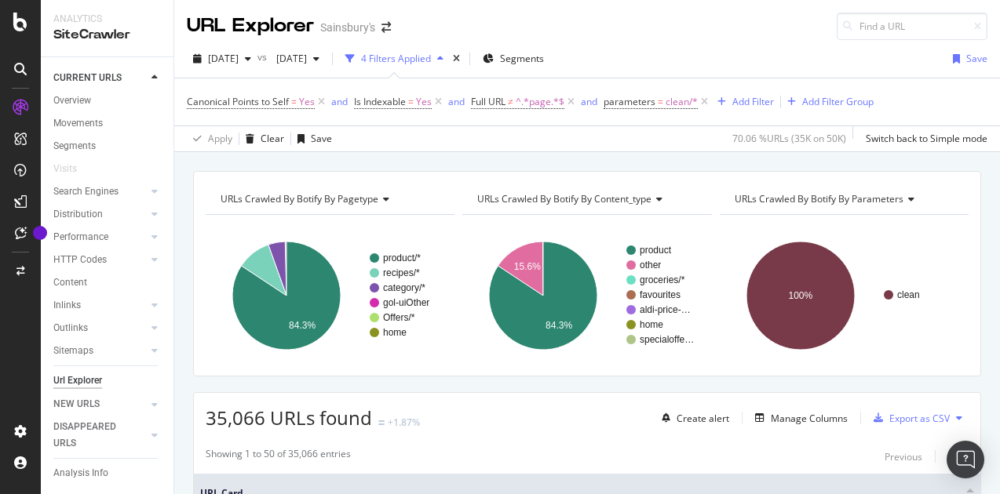
click at [700, 74] on div "2025 Oct. 6th vs 2025 Sep. 22nd 4 Filters Applied Segments Save" at bounding box center [587, 61] width 826 height 31
click at [743, 104] on div "Add Filter" at bounding box center [753, 101] width 42 height 13
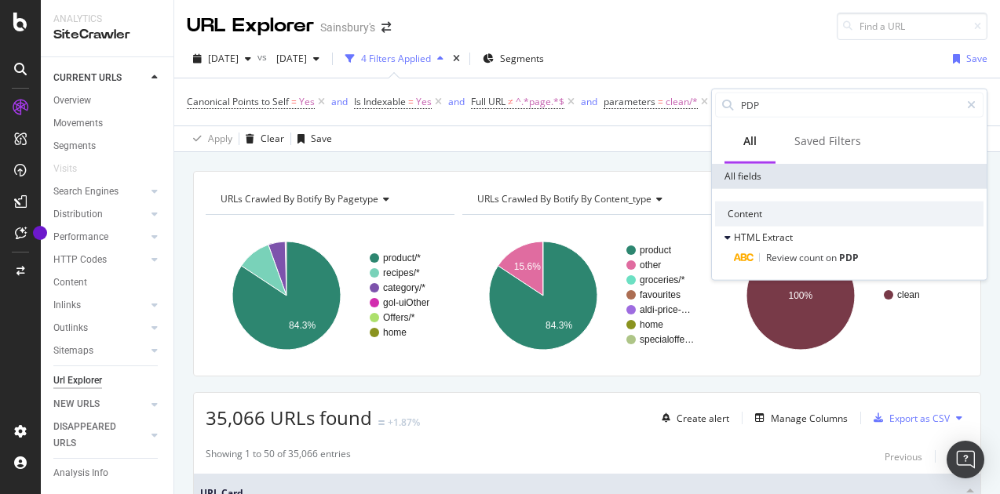
scroll to position [0, 0]
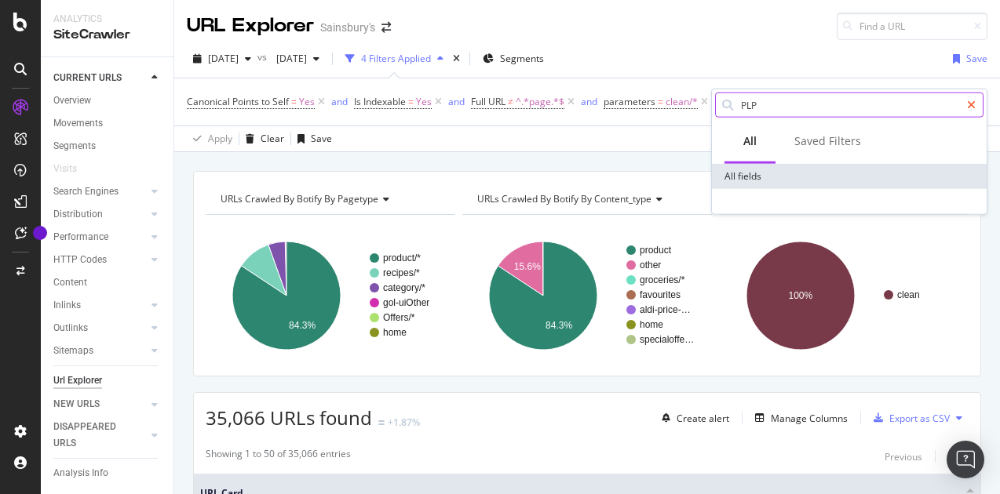
type input "PLP"
click at [972, 104] on icon at bounding box center [971, 105] width 9 height 11
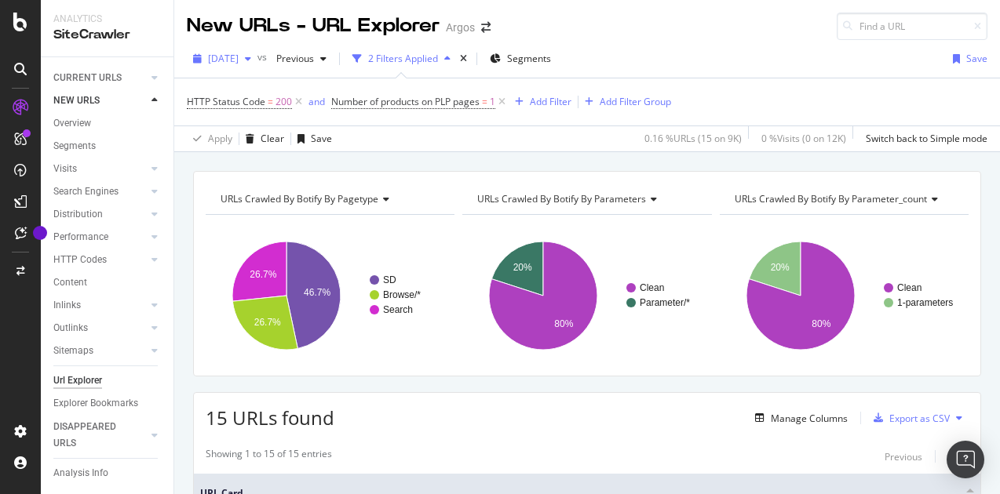
click at [223, 58] on span "[DATE]" at bounding box center [223, 58] width 31 height 13
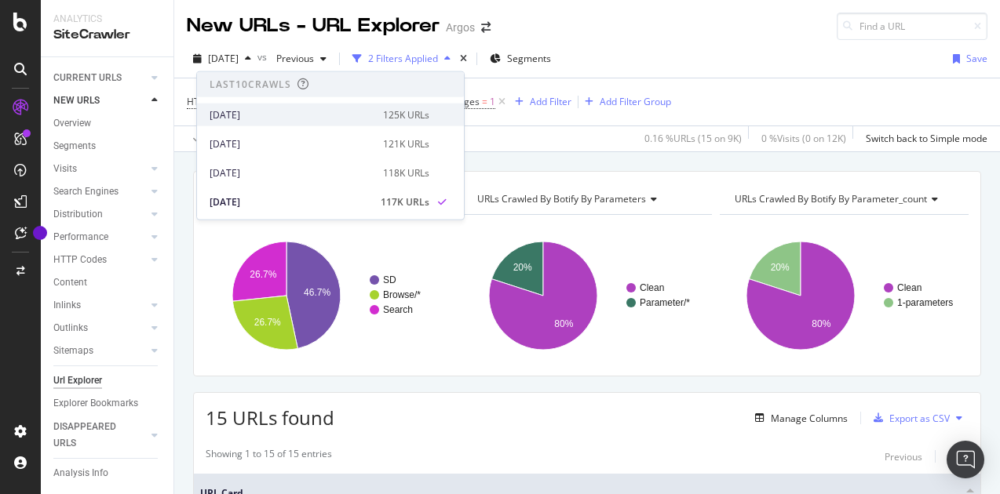
click at [256, 105] on div "[DATE] 125K URLs" at bounding box center [330, 115] width 267 height 23
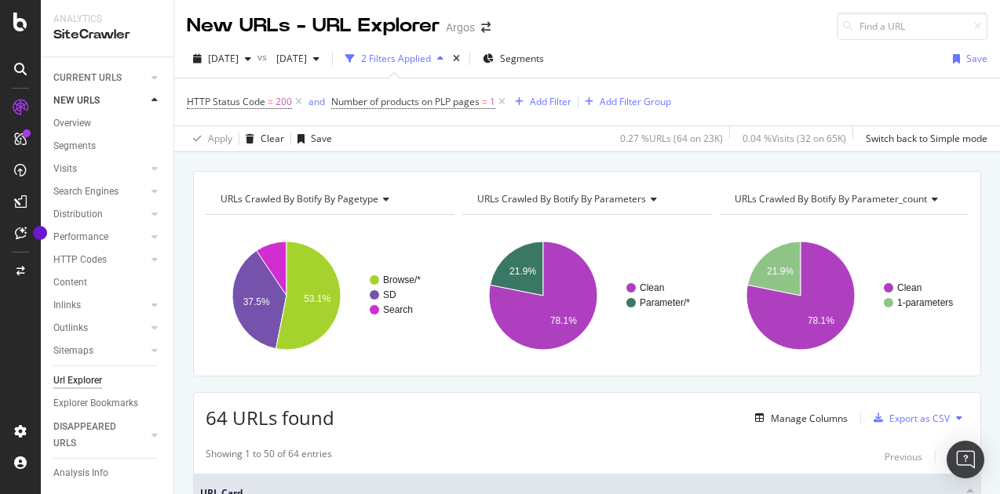
scroll to position [157, 0]
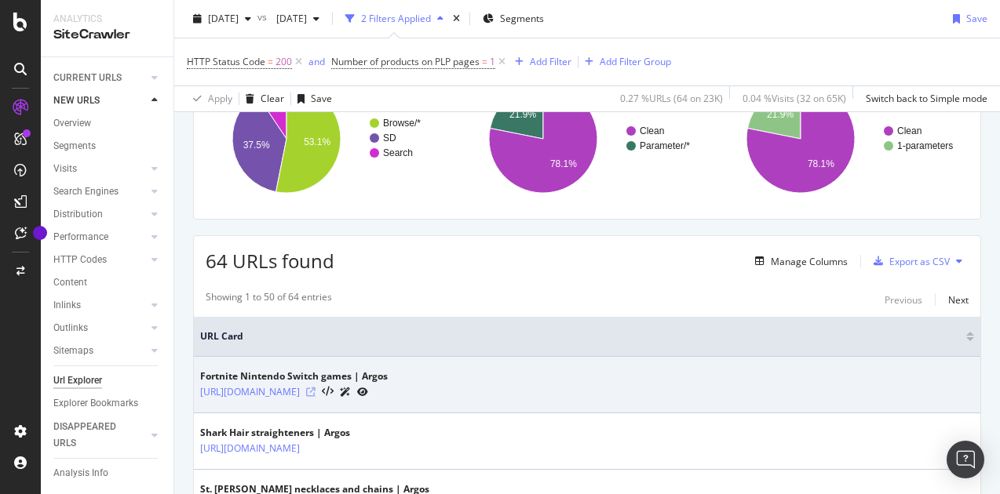
click at [316, 389] on icon at bounding box center [310, 392] width 9 height 9
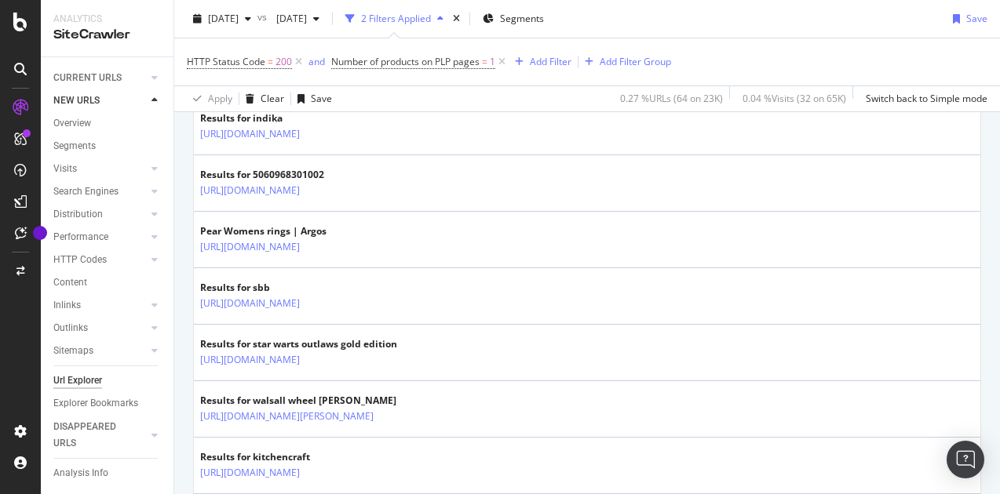
scroll to position [2590, 0]
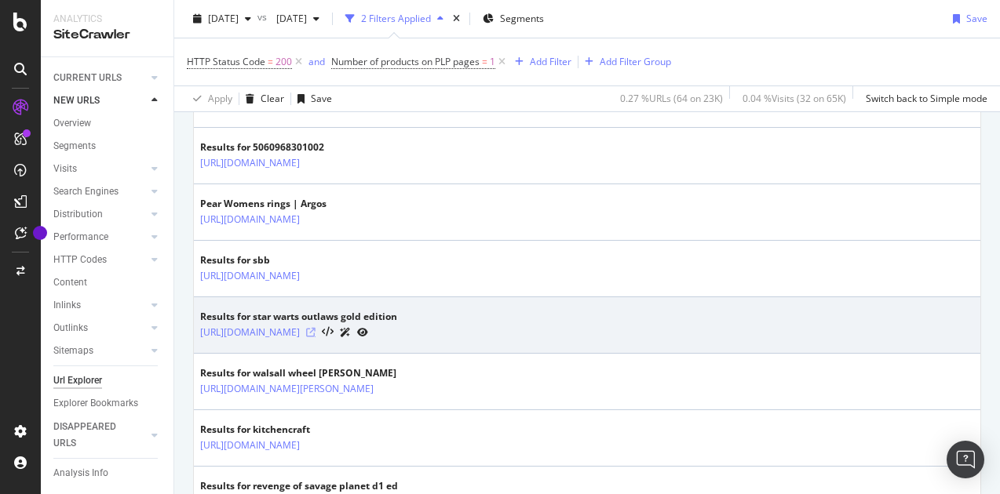
click at [316, 338] on icon at bounding box center [310, 332] width 9 height 9
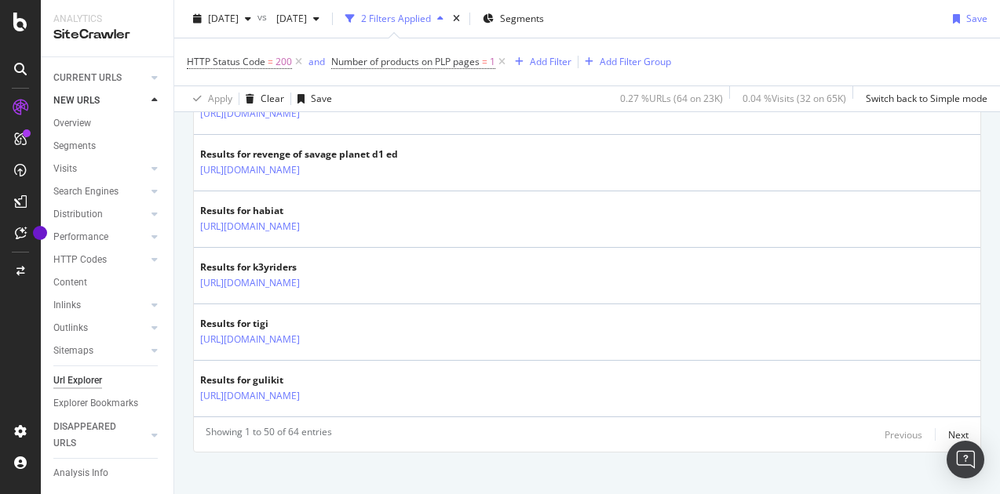
scroll to position [2950, 0]
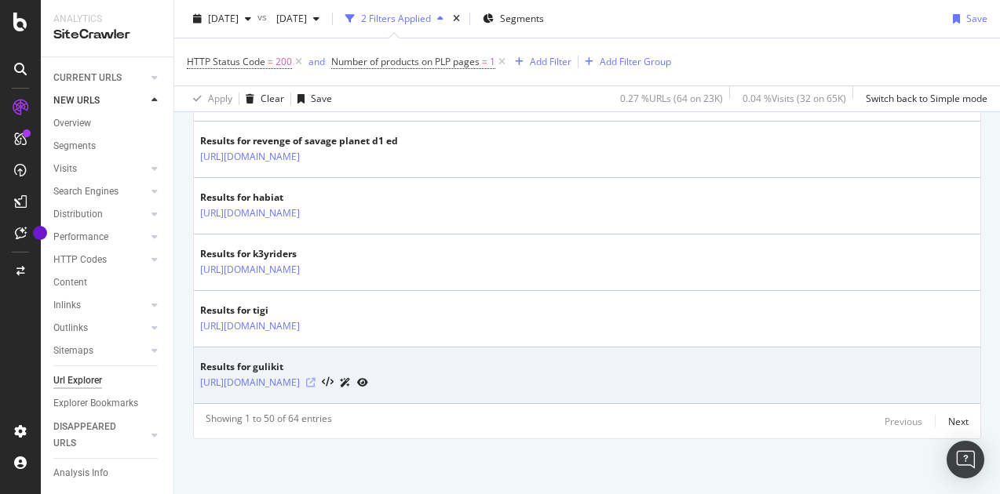
click at [316, 382] on icon at bounding box center [310, 382] width 9 height 9
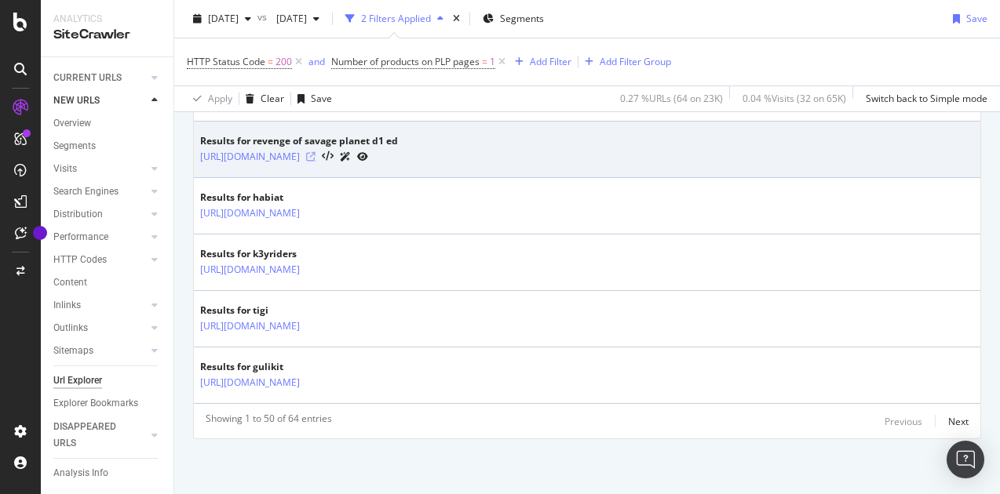
click at [316, 155] on icon at bounding box center [310, 156] width 9 height 9
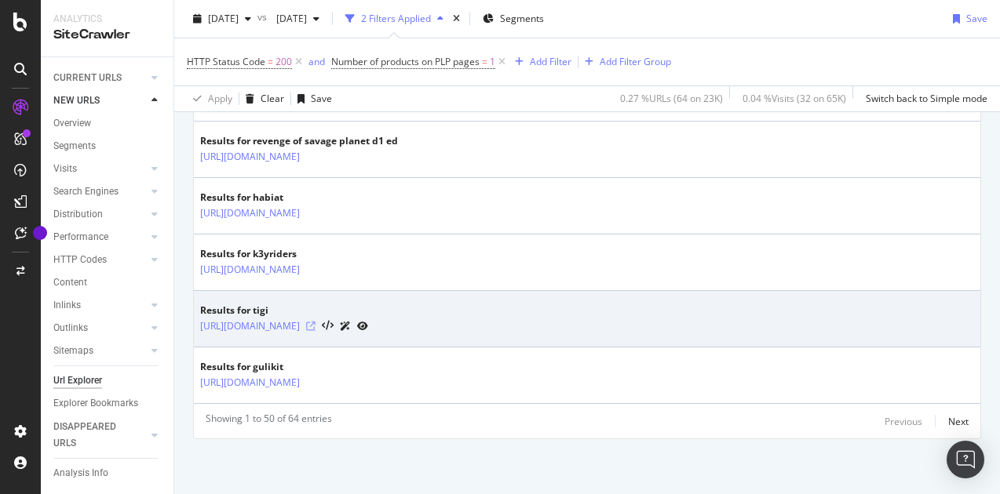
click at [316, 324] on icon at bounding box center [310, 326] width 9 height 9
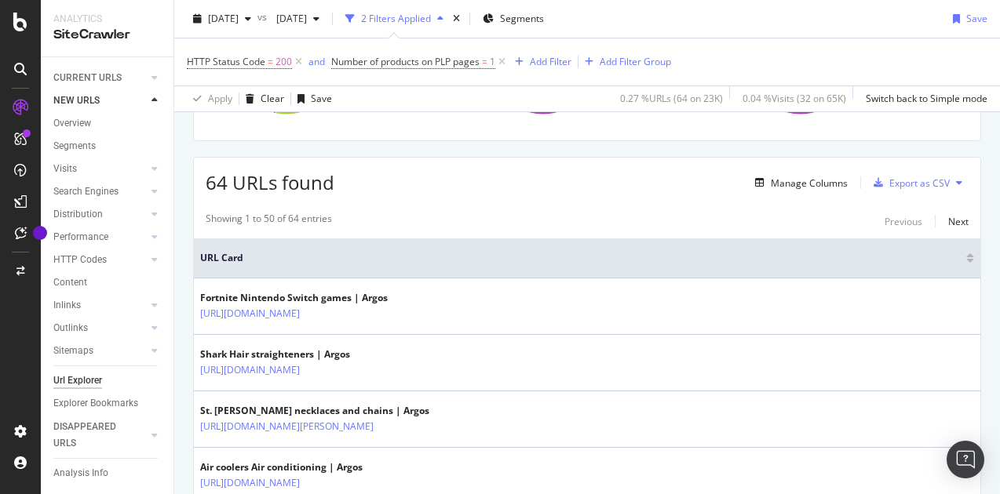
scroll to position [157, 0]
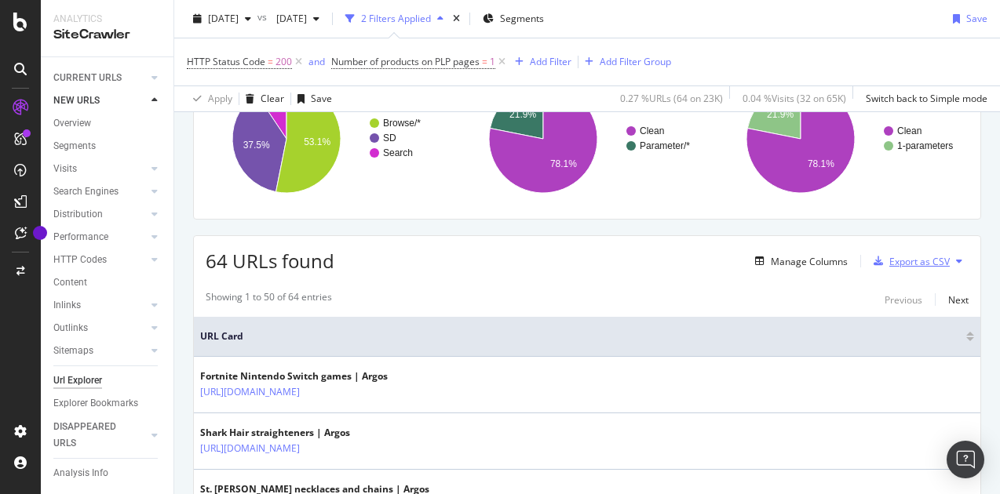
click at [907, 259] on div "Export as CSV" at bounding box center [919, 261] width 60 height 13
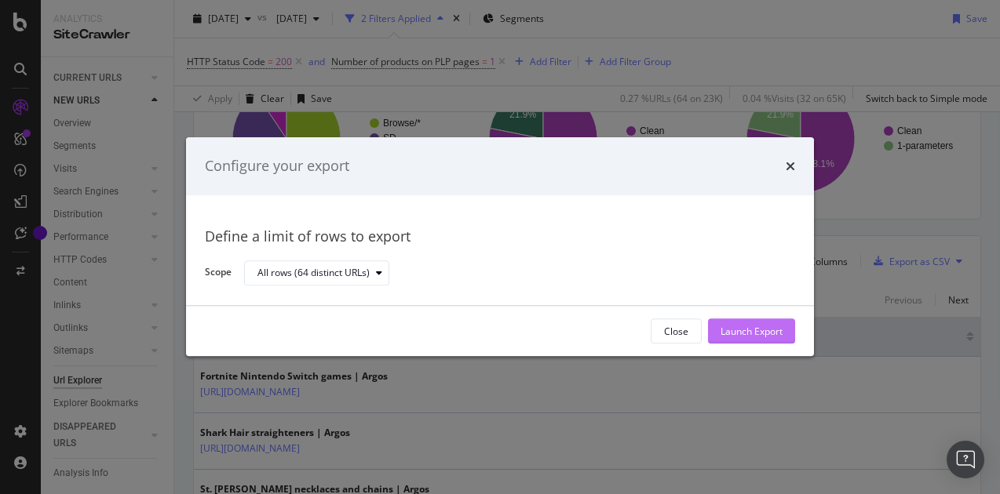
click at [747, 337] on div "Launch Export" at bounding box center [752, 331] width 62 height 13
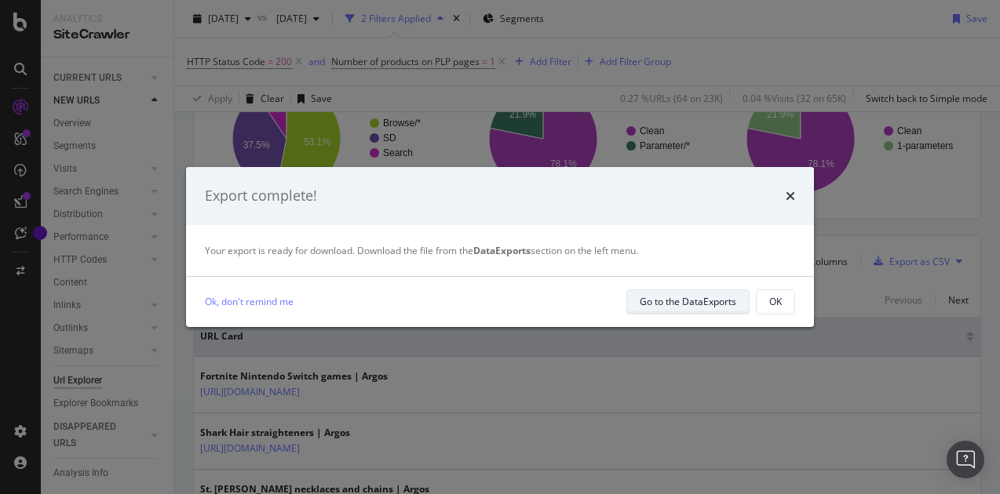
click at [704, 301] on div "Go to the DataExports" at bounding box center [688, 301] width 97 height 13
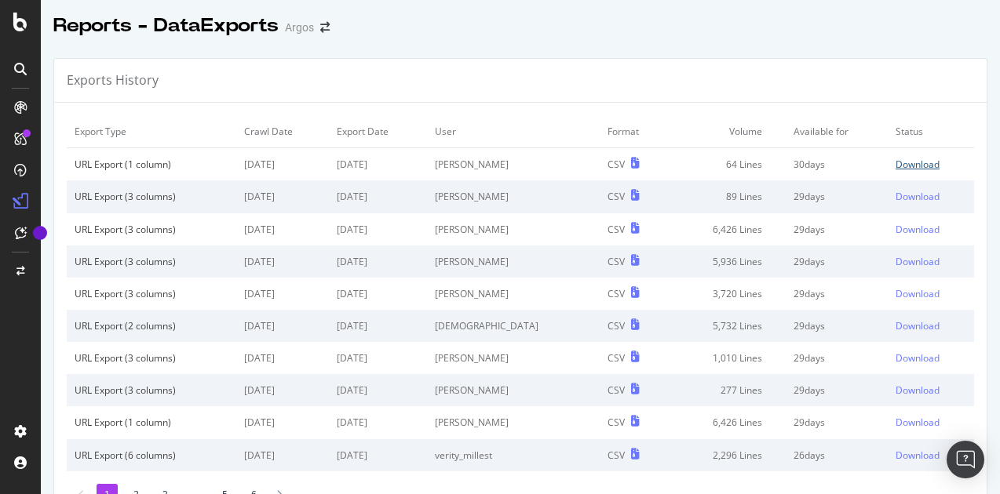
click at [896, 162] on div "Download" at bounding box center [918, 164] width 44 height 13
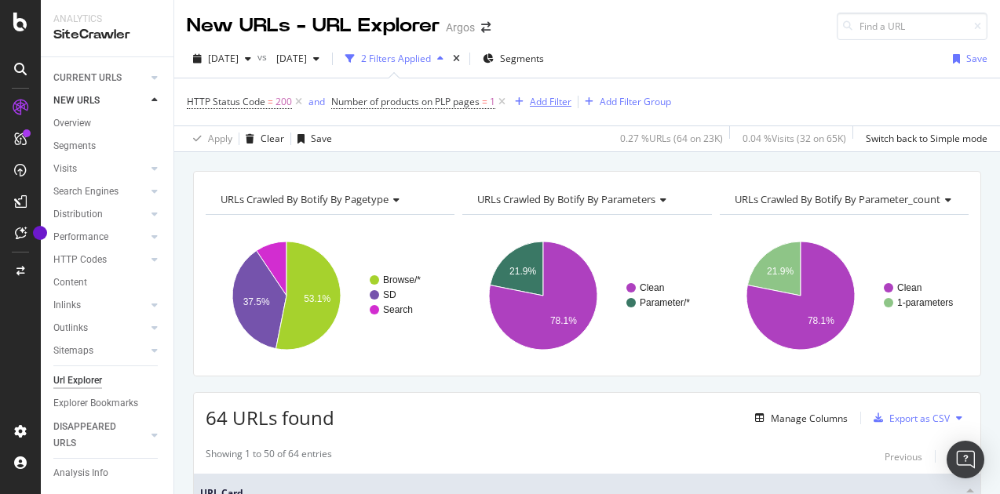
click at [556, 104] on div "Add Filter" at bounding box center [551, 101] width 42 height 13
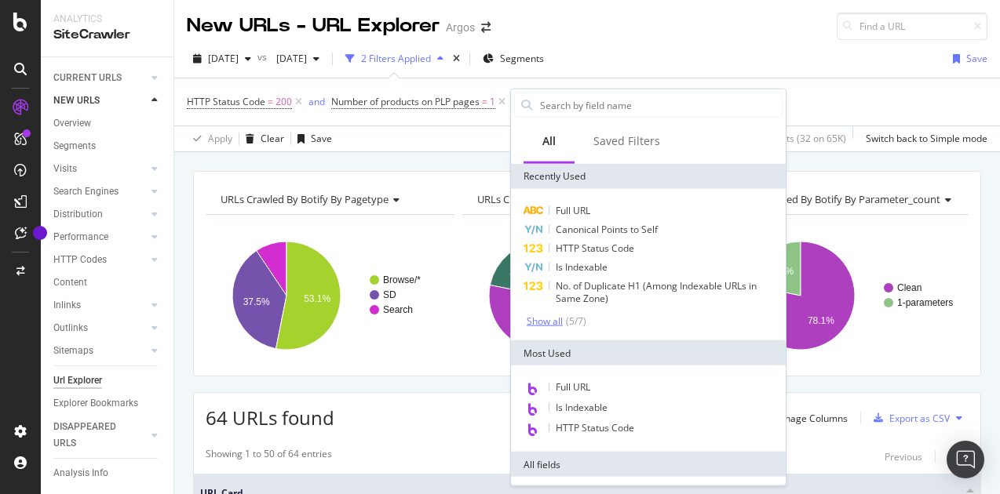
click at [551, 319] on div "Show all" at bounding box center [545, 321] width 36 height 11
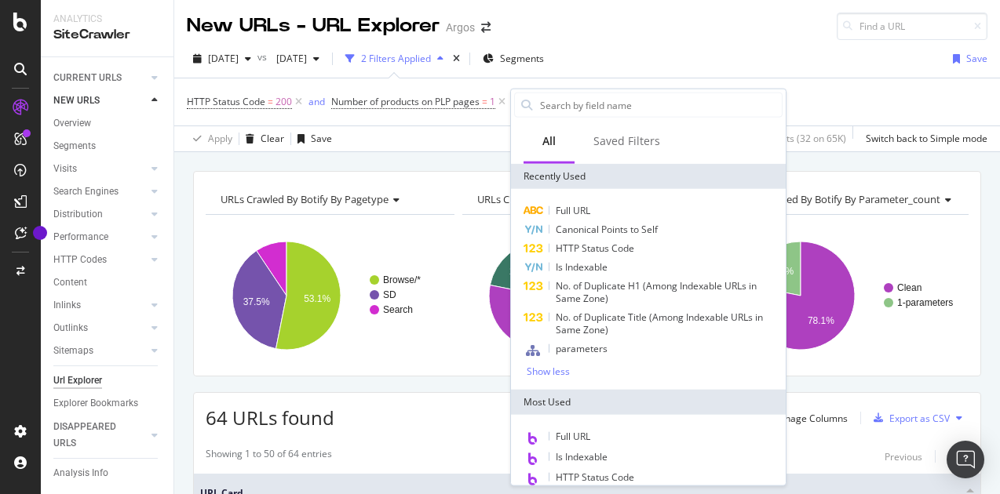
click at [597, 347] on span "parameters" at bounding box center [582, 348] width 52 height 13
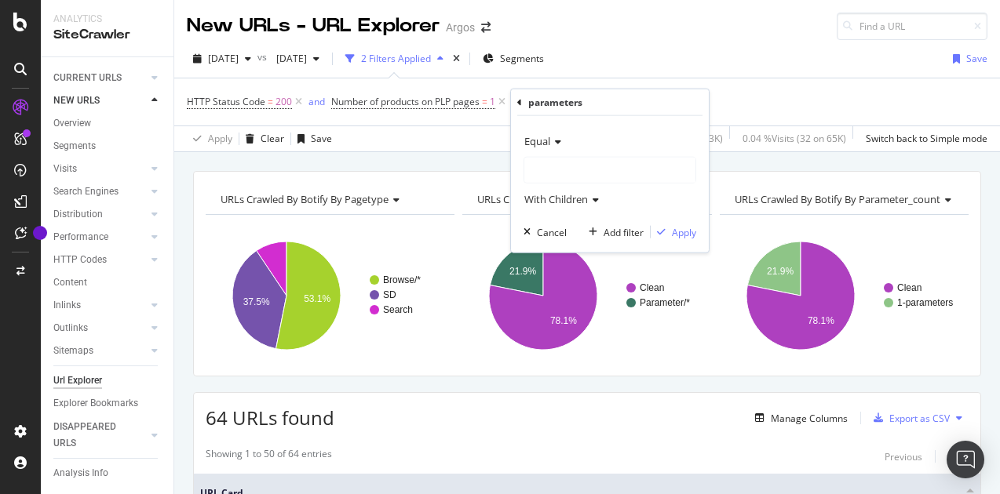
click at [559, 166] on div at bounding box center [609, 170] width 171 height 25
click at [551, 204] on span "Clean" at bounding box center [552, 201] width 25 height 13
click at [681, 228] on div "Apply" at bounding box center [684, 231] width 24 height 13
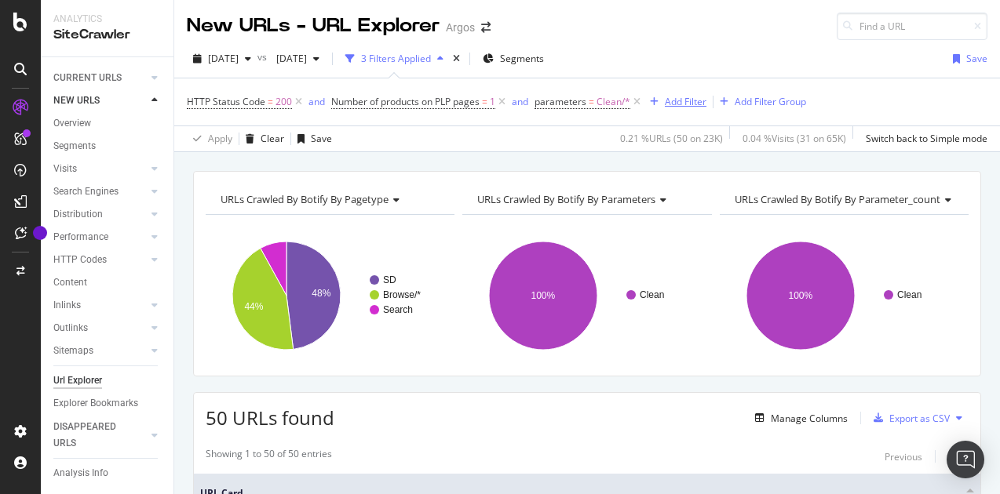
click at [694, 97] on div "Add Filter" at bounding box center [686, 101] width 42 height 13
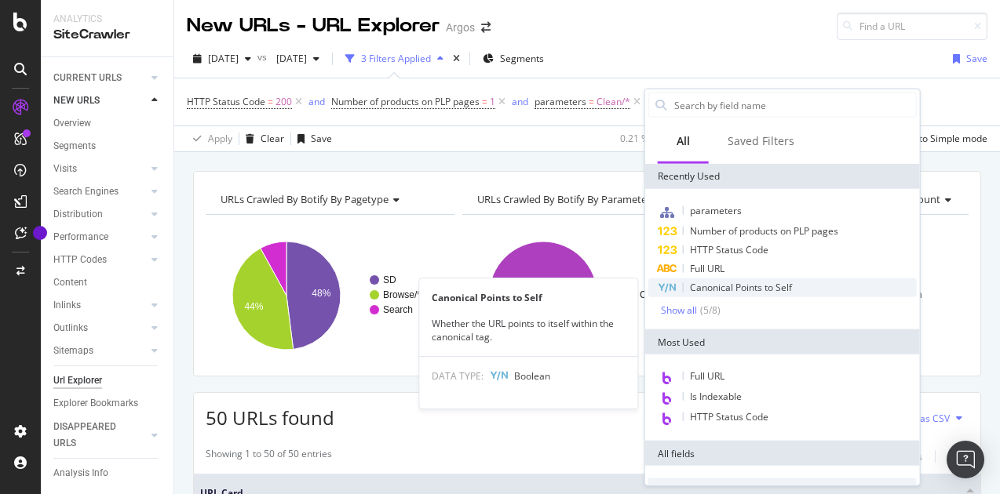
click at [746, 283] on span "Canonical Points to Self" at bounding box center [741, 287] width 102 height 13
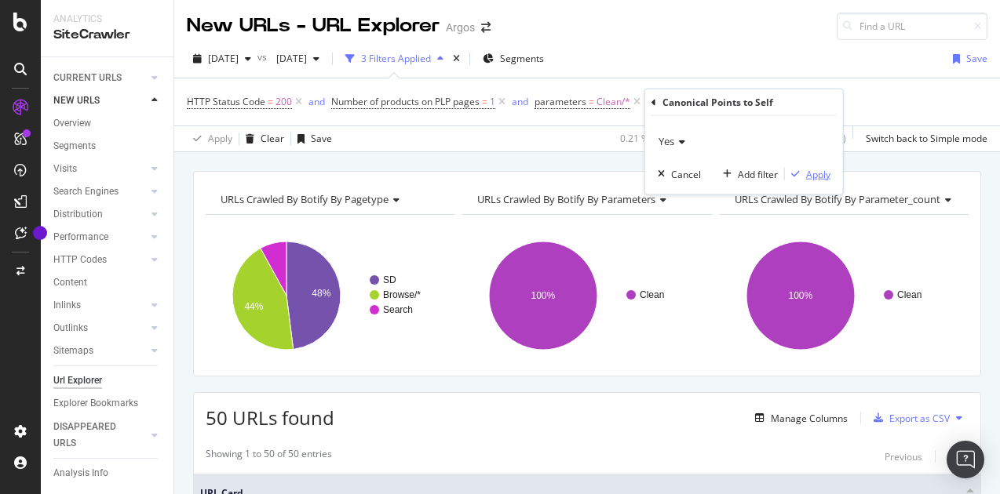
click at [815, 170] on div "Apply" at bounding box center [818, 173] width 24 height 13
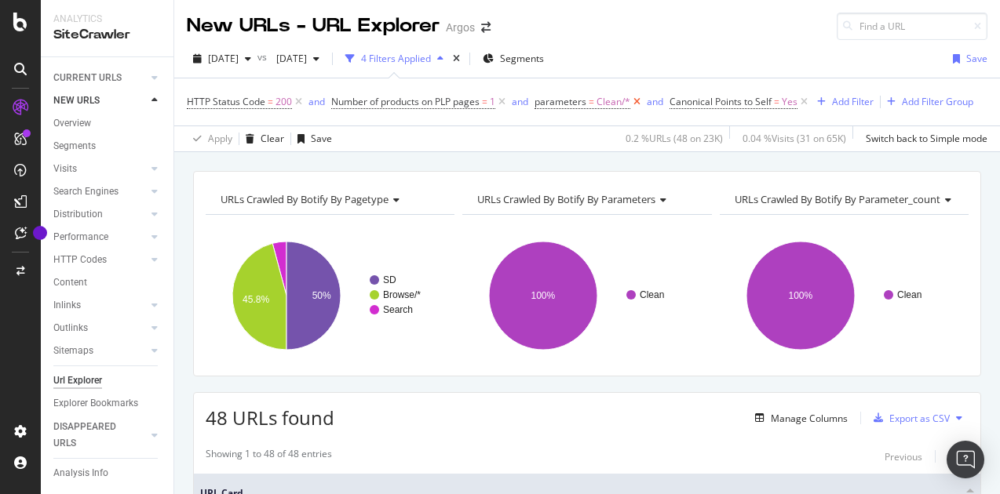
click at [635, 100] on icon at bounding box center [636, 102] width 13 height 16
click at [889, 417] on div "Export as CSV" at bounding box center [919, 418] width 60 height 13
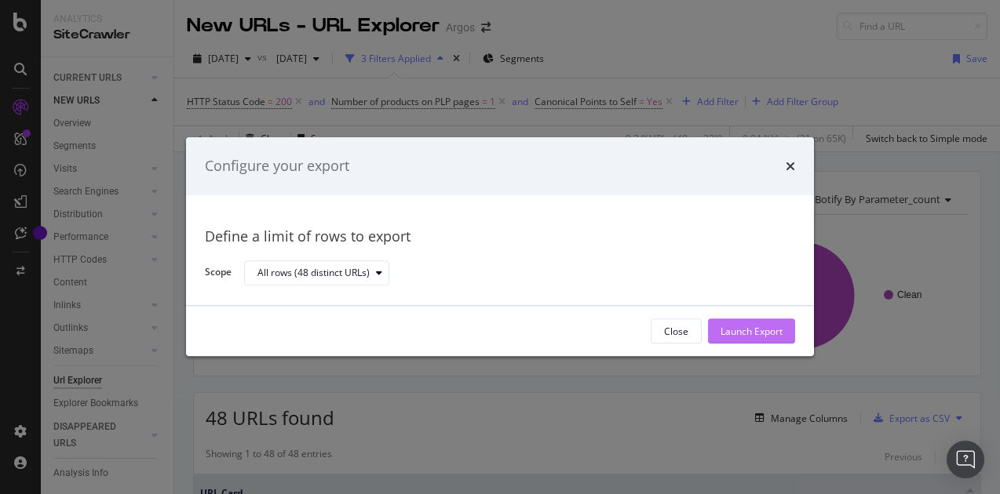
click at [750, 331] on div "Launch Export" at bounding box center [752, 331] width 62 height 13
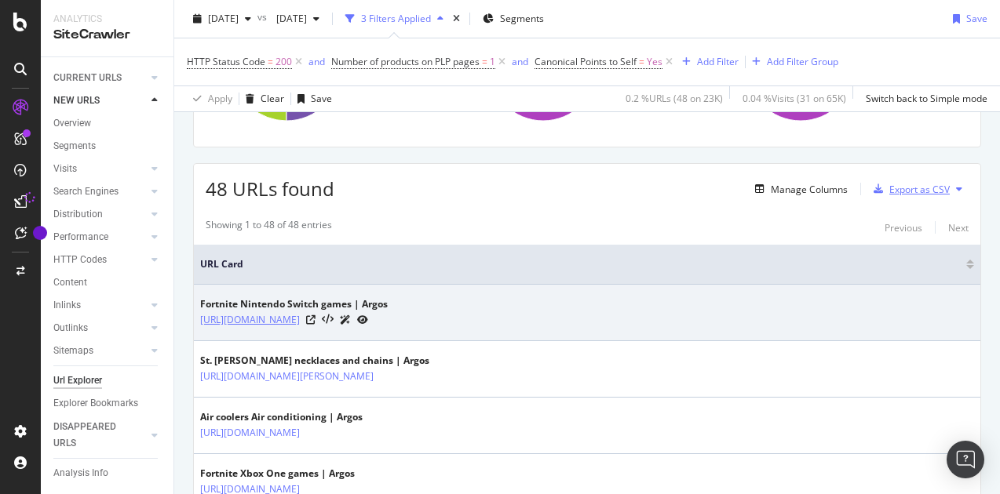
scroll to position [235, 0]
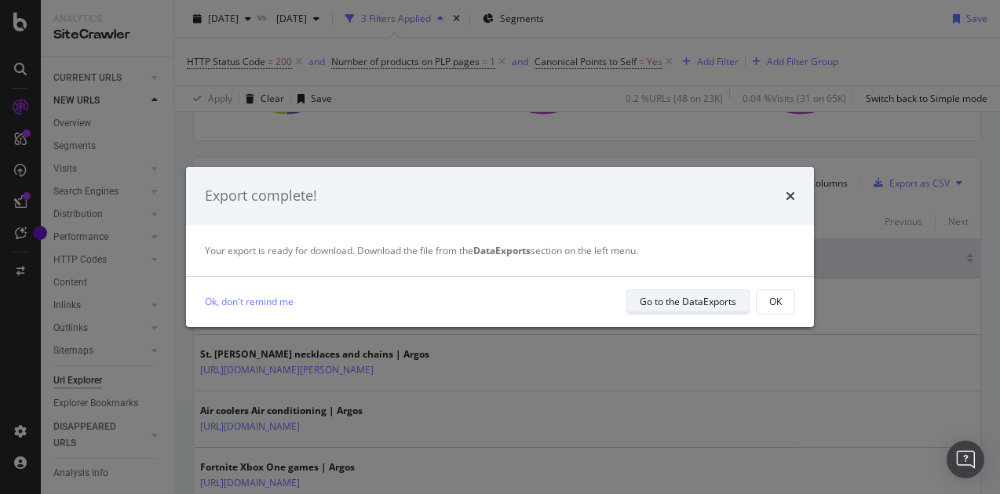
click at [720, 300] on div "Go to the DataExports" at bounding box center [688, 301] width 97 height 13
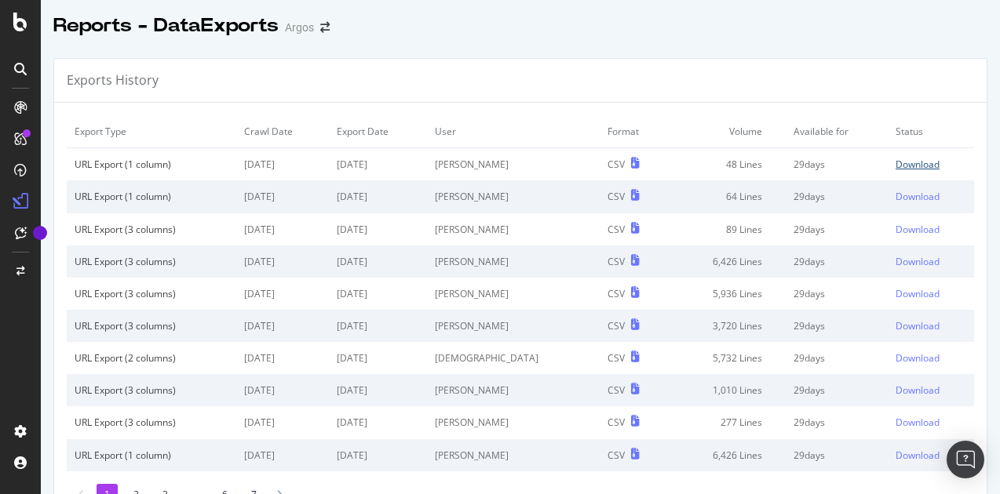
click at [896, 164] on div "Download" at bounding box center [918, 164] width 44 height 13
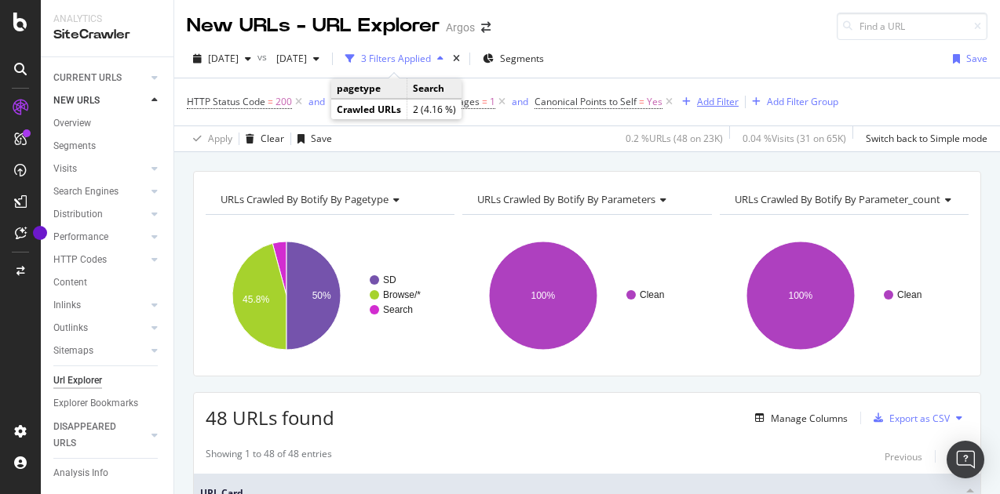
click at [717, 98] on div "Add Filter" at bounding box center [718, 101] width 42 height 13
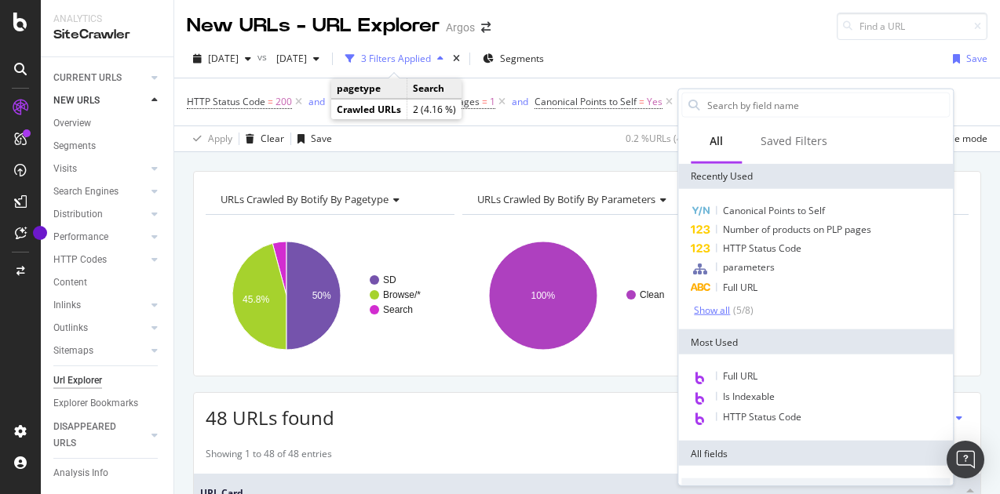
click at [735, 305] on div "( 5 / 8 )" at bounding box center [742, 310] width 24 height 13
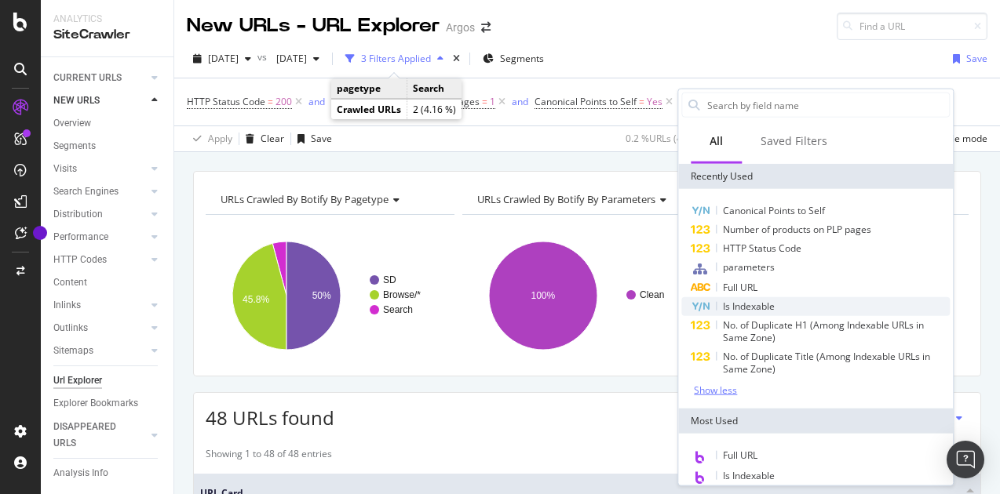
click at [765, 305] on span "Is Indexable" at bounding box center [749, 306] width 52 height 13
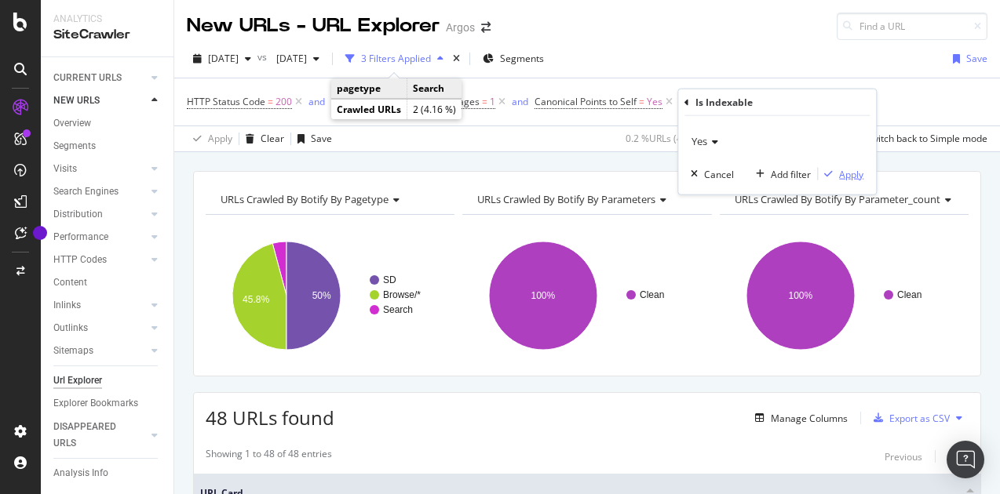
click at [846, 170] on div "Apply" at bounding box center [851, 173] width 24 height 13
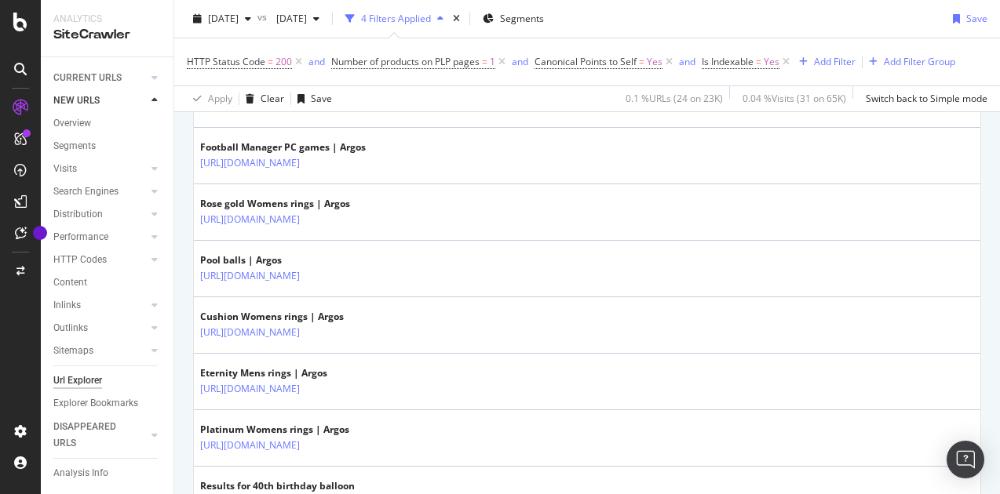
scroll to position [1458, 0]
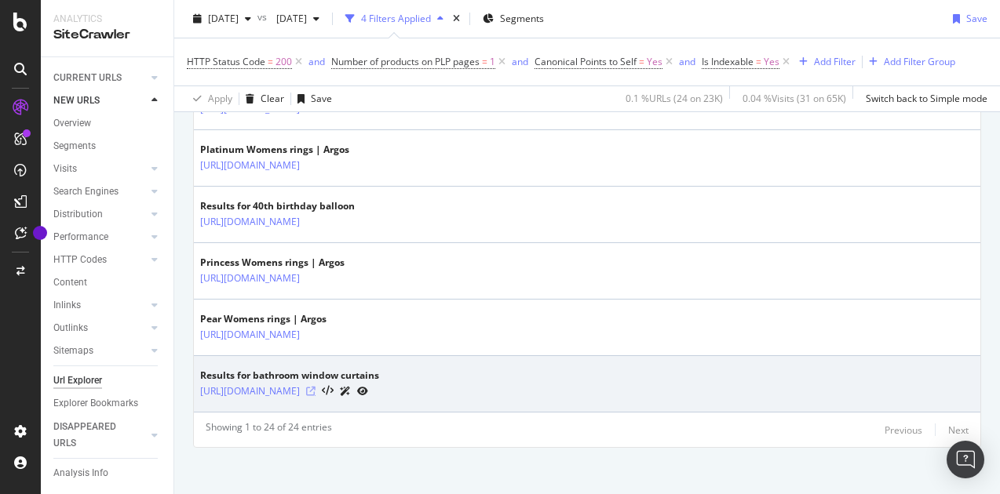
click at [316, 387] on icon at bounding box center [310, 391] width 9 height 9
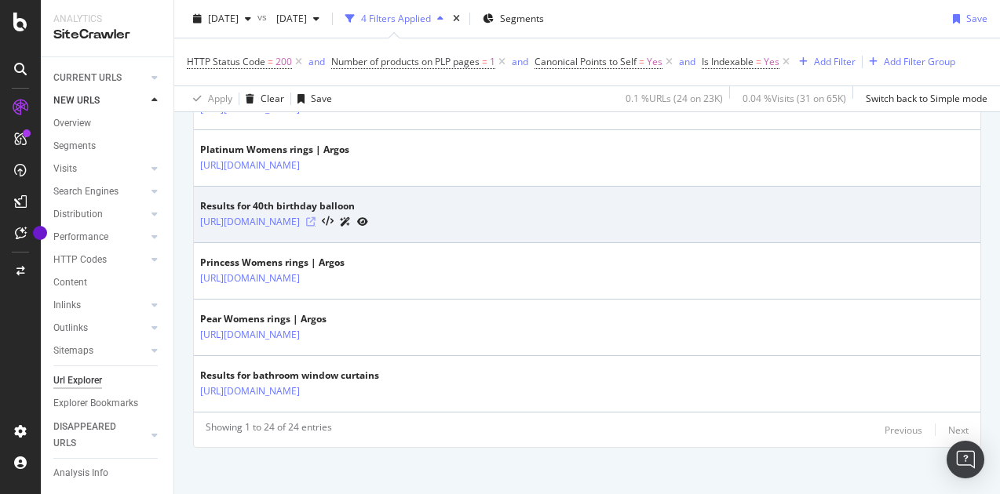
click at [316, 217] on icon at bounding box center [310, 221] width 9 height 9
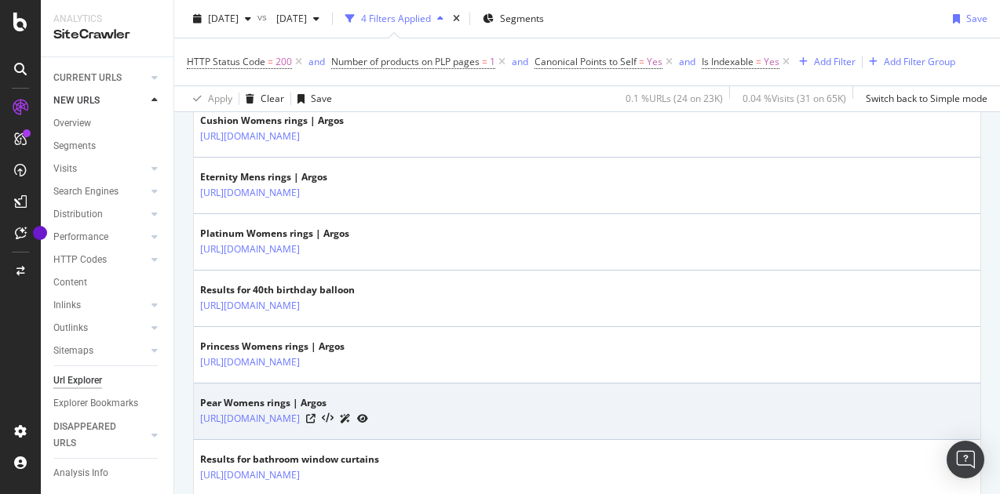
scroll to position [1301, 0]
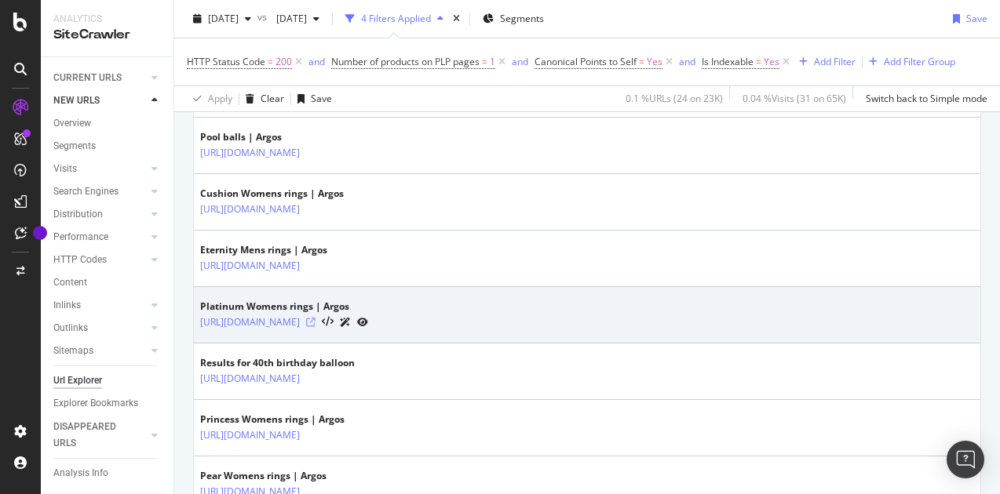
click at [316, 318] on icon at bounding box center [310, 322] width 9 height 9
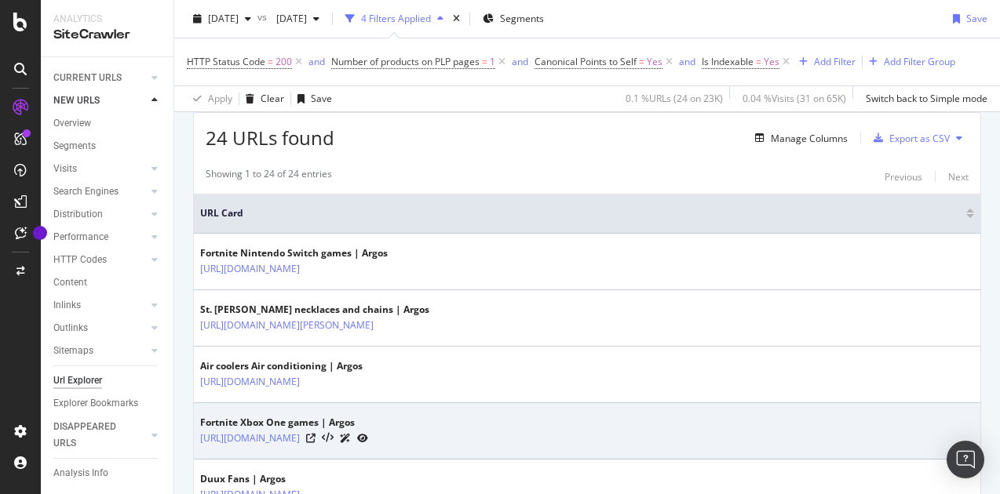
scroll to position [45, 0]
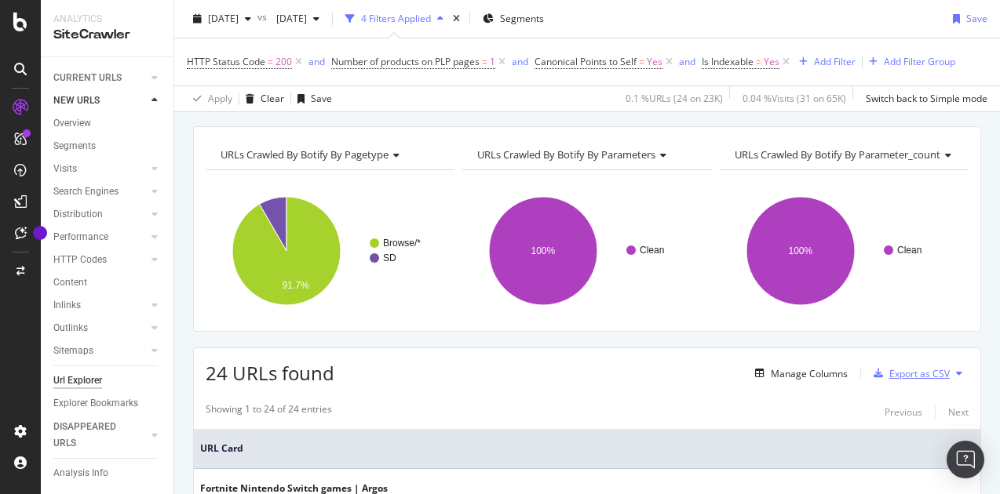
click at [899, 370] on div "Export as CSV" at bounding box center [919, 373] width 60 height 13
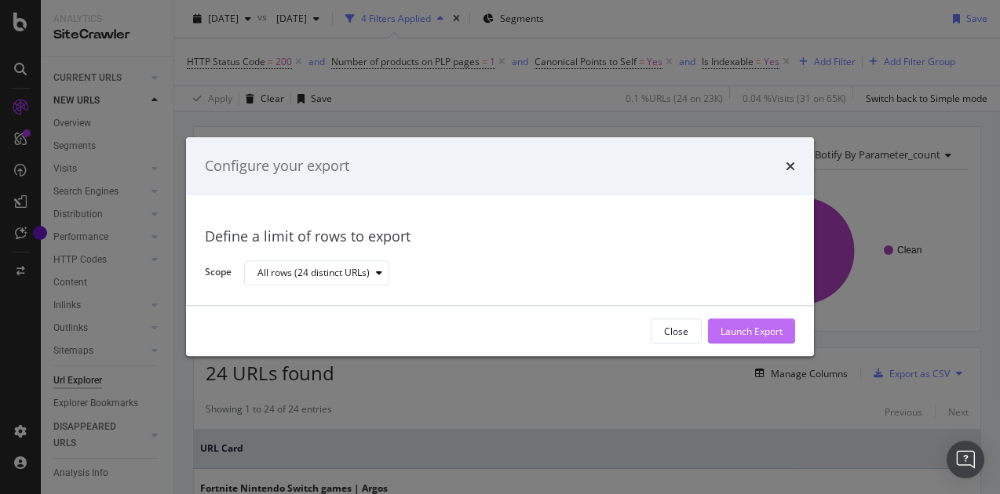
click at [771, 330] on div "Launch Export" at bounding box center [752, 331] width 62 height 13
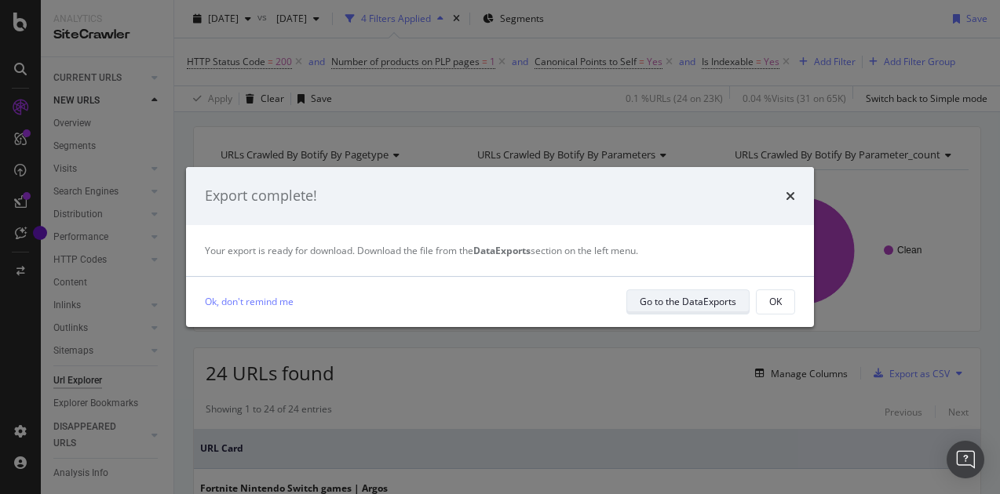
click at [658, 296] on div "Go to the DataExports" at bounding box center [688, 301] width 97 height 13
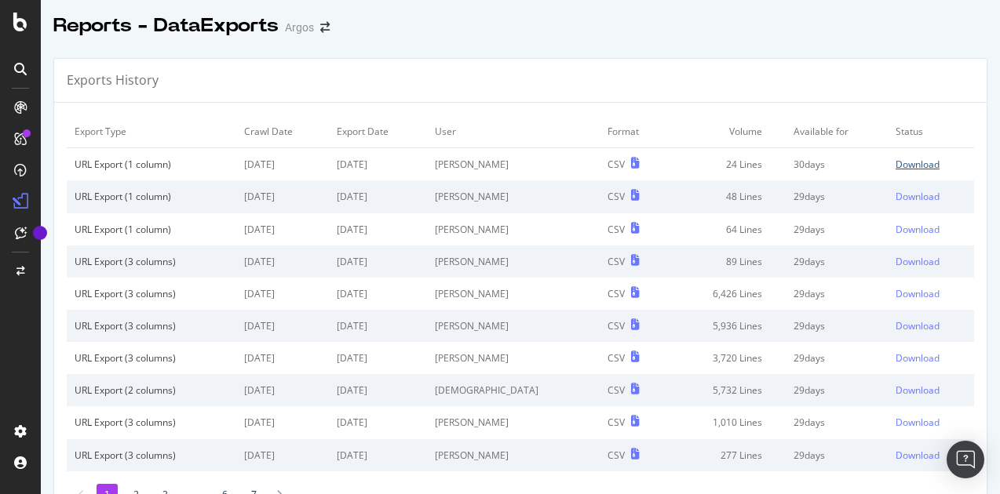
click at [896, 166] on div "Download" at bounding box center [918, 164] width 44 height 13
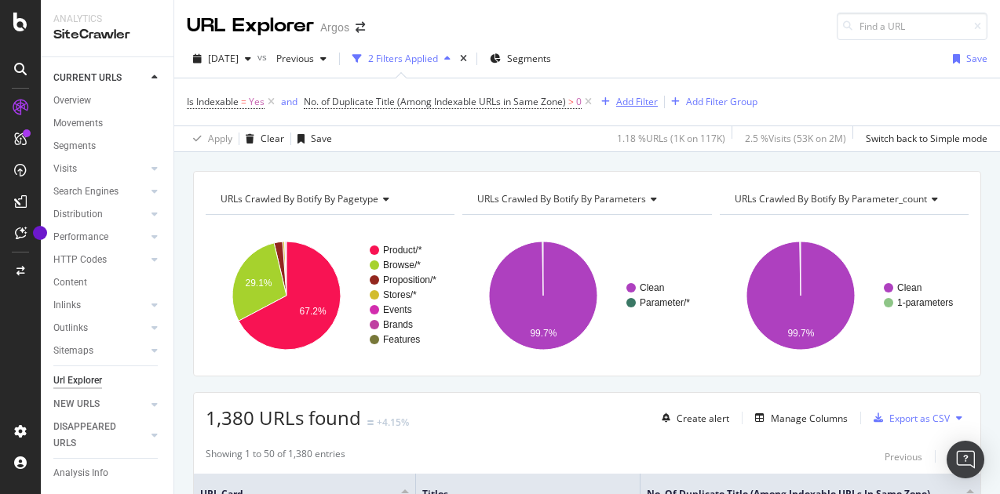
click at [629, 103] on div "Add Filter" at bounding box center [637, 101] width 42 height 13
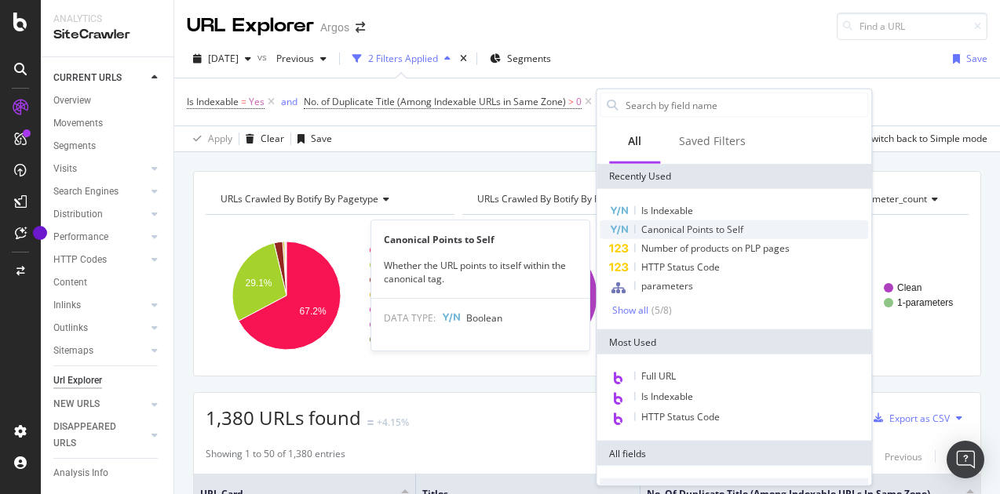
click at [684, 228] on span "Canonical Points to Self" at bounding box center [692, 229] width 102 height 13
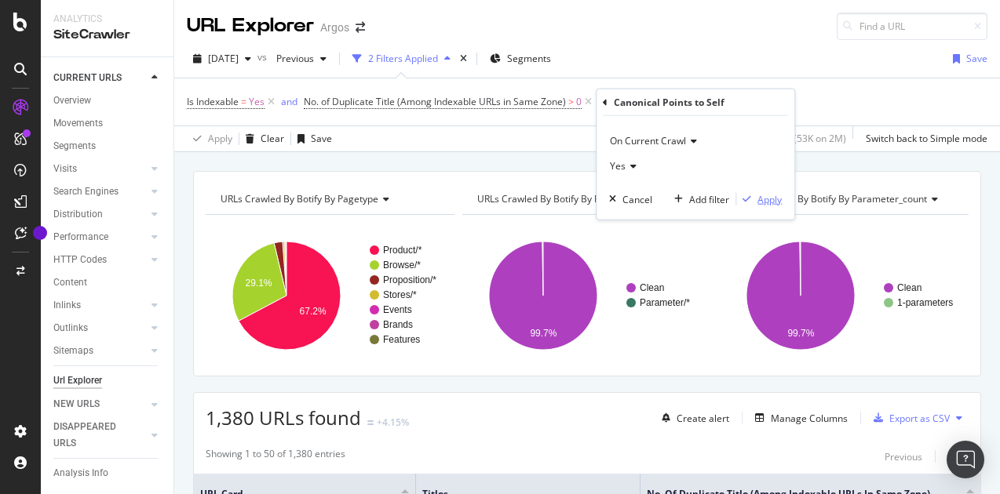
click at [757, 199] on div "button" at bounding box center [746, 199] width 21 height 9
